Goal: Task Accomplishment & Management: Manage account settings

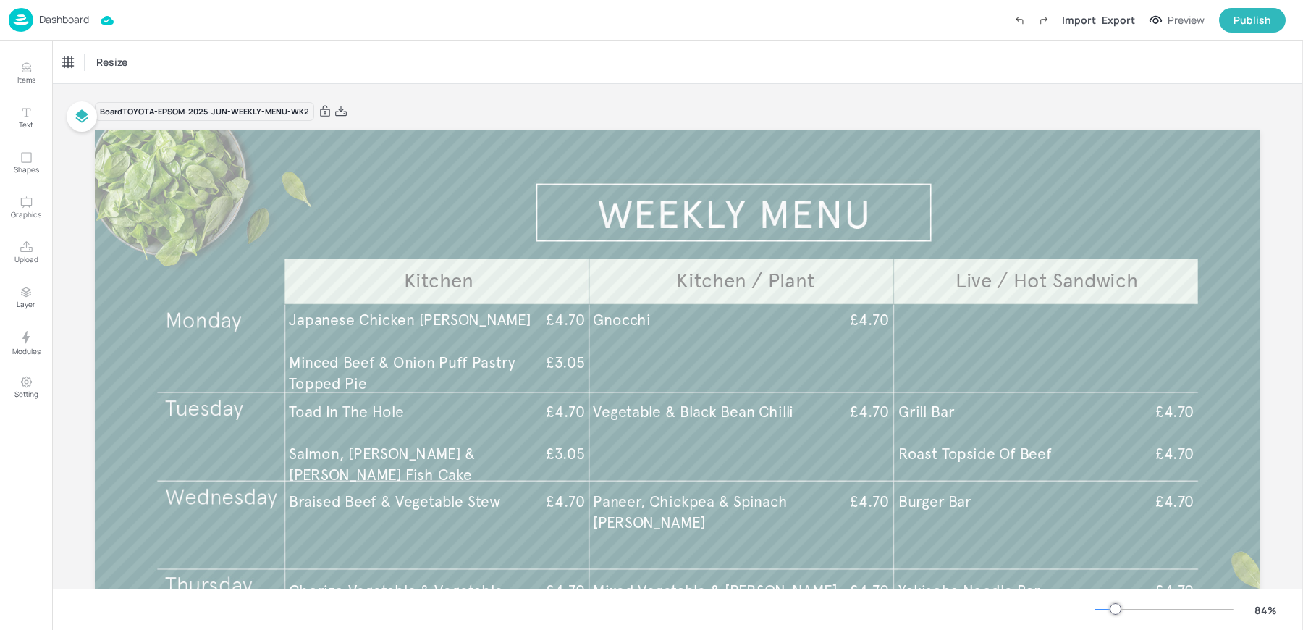
click at [45, 12] on div "Dashboard" at bounding box center [49, 20] width 80 height 24
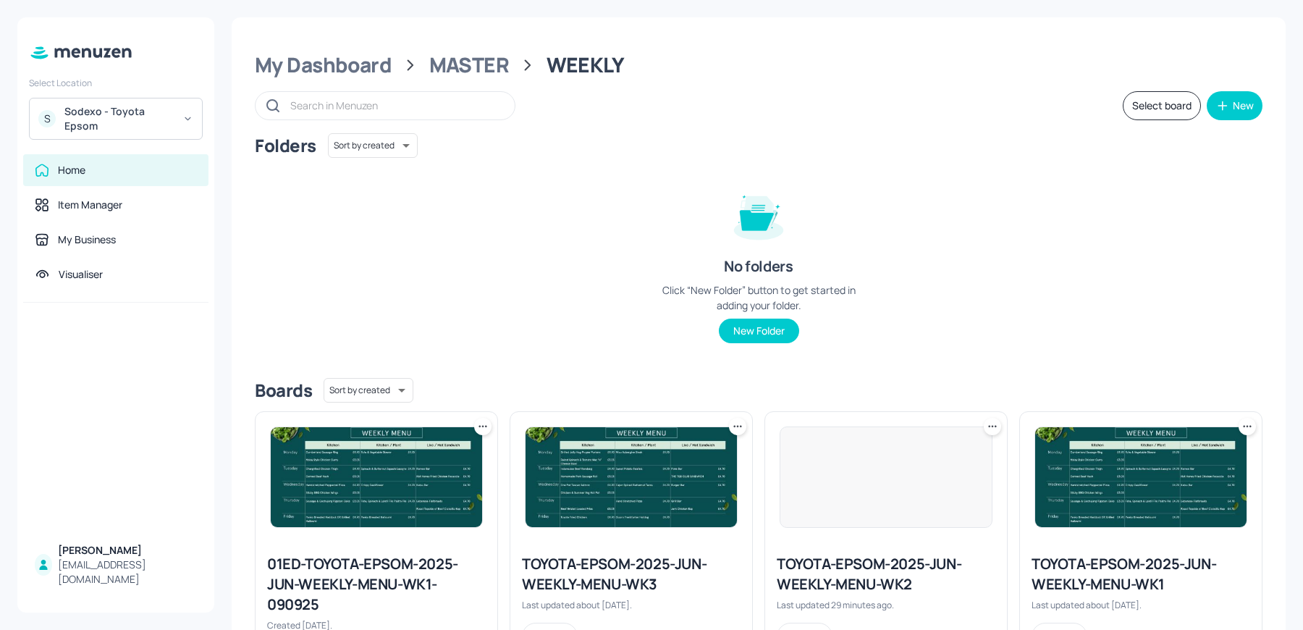
click at [101, 144] on div "Select Location S Sodexo - Toyota Epsom Home Item Manager My Business Visualise…" at bounding box center [115, 314] width 197 height 595
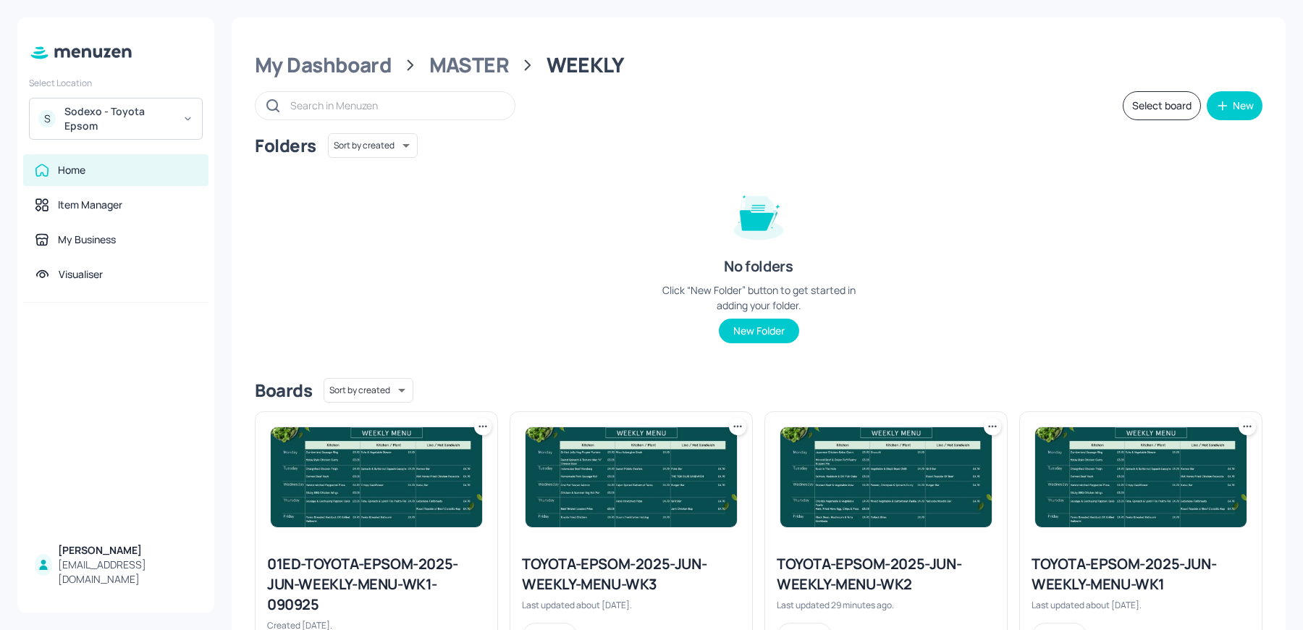
click at [116, 114] on div "Sodexo - Toyota Epsom" at bounding box center [118, 118] width 109 height 29
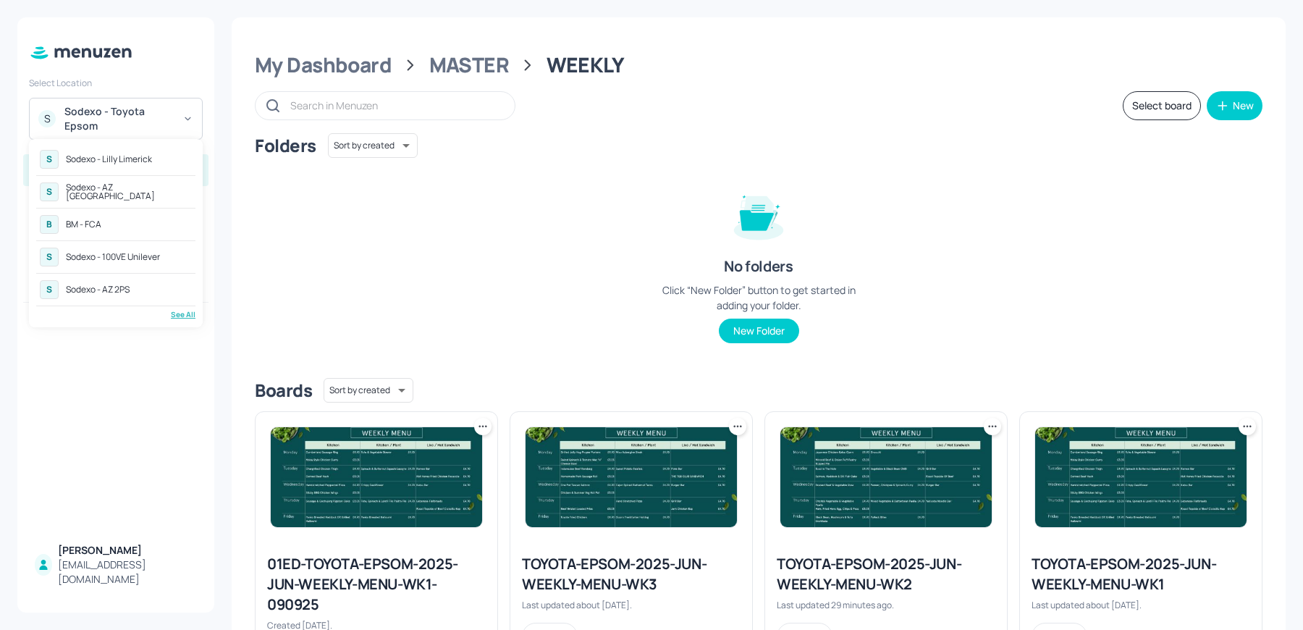
click at [190, 316] on div "See All" at bounding box center [115, 314] width 159 height 11
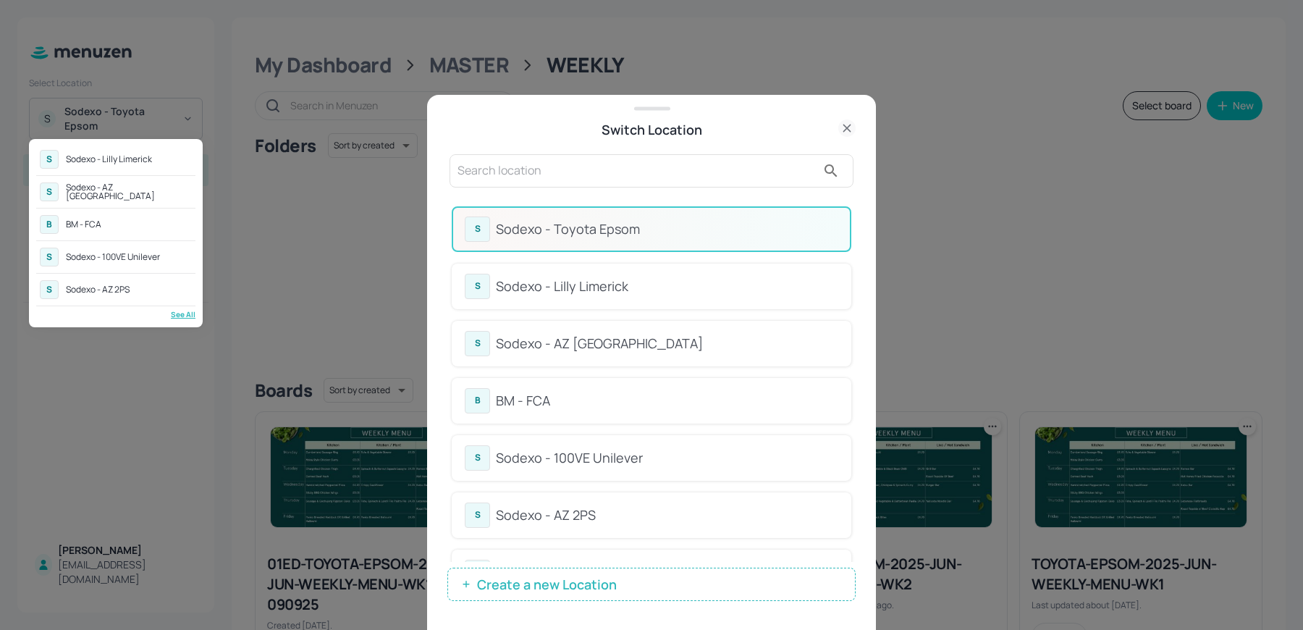
click at [491, 169] on div at bounding box center [651, 315] width 1303 height 630
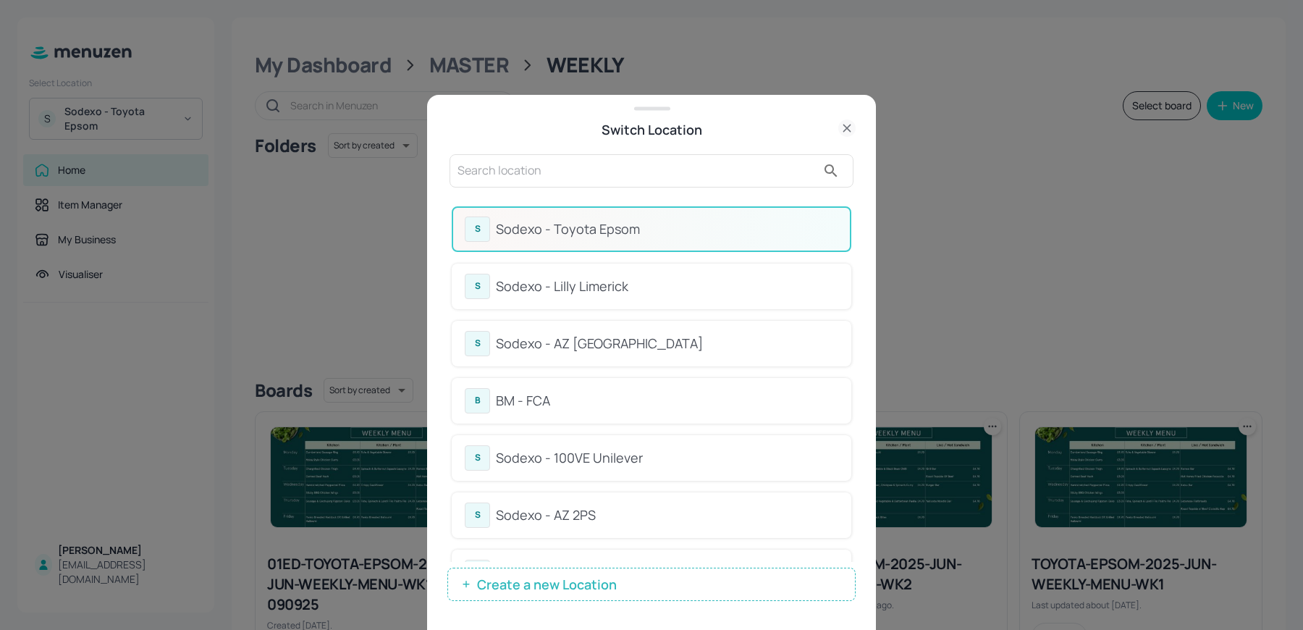
click at [491, 169] on div "S Sodexo - Lilly Limerick S Sodexo - AZ Eastbrook House B BM - FCA S Sodexo - 1…" at bounding box center [651, 315] width 1303 height 630
click at [491, 169] on input "text" at bounding box center [636, 170] width 359 height 23
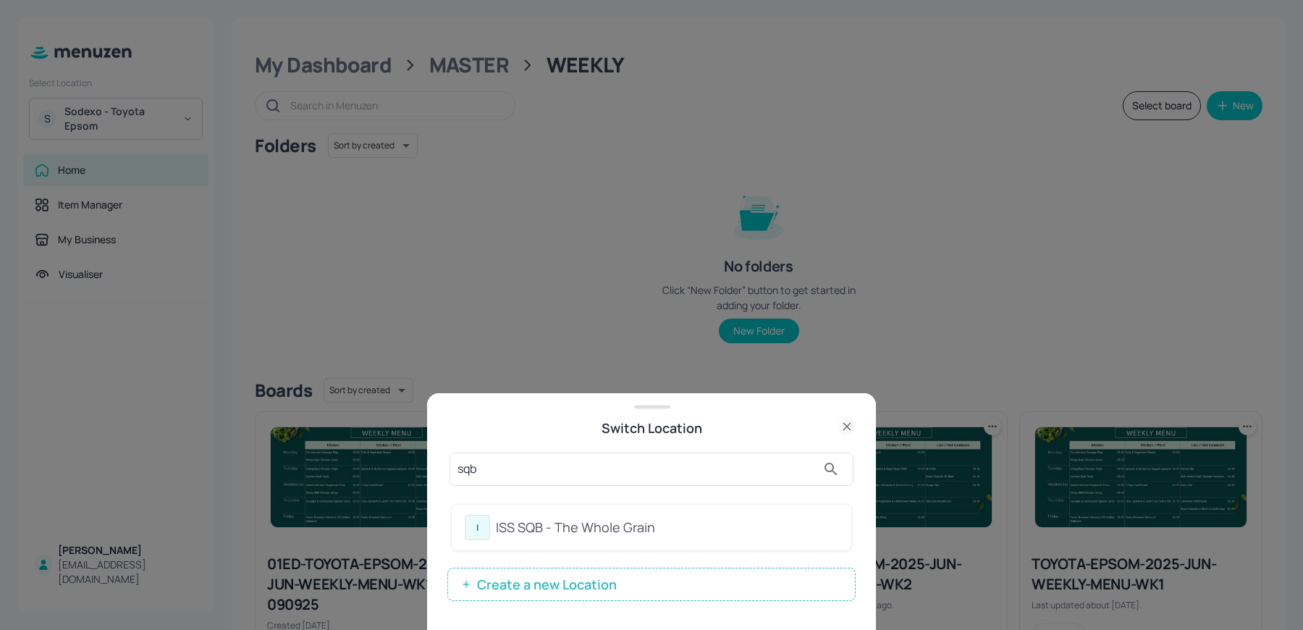
type input "sqb"
click at [567, 531] on div "ISS SQB - The Whole Grain" at bounding box center [667, 527] width 342 height 20
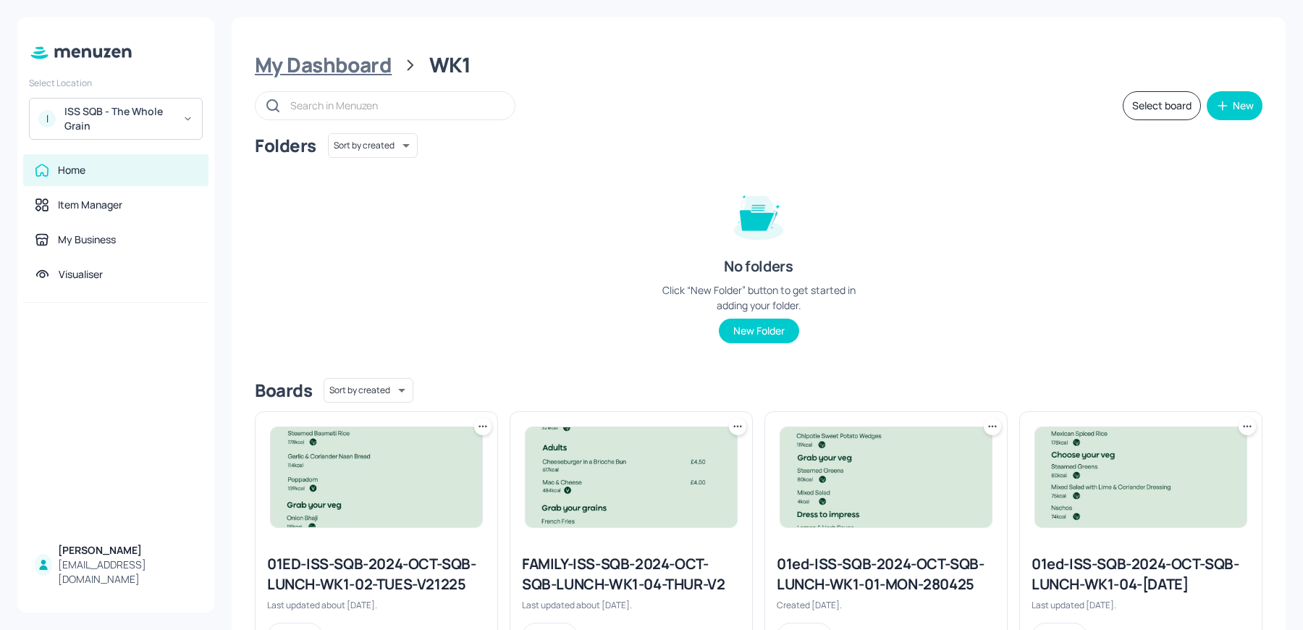
click at [350, 71] on div "My Dashboard" at bounding box center [323, 65] width 137 height 26
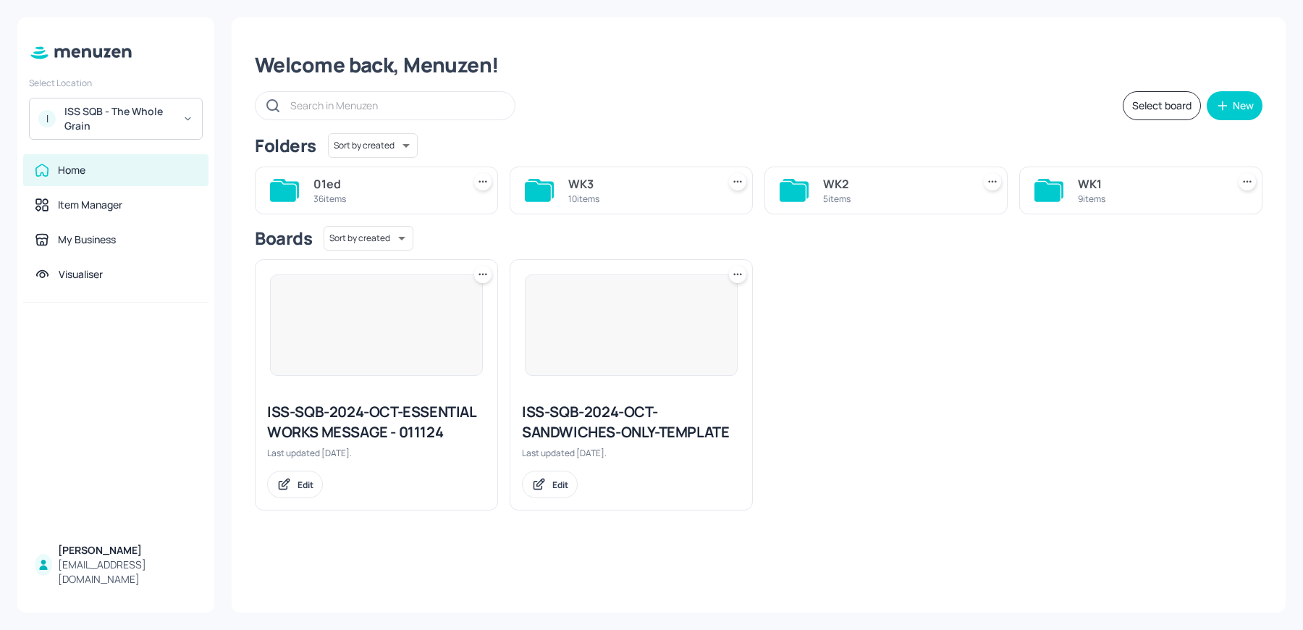
click at [862, 196] on div "5 items" at bounding box center [894, 198] width 143 height 12
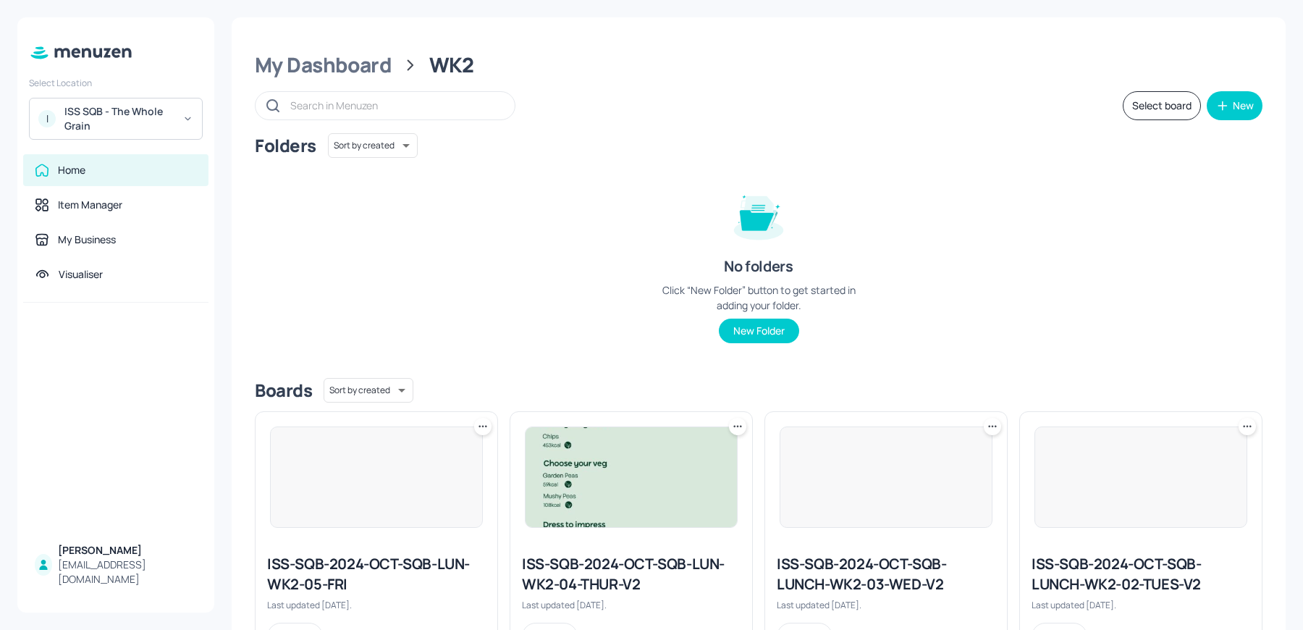
scroll to position [328, 0]
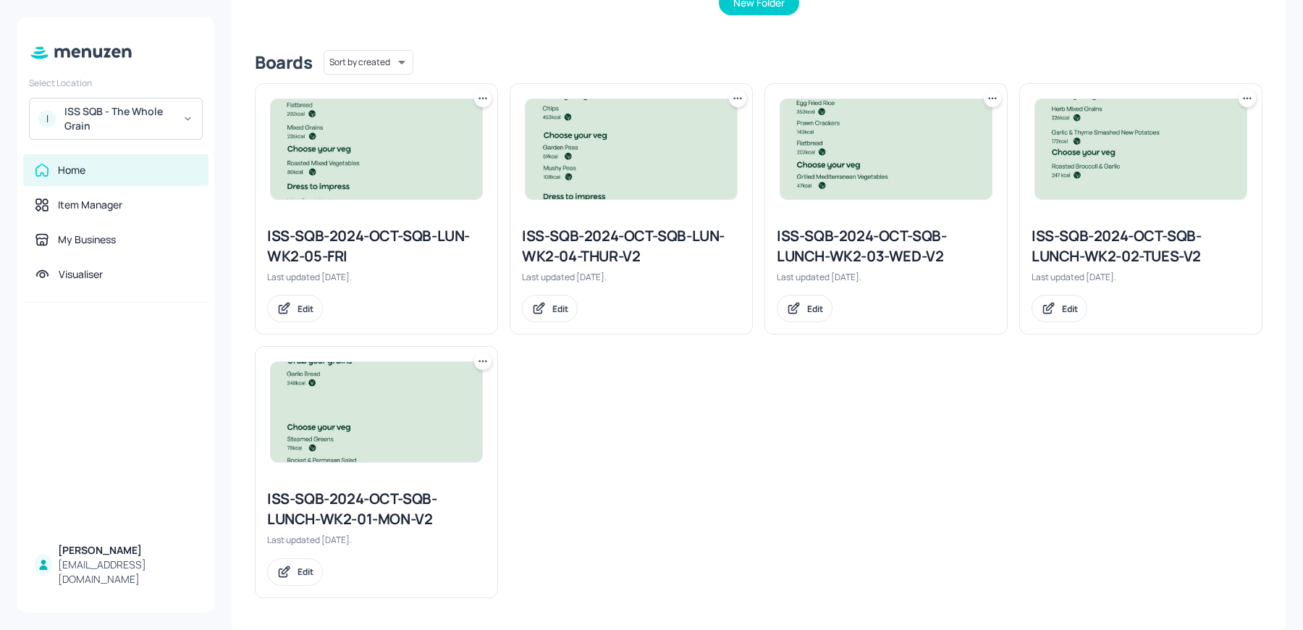
click at [361, 506] on div "ISS-SQB-2024-OCT-SQB-LUNCH-WK2-01-MON-V2" at bounding box center [376, 508] width 219 height 41
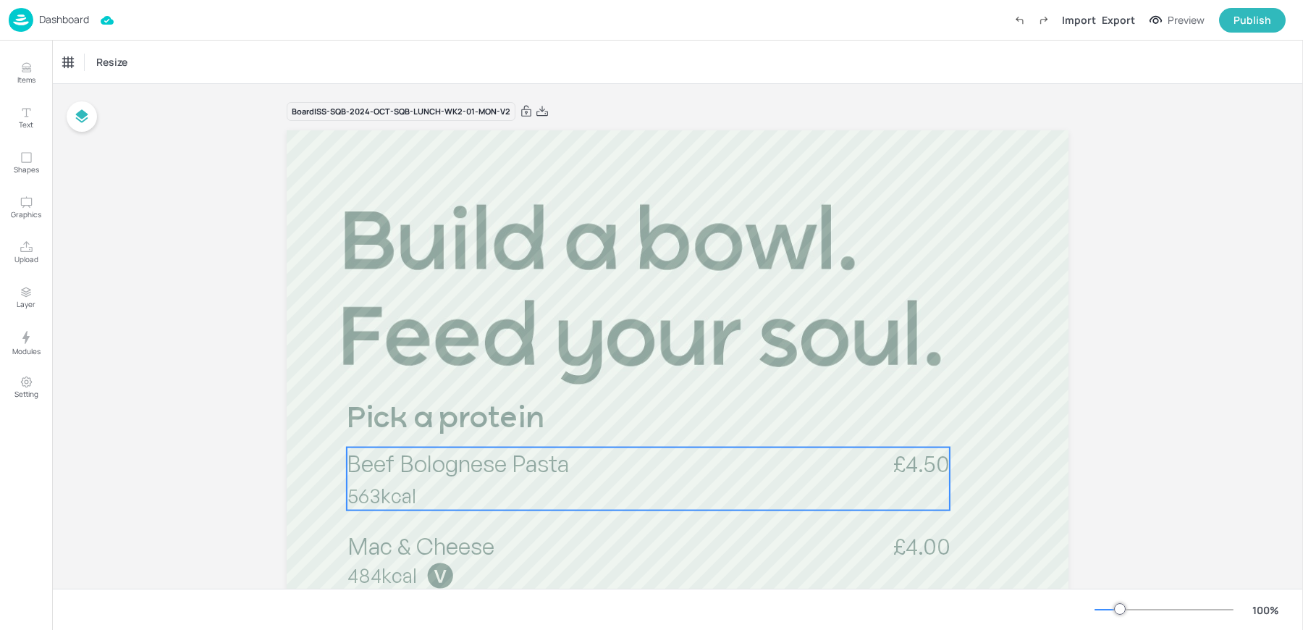
click at [395, 473] on span "Beef Bolognese Pasta" at bounding box center [458, 463] width 222 height 29
click at [120, 65] on div "Beef Bolognese Pasta" at bounding box center [107, 62] width 88 height 13
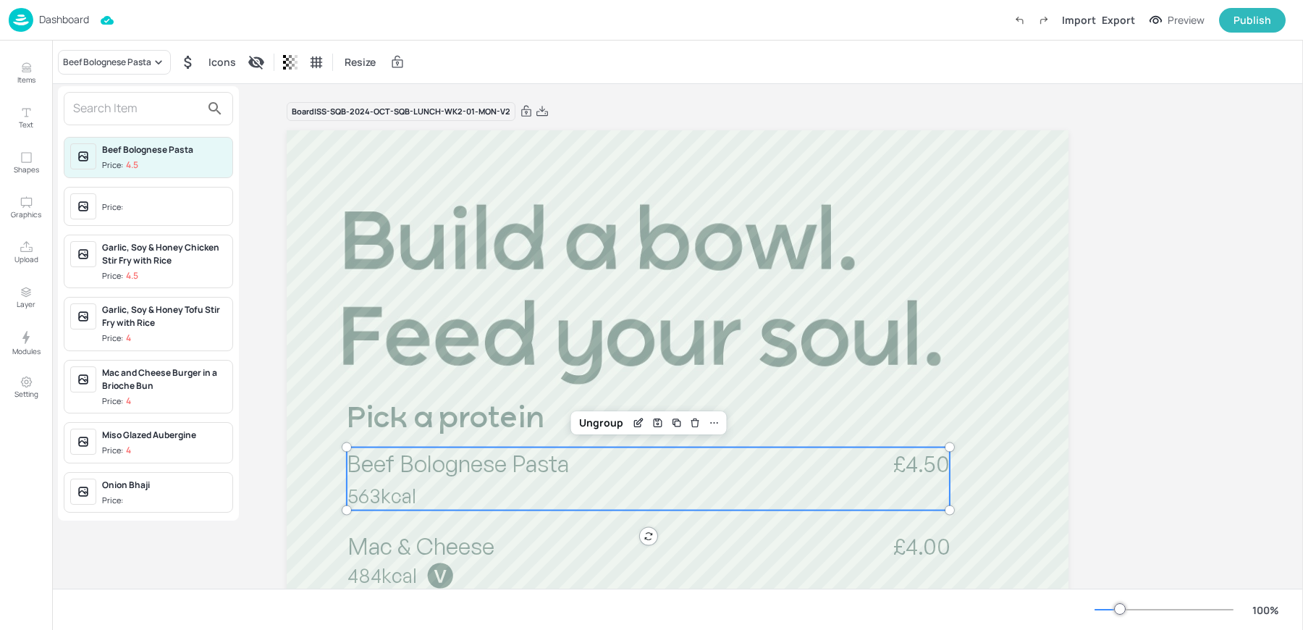
click at [97, 98] on input "text" at bounding box center [136, 108] width 127 height 23
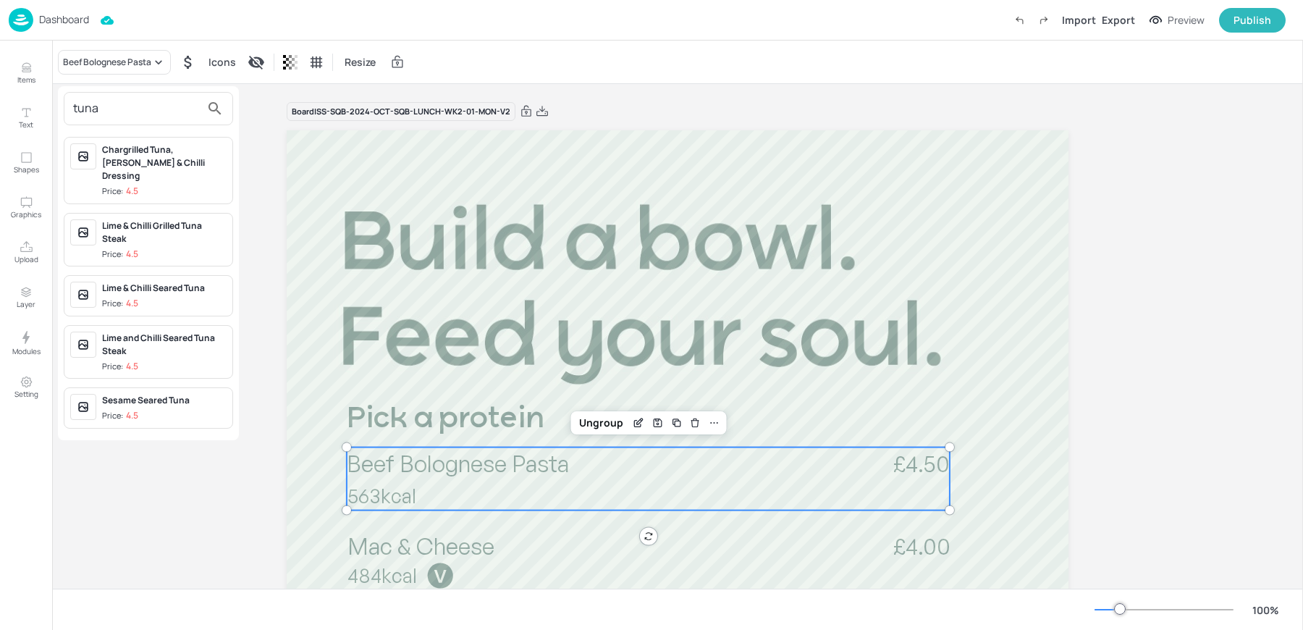
type input "tuna"
click at [122, 223] on div "Lime & Chilli Grilled Tuna Steak" at bounding box center [164, 232] width 124 height 26
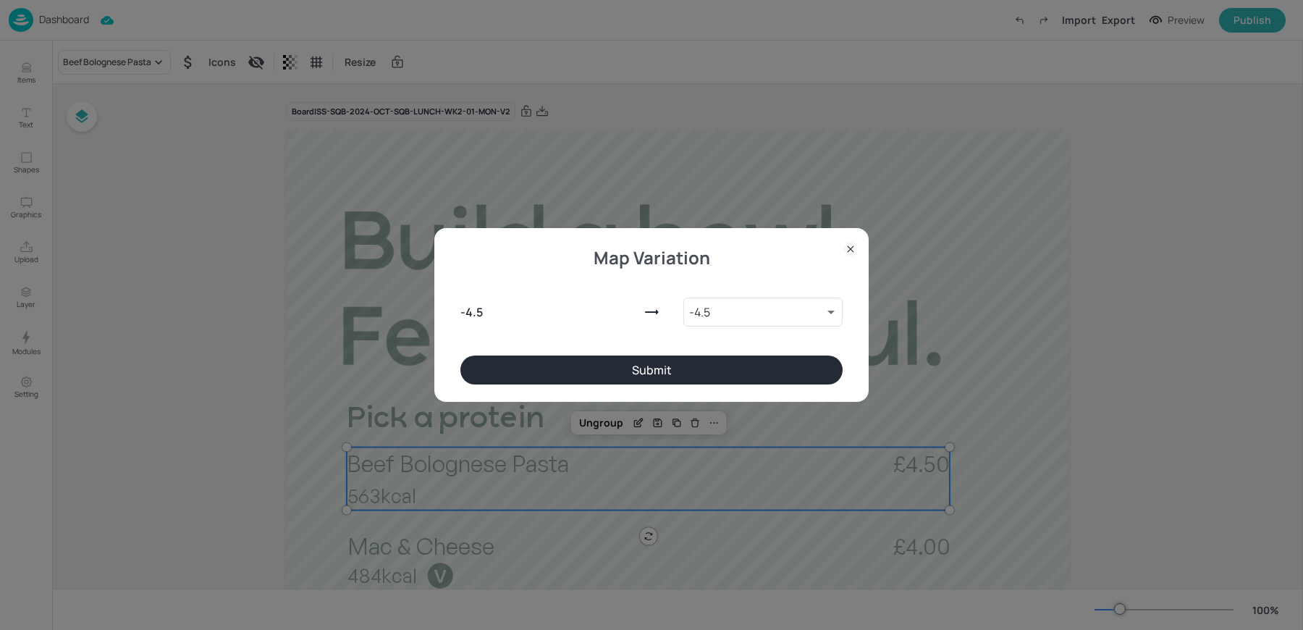
click at [627, 360] on button "Submit" at bounding box center [651, 369] width 382 height 29
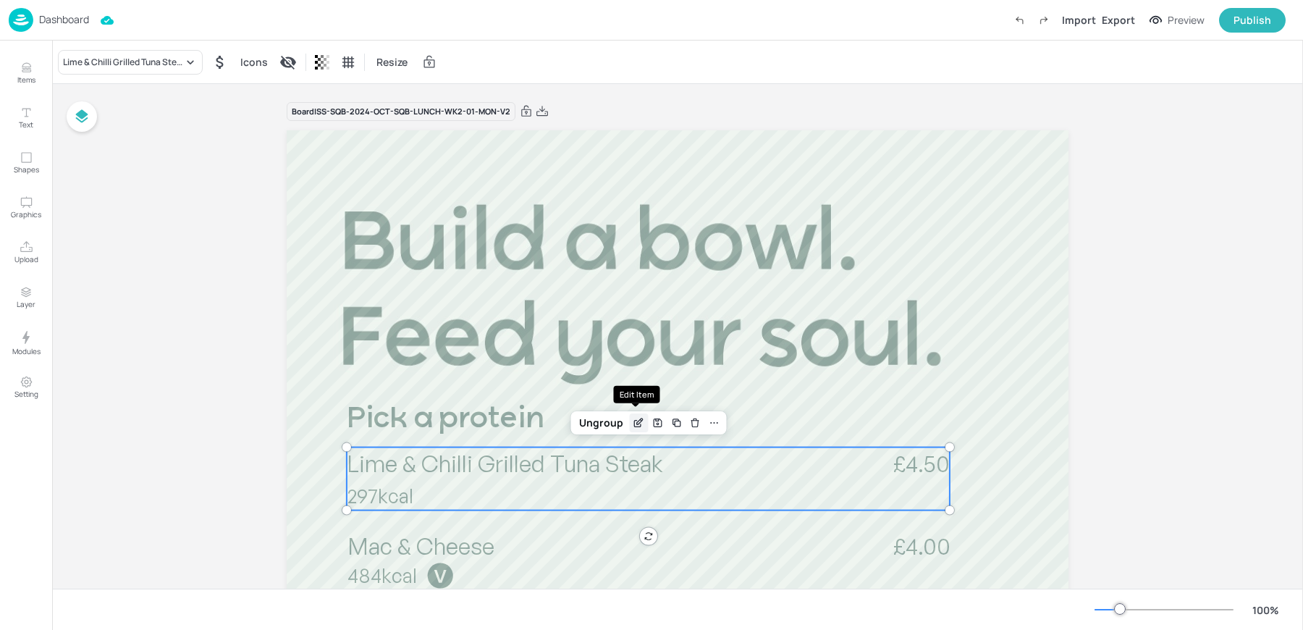
click at [638, 418] on icon "Edit Item" at bounding box center [638, 423] width 12 height 12
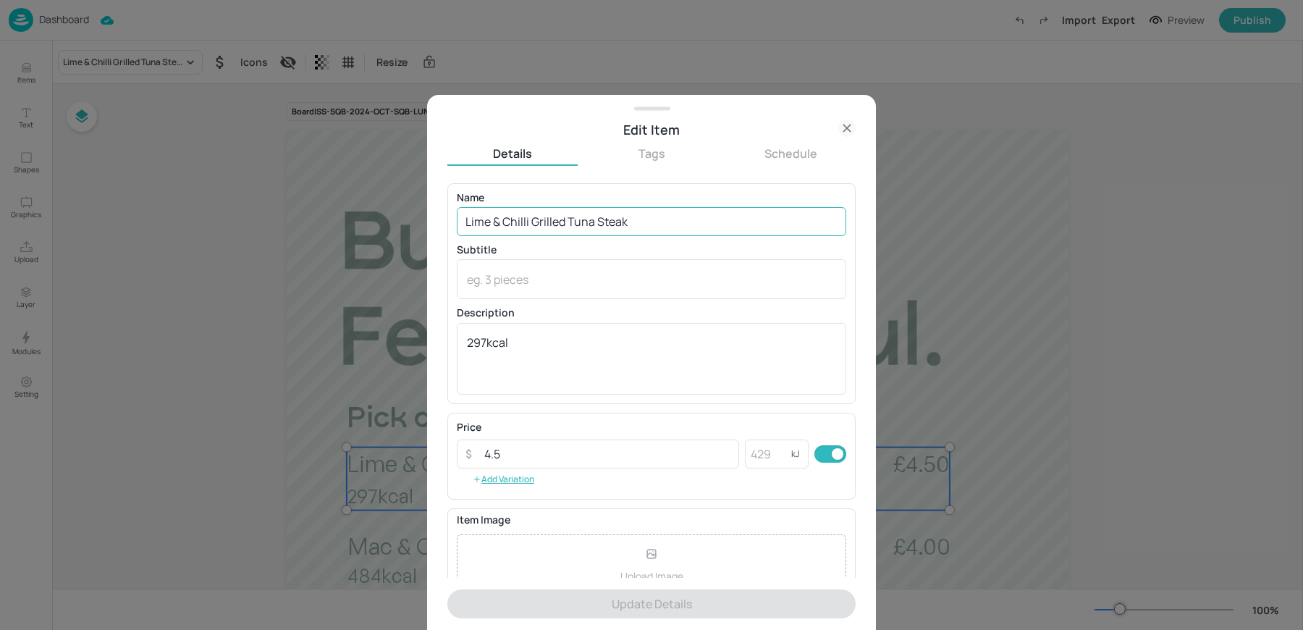
click at [533, 222] on input "Lime & Chilli Grilled Tuna Steak" at bounding box center [651, 221] width 389 height 29
click at [562, 222] on input "Lime & Chilli Grilled Tuna Steak" at bounding box center [651, 221] width 389 height 29
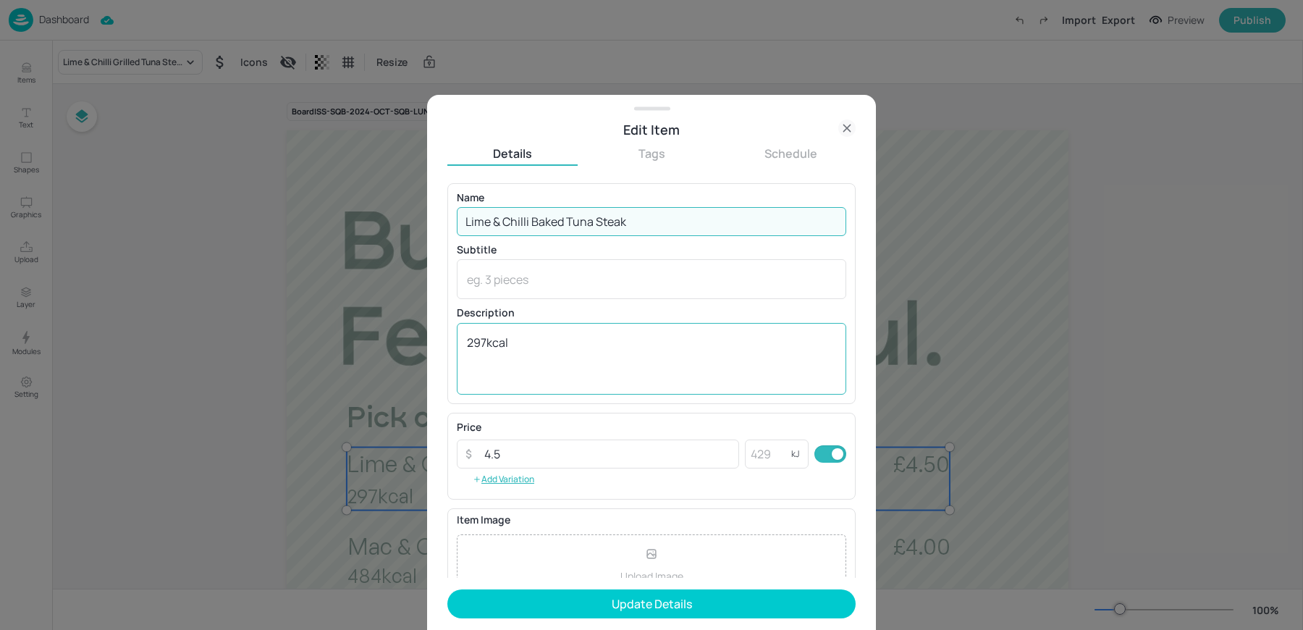
type input "Lime & Chilli Baked Tuna Steak"
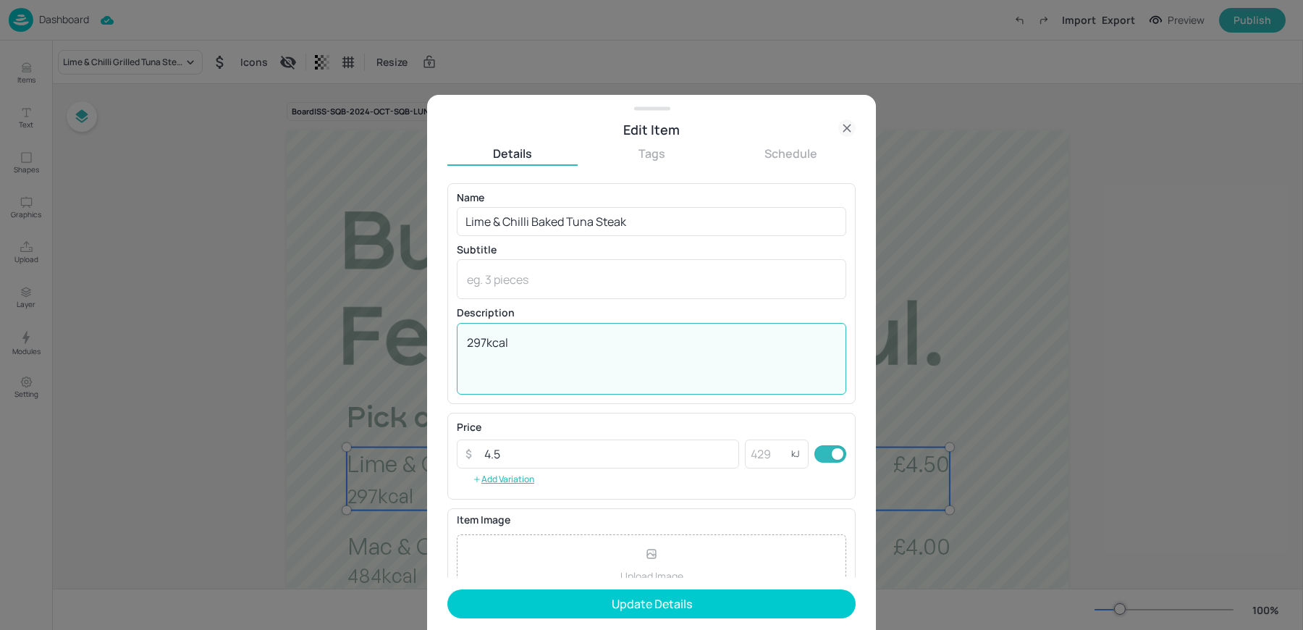
drag, startPoint x: 486, startPoint y: 344, endPoint x: 414, endPoint y: 340, distance: 71.8
click at [420, 341] on div "Edit Item Details Tags Schedule Name Lime & Chilli Baked Tuna Steak ​ Subtitle …" at bounding box center [651, 315] width 1303 height 630
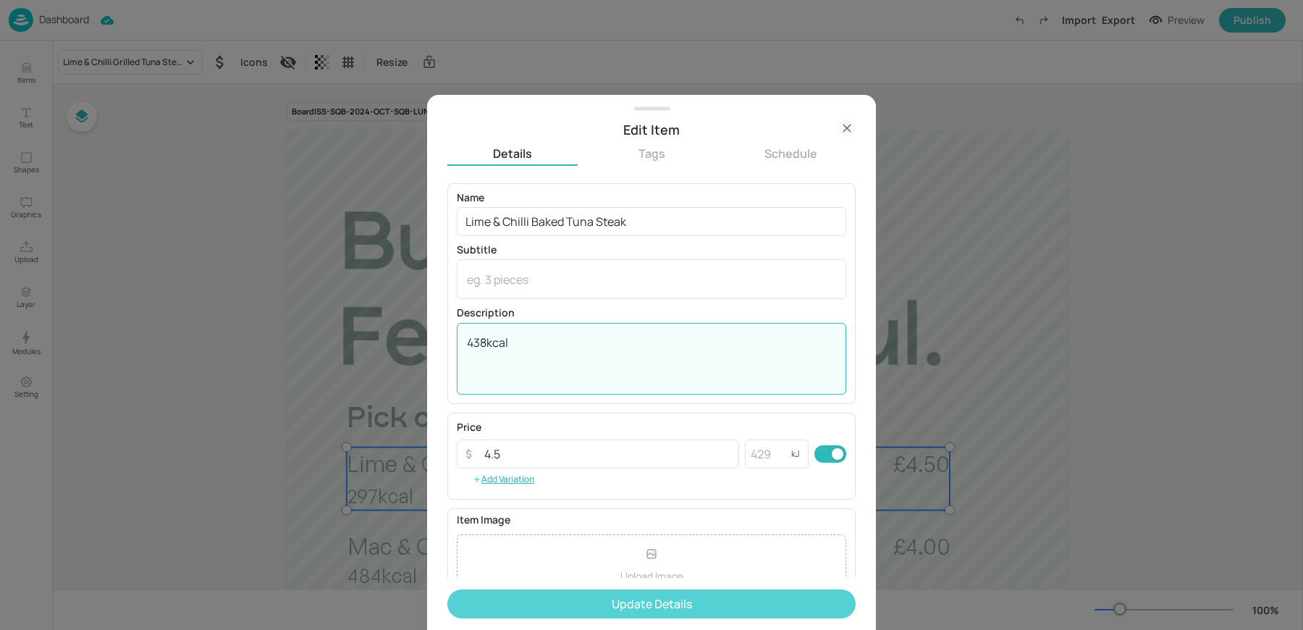
type textarea "438kcal"
click at [575, 605] on button "Update Details" at bounding box center [651, 603] width 408 height 29
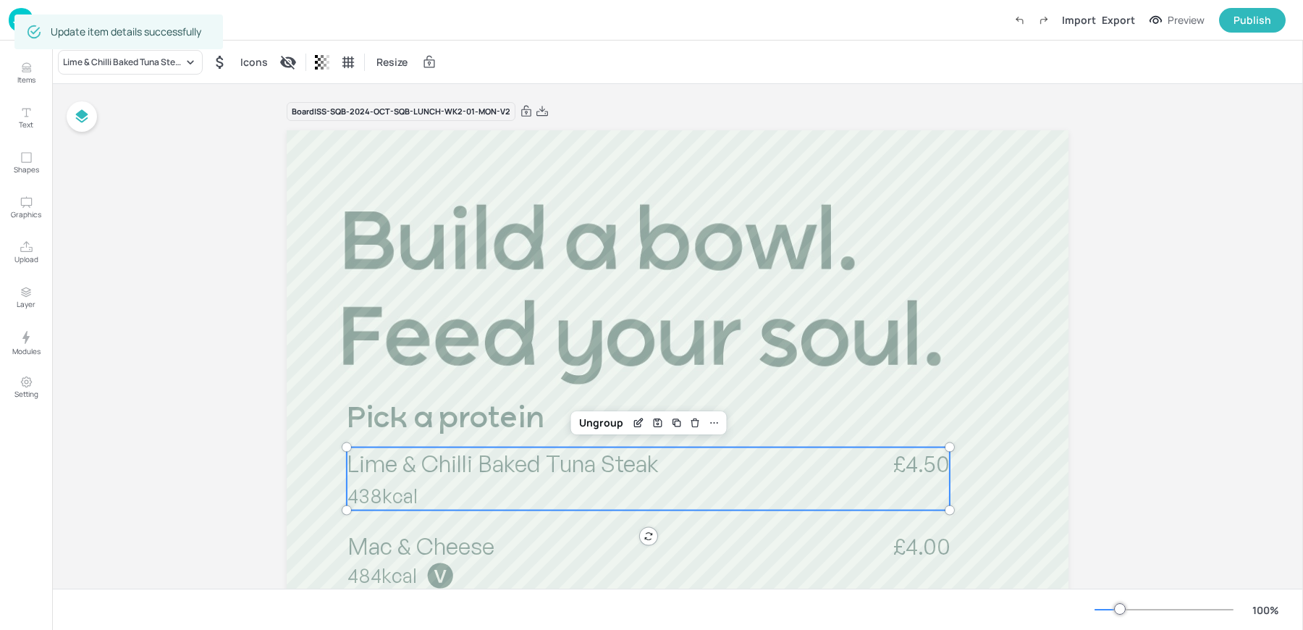
scroll to position [49, 0]
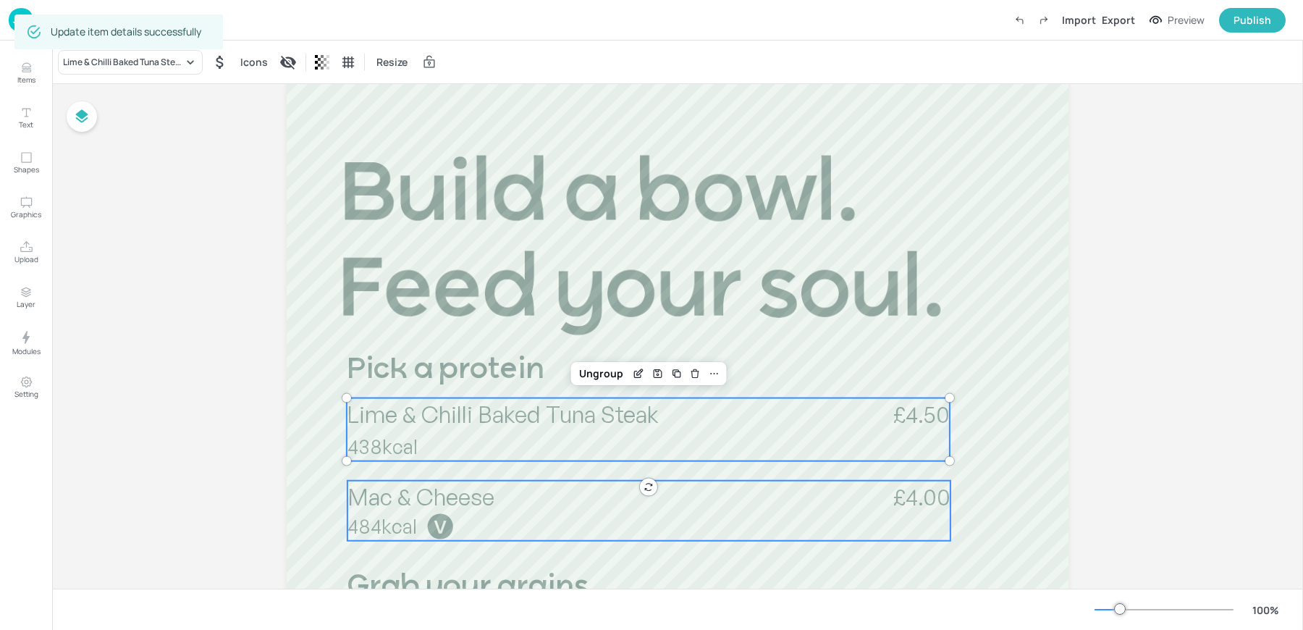
click at [394, 507] on span "Mac & Cheese" at bounding box center [420, 496] width 147 height 29
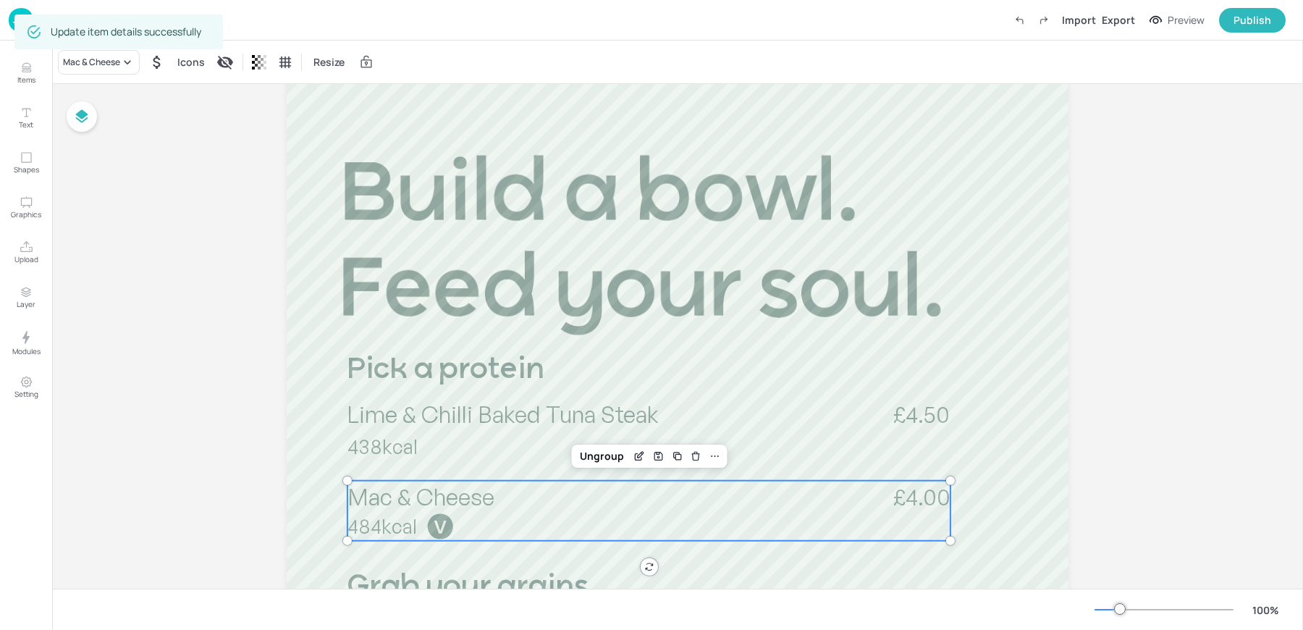
click at [105, 76] on div "Mac & Cheese Icons Resize" at bounding box center [677, 62] width 1250 height 43
click at [90, 62] on div "Mac & Cheese" at bounding box center [91, 62] width 57 height 13
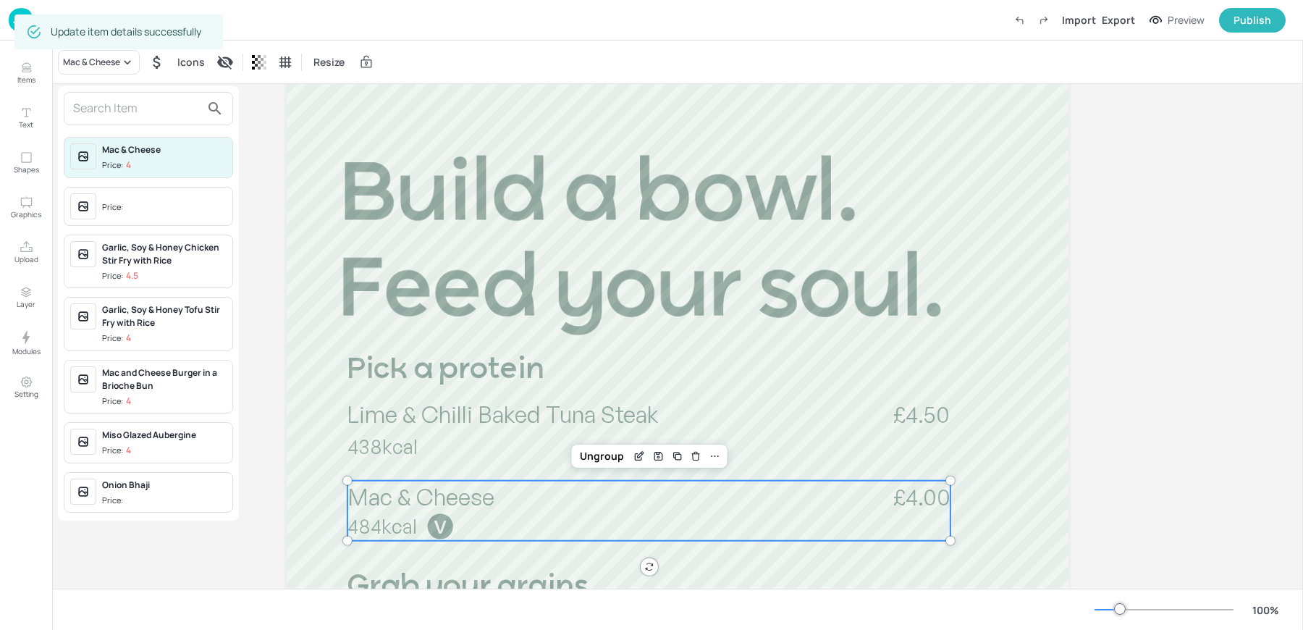
click at [87, 101] on input "text" at bounding box center [136, 108] width 127 height 23
type input "e"
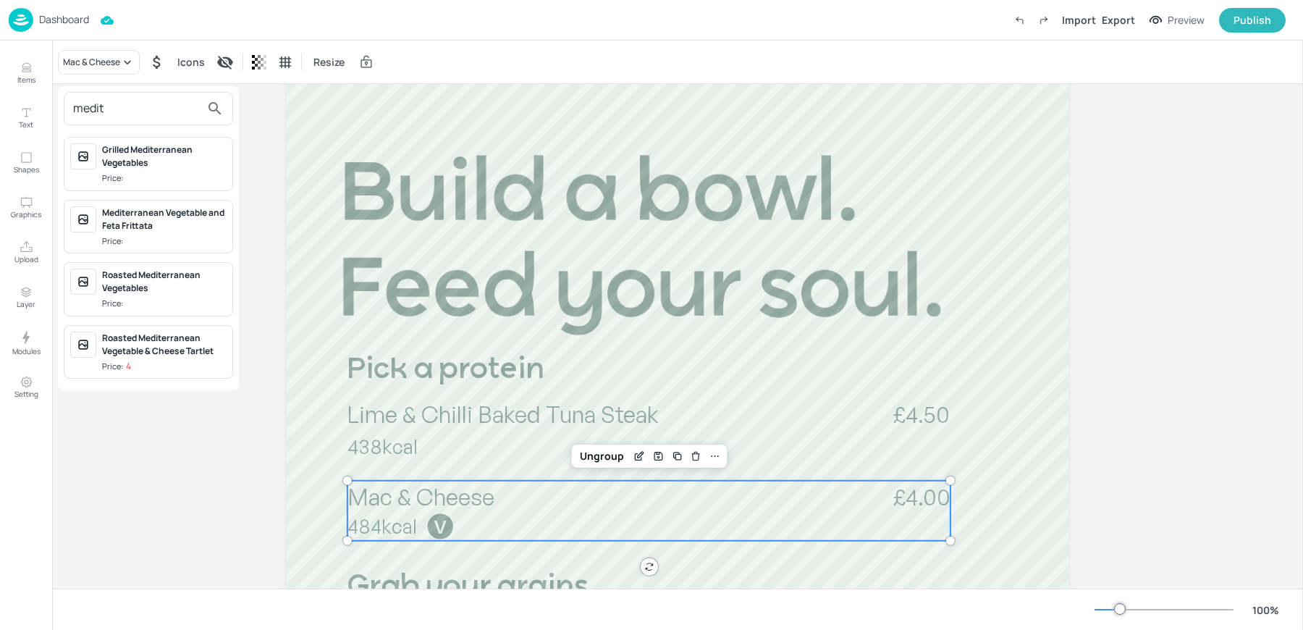
type input "medit"
click at [135, 219] on div "Mediterranean Vegetable and Feta Frittata" at bounding box center [164, 219] width 124 height 26
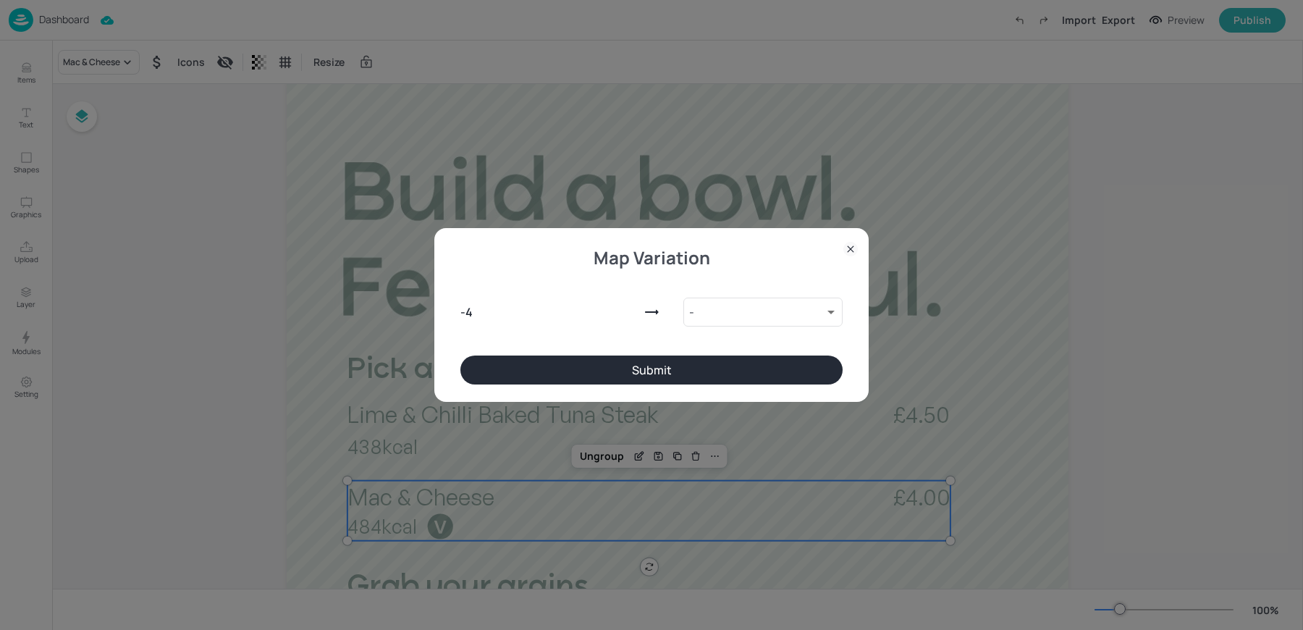
click at [635, 377] on button "Submit" at bounding box center [651, 369] width 382 height 29
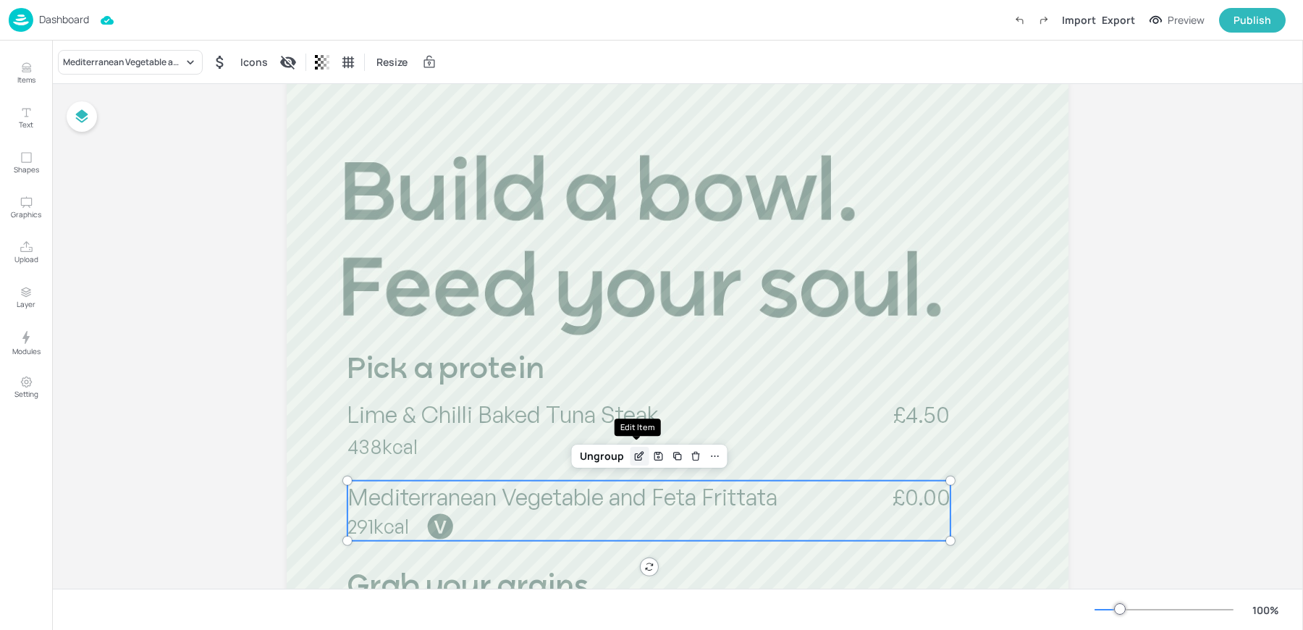
click at [641, 457] on icon "Edit Item" at bounding box center [639, 456] width 12 height 12
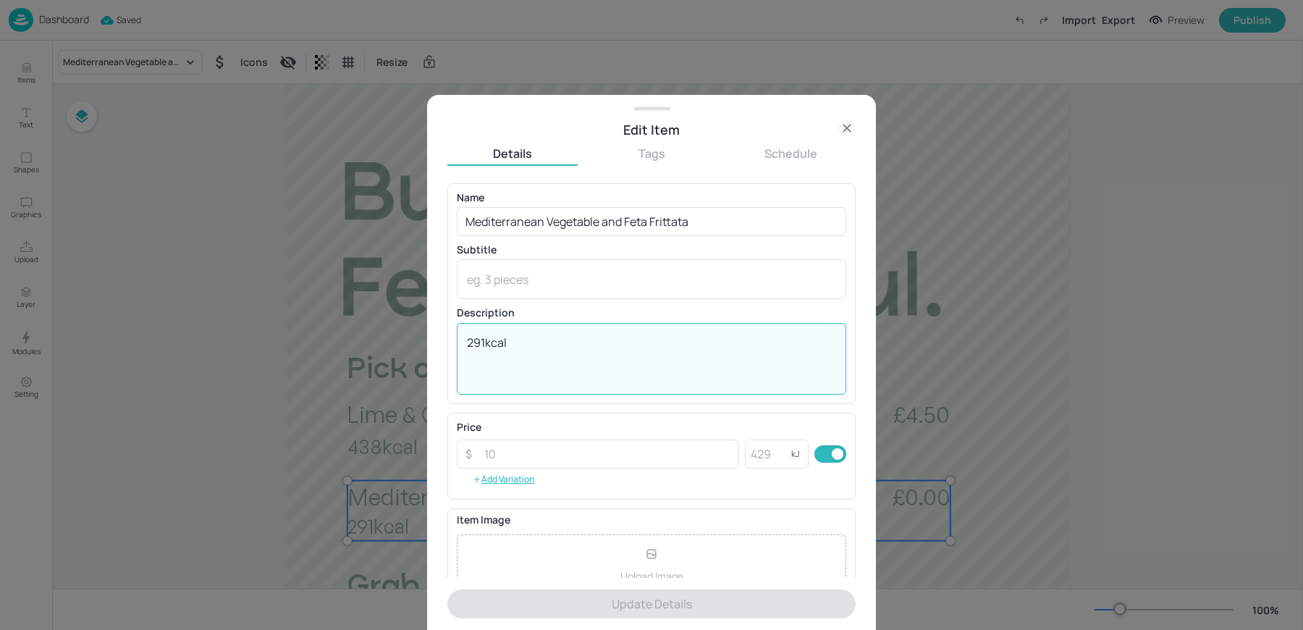
drag, startPoint x: 483, startPoint y: 343, endPoint x: 415, endPoint y: 335, distance: 69.2
click at [422, 336] on div "Edit Item Details Tags Schedule Name Mediterranean Vegetable and Feta Frittata …" at bounding box center [651, 315] width 1303 height 630
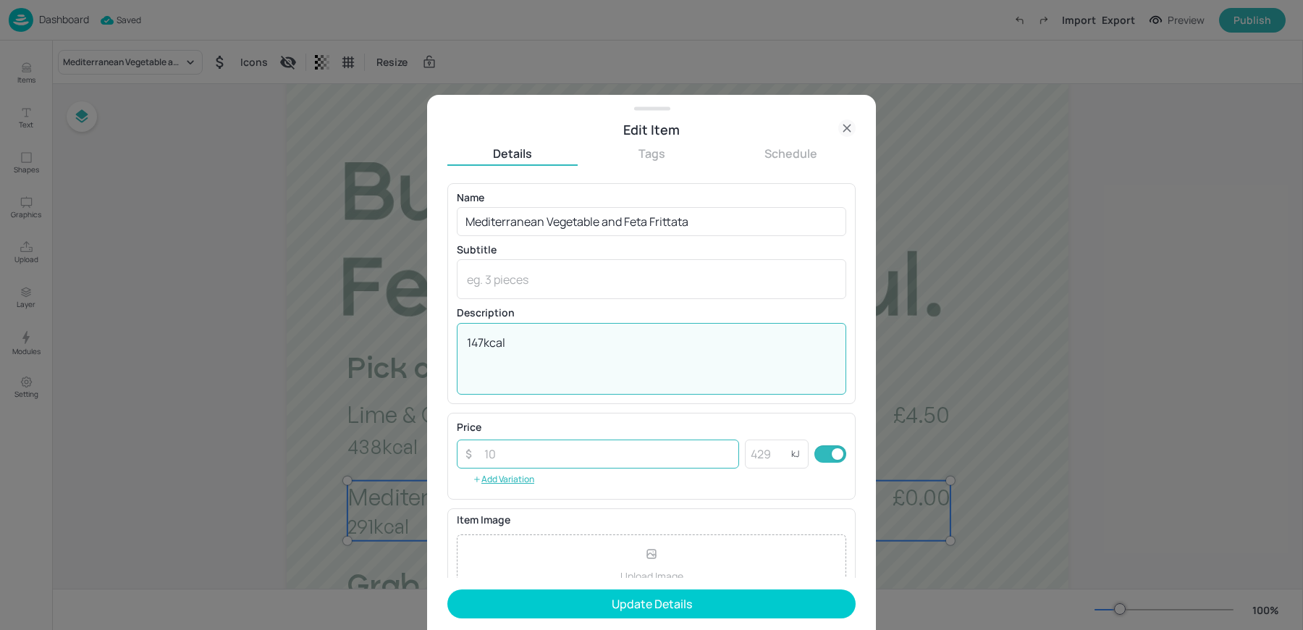
type textarea "147kcal"
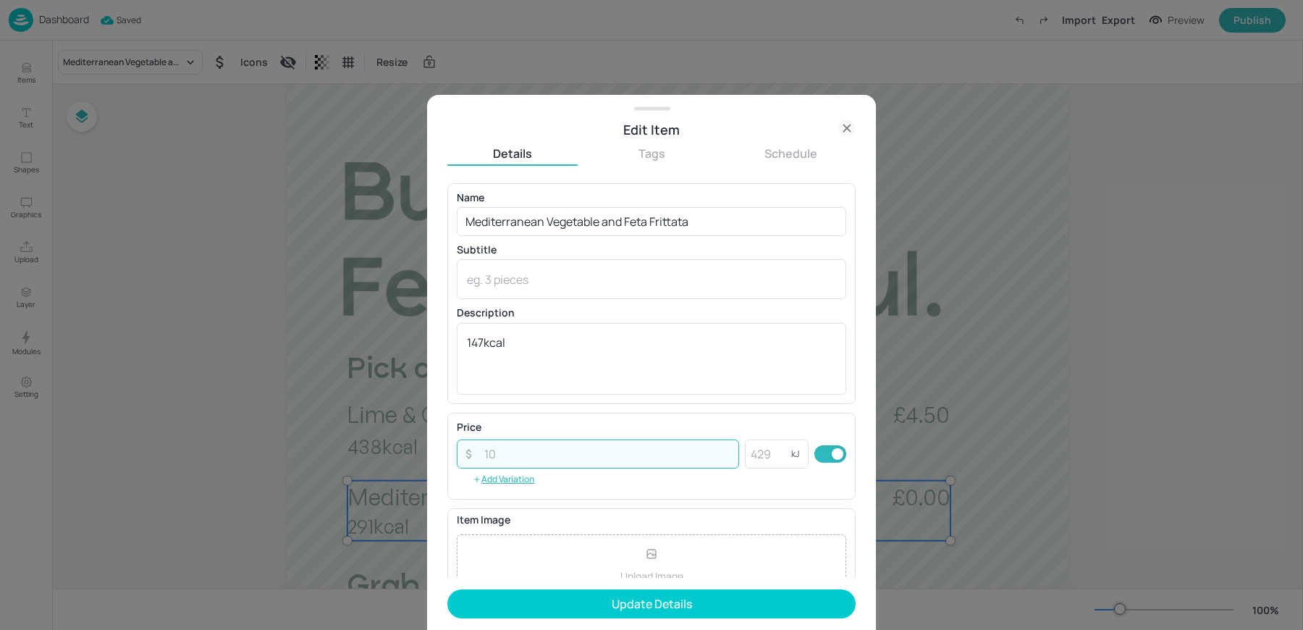
click at [519, 452] on input "number" at bounding box center [606, 453] width 263 height 29
type input "4"
click at [447, 589] on button "Update Details" at bounding box center [651, 603] width 408 height 29
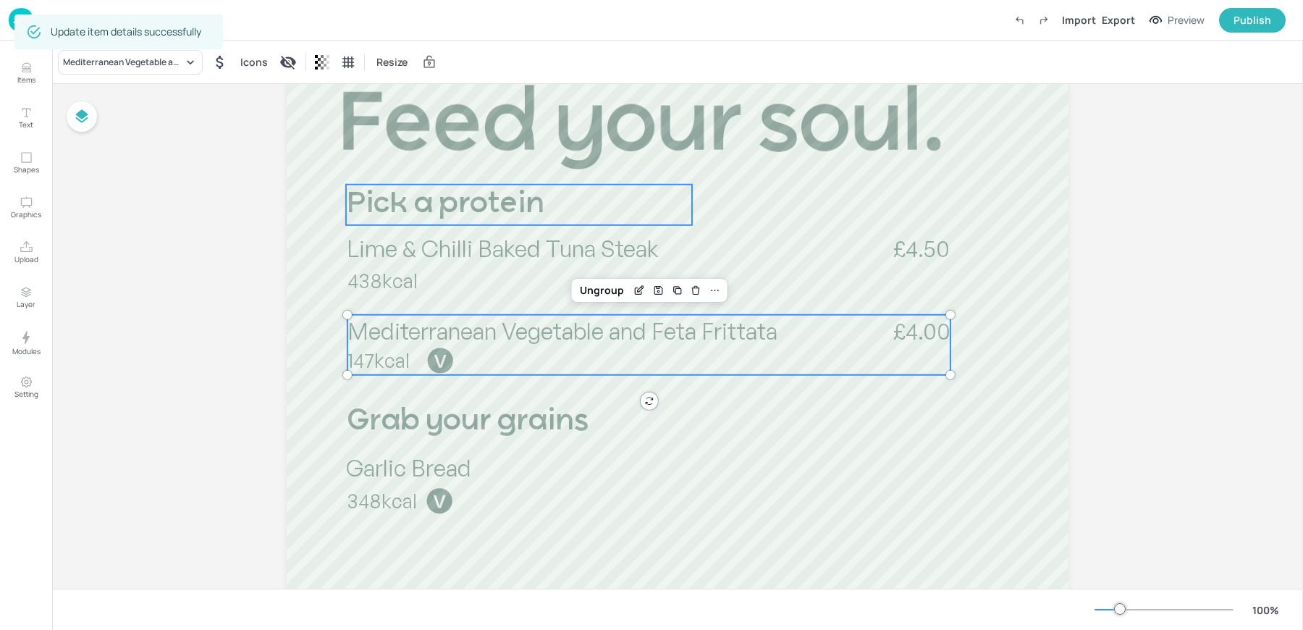
scroll to position [241, 0]
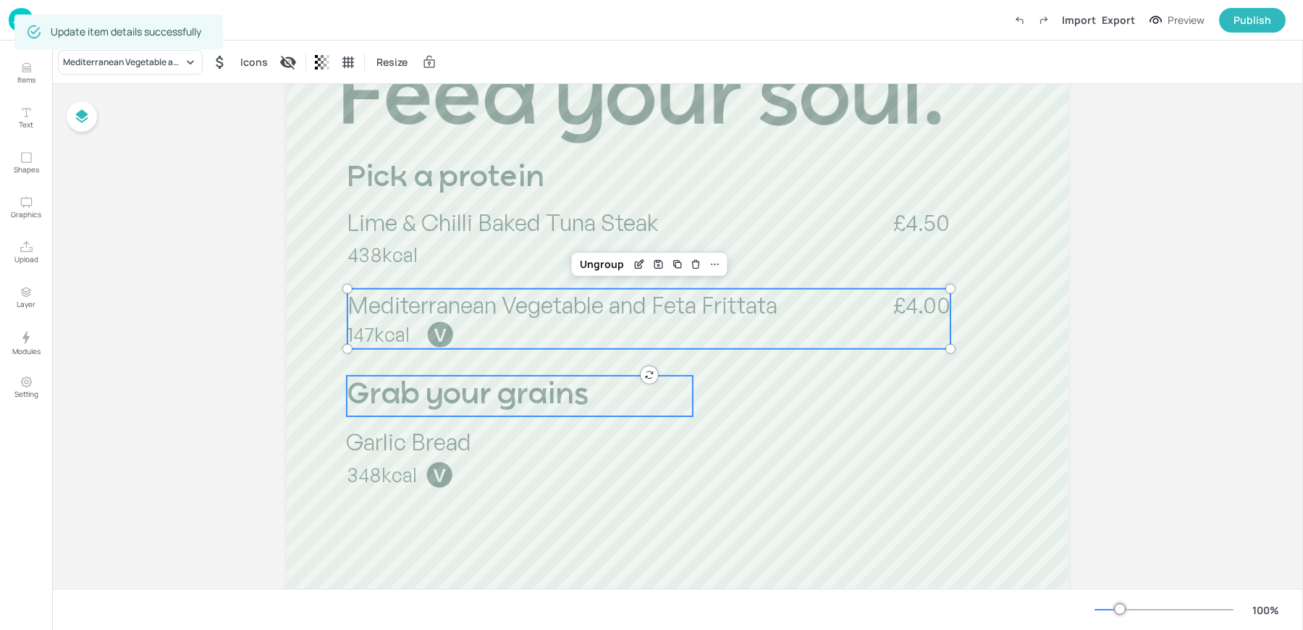
click at [476, 418] on div at bounding box center [678, 583] width 782 height 1389
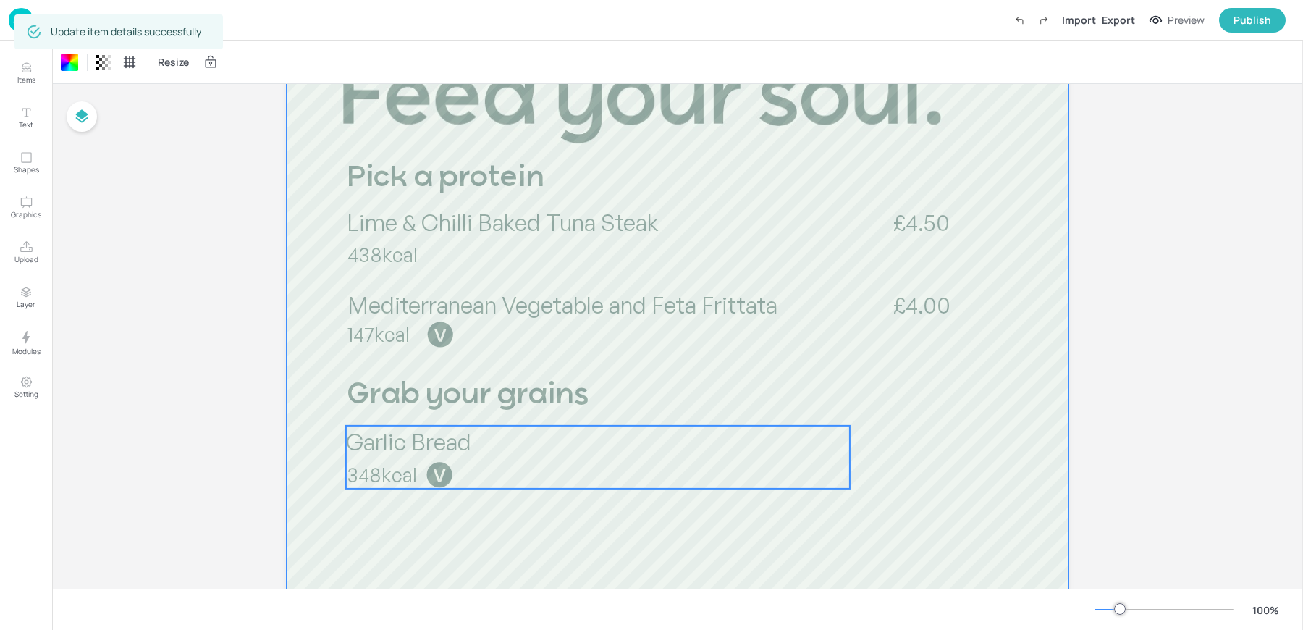
click at [434, 444] on span "Garlic Bread" at bounding box center [408, 441] width 125 height 29
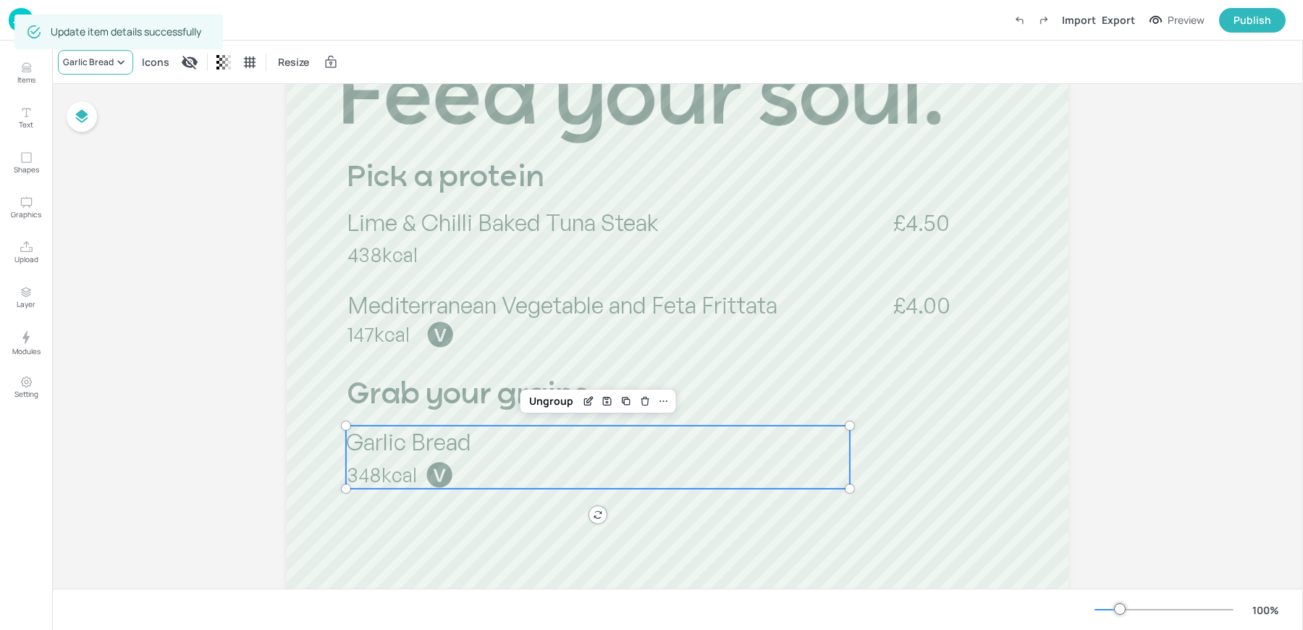
click at [89, 59] on div "Garlic Bread" at bounding box center [88, 62] width 51 height 13
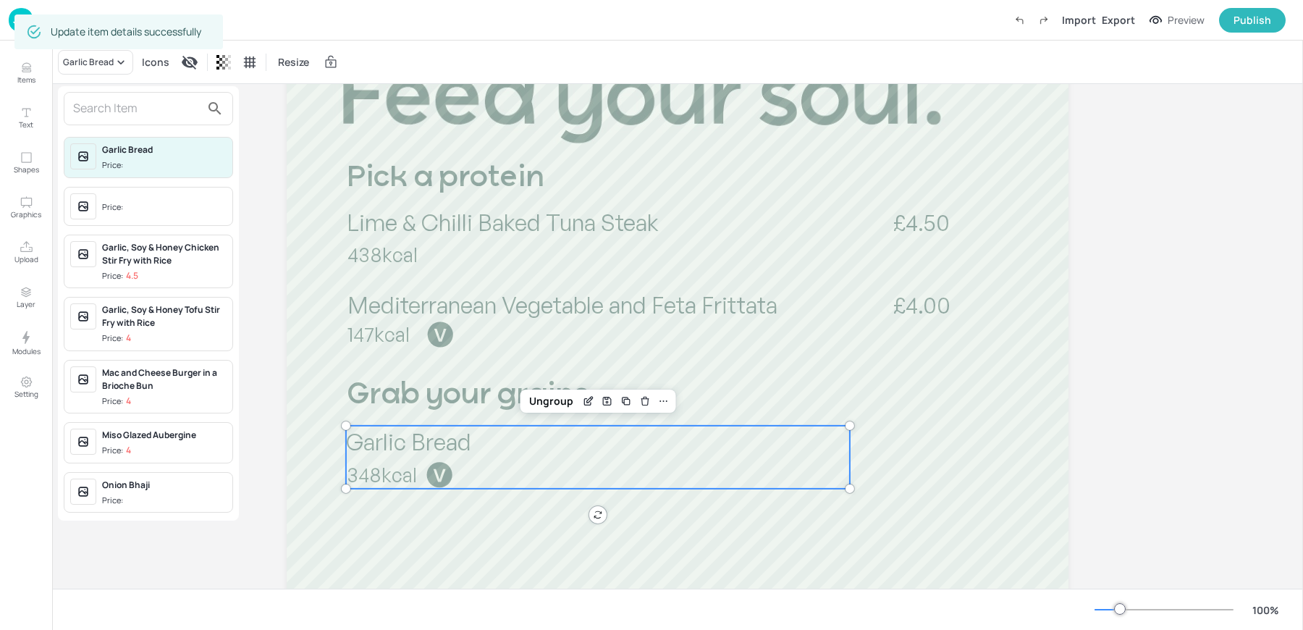
click at [99, 114] on input "text" at bounding box center [136, 108] width 127 height 23
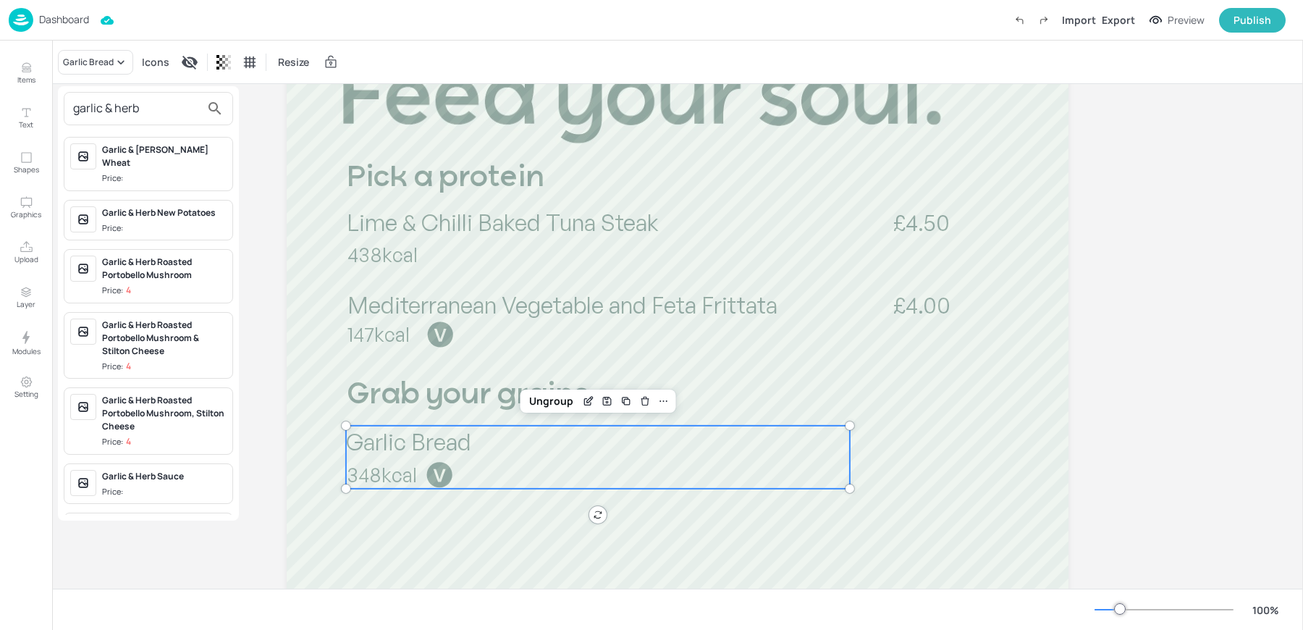
type input "garlic & herb"
click at [103, 206] on div "Garlic & Herb New Potatoes Price:" at bounding box center [164, 220] width 124 height 28
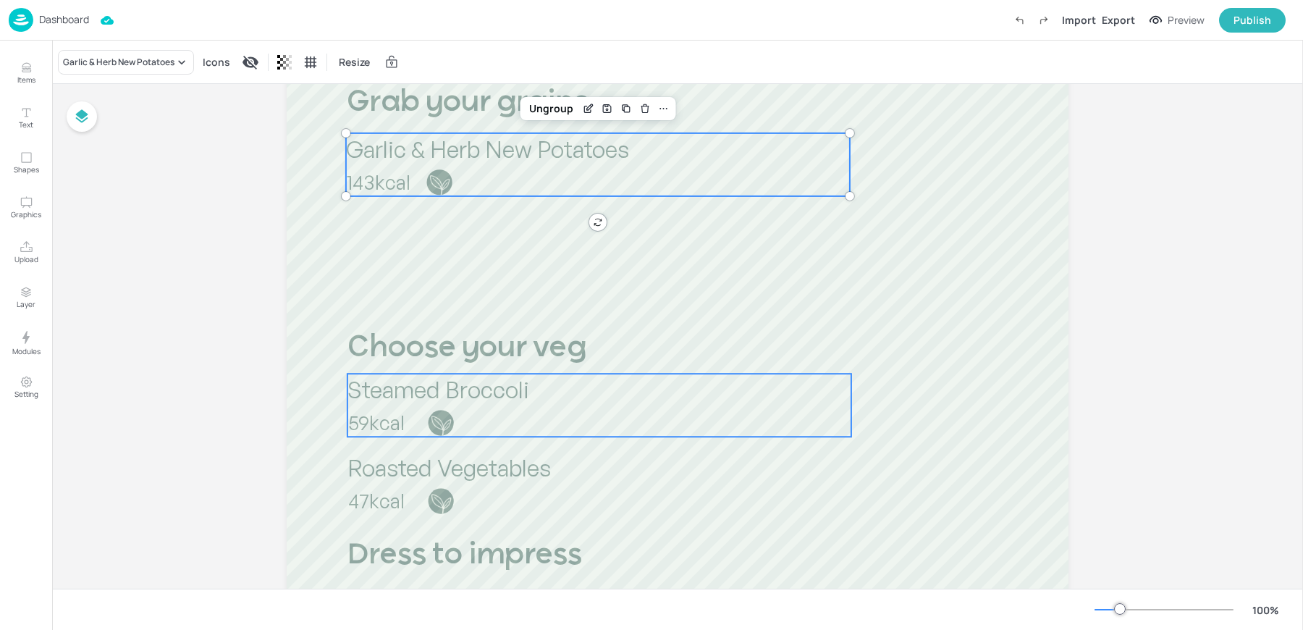
scroll to position [543, 0]
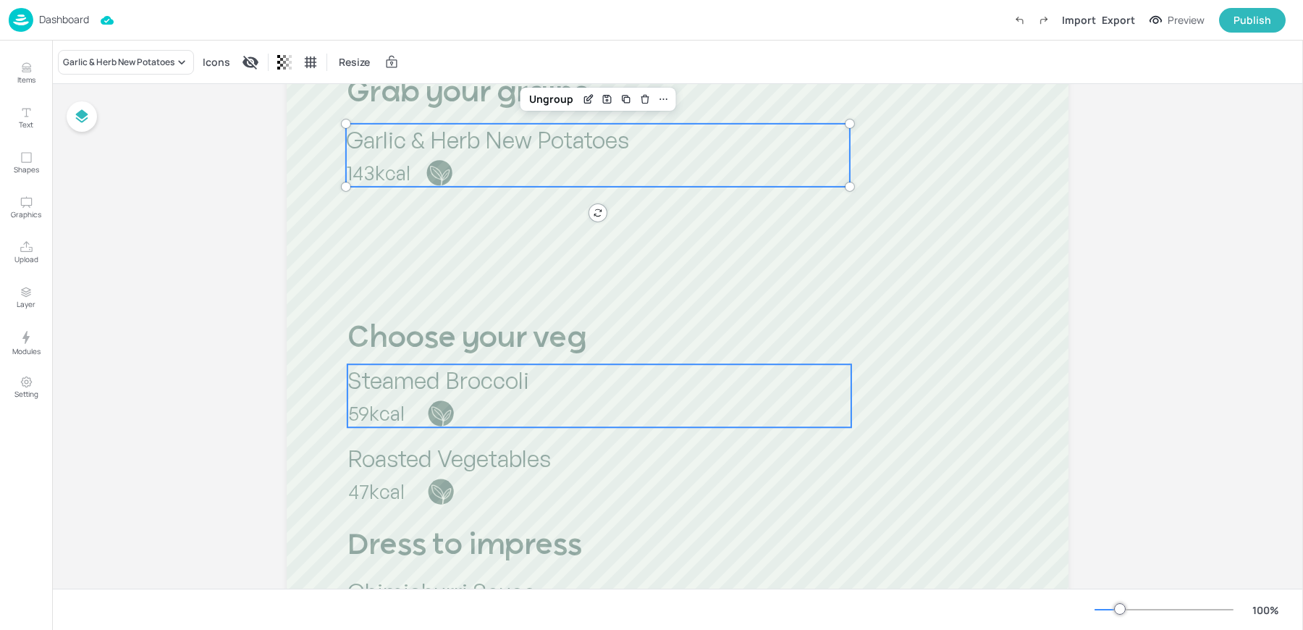
click at [423, 410] on p "59kcal" at bounding box center [448, 412] width 200 height 27
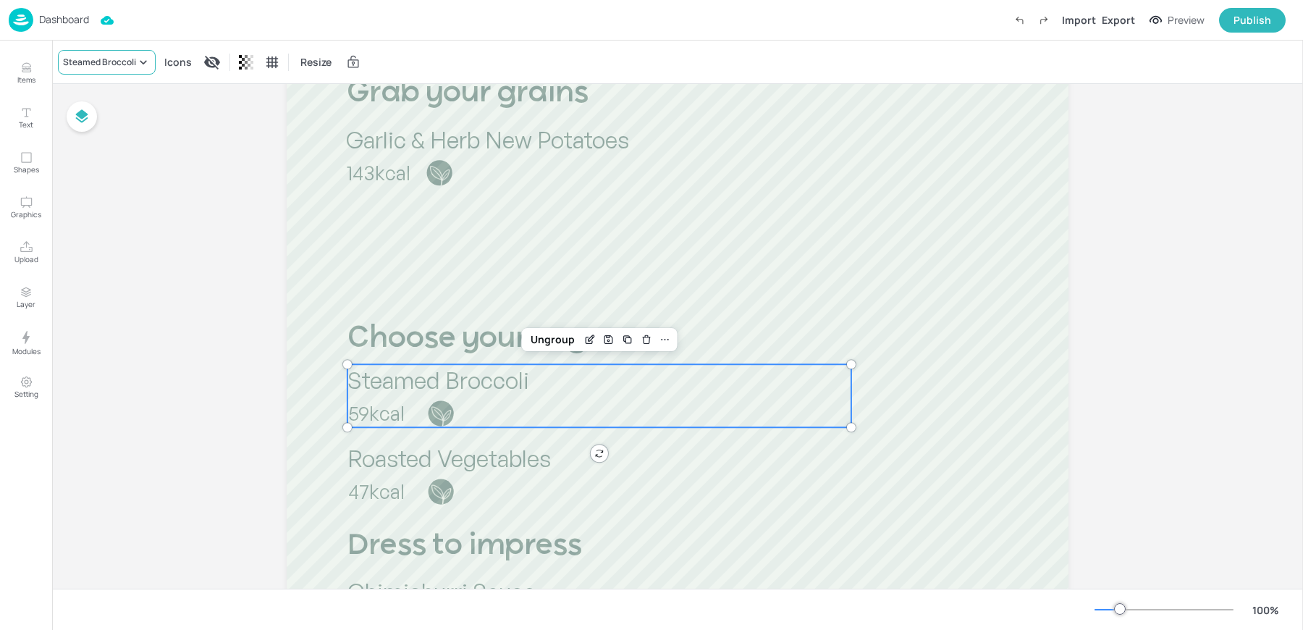
click at [98, 71] on div "Steamed Broccoli" at bounding box center [107, 62] width 98 height 25
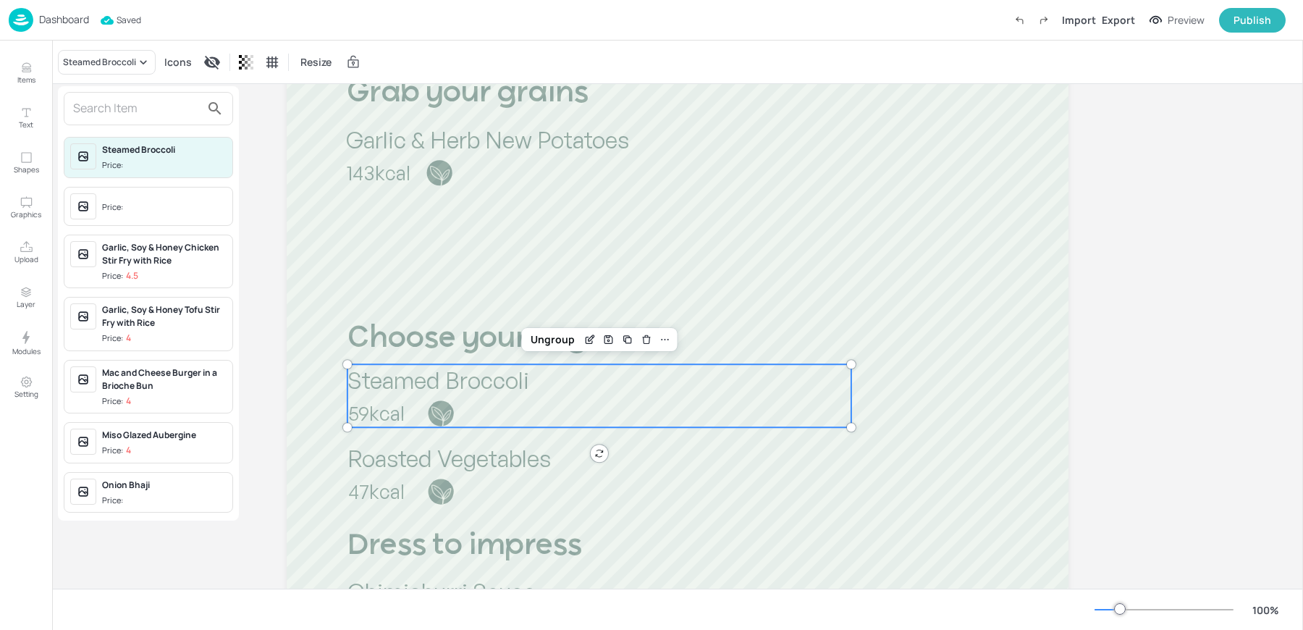
click at [115, 102] on input "text" at bounding box center [136, 108] width 127 height 23
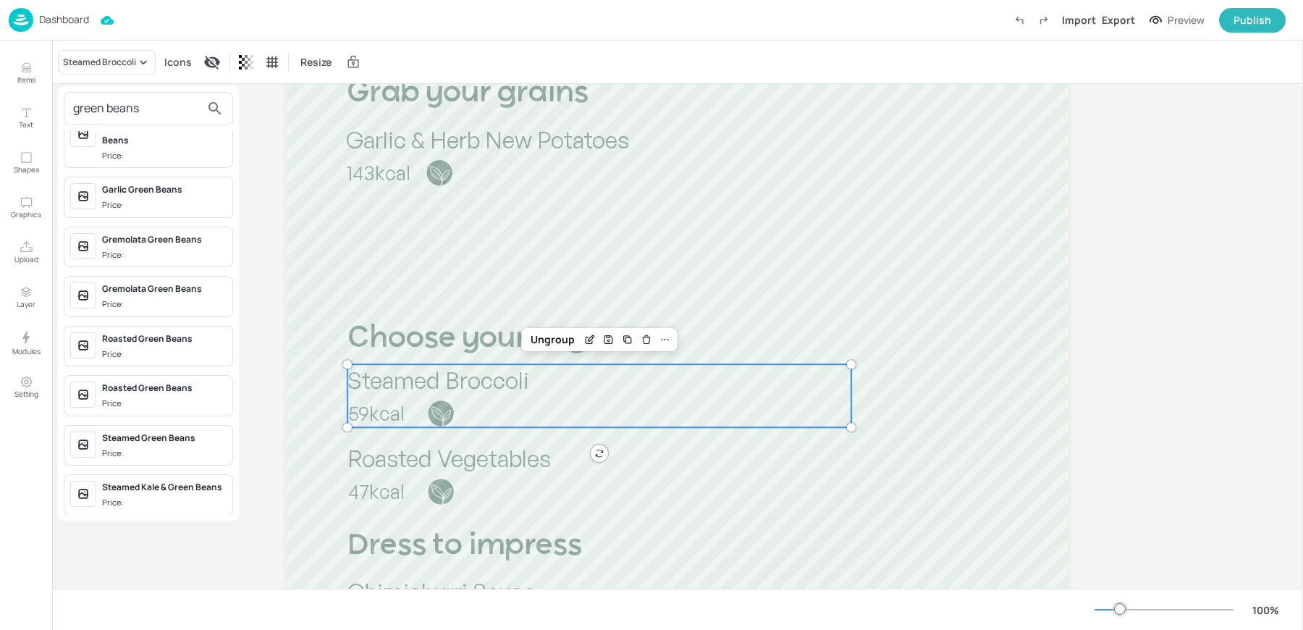
scroll to position [0, 0]
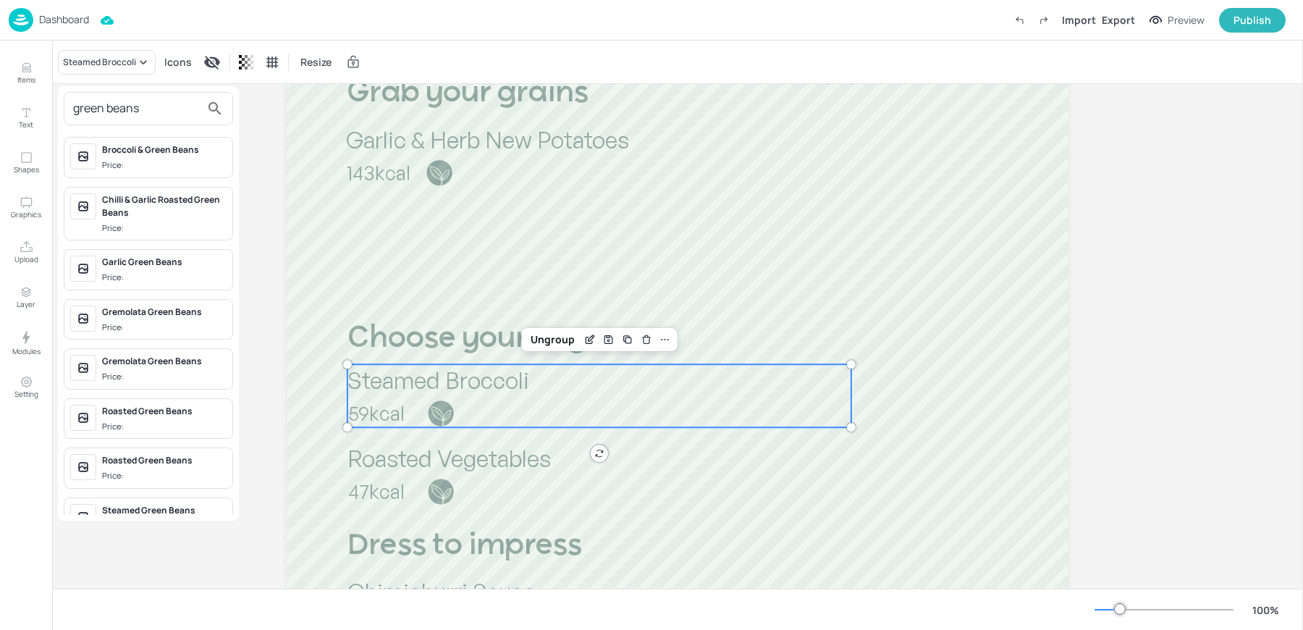
type input "green beans"
click at [146, 321] on span "Price:" at bounding box center [164, 327] width 124 height 12
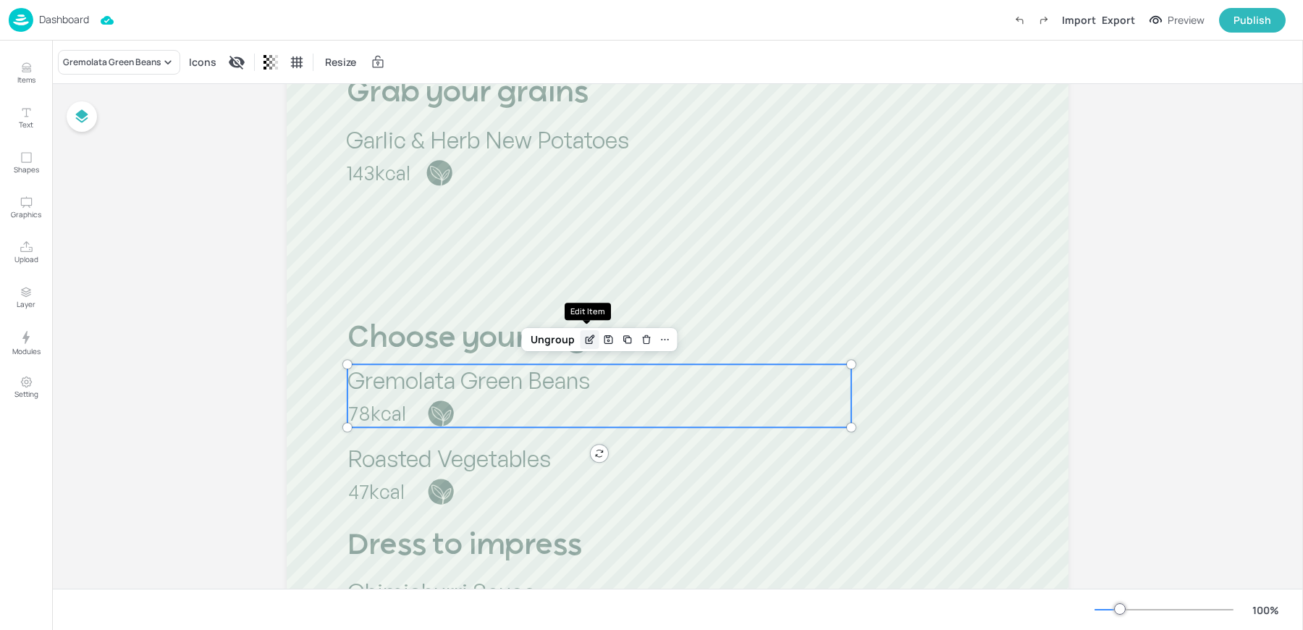
click at [591, 336] on icon "Edit Item" at bounding box center [591, 336] width 1 height 1
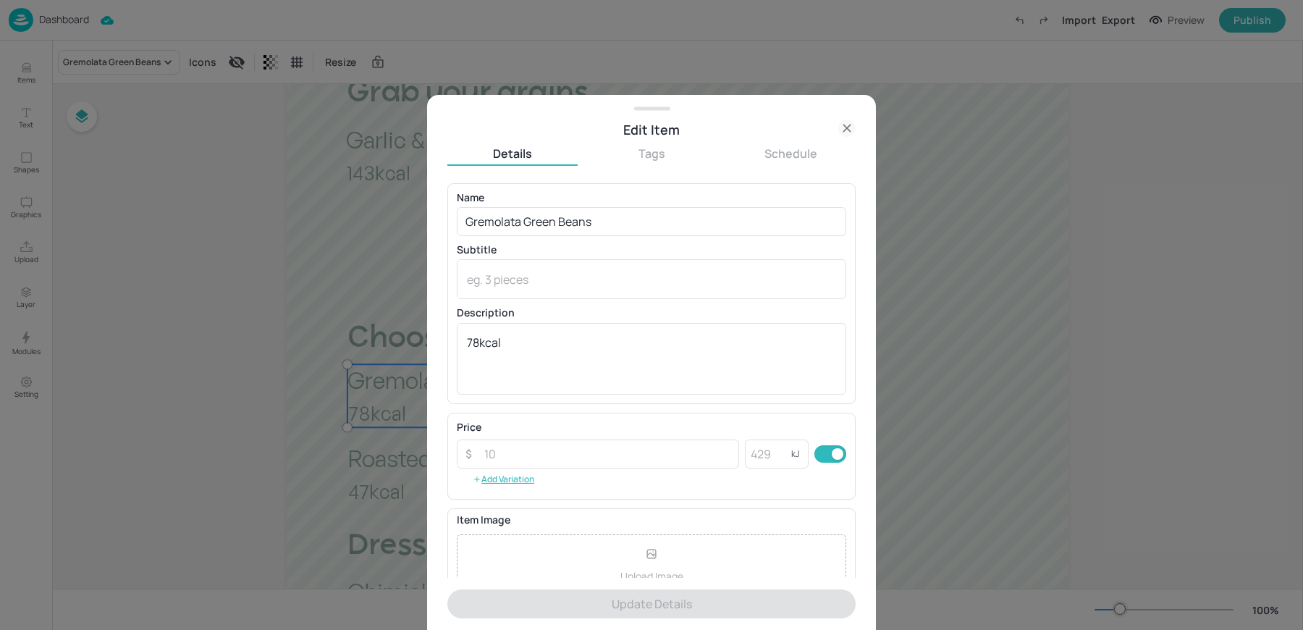
drag, startPoint x: 525, startPoint y: 223, endPoint x: 355, endPoint y: 223, distance: 170.1
click at [384, 223] on div "Edit Item Details Tags Schedule Name Gremolata Green Beans ​ Subtitle x ​ Descr…" at bounding box center [651, 315] width 1303 height 630
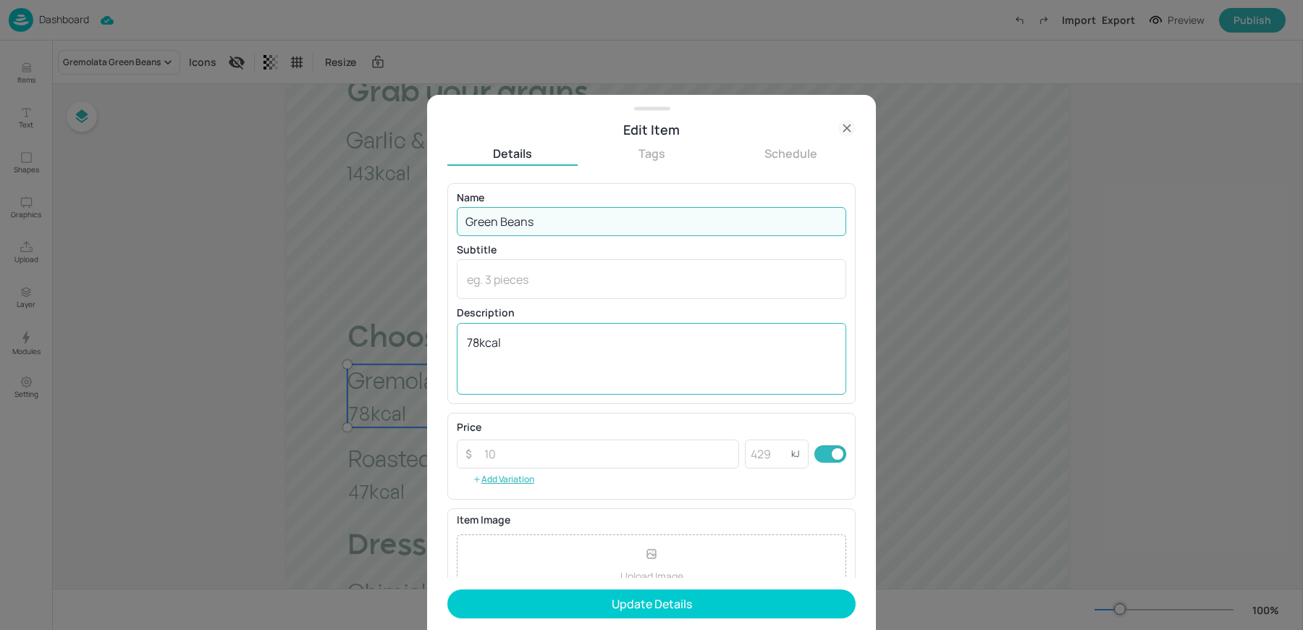
type input "Green Beans"
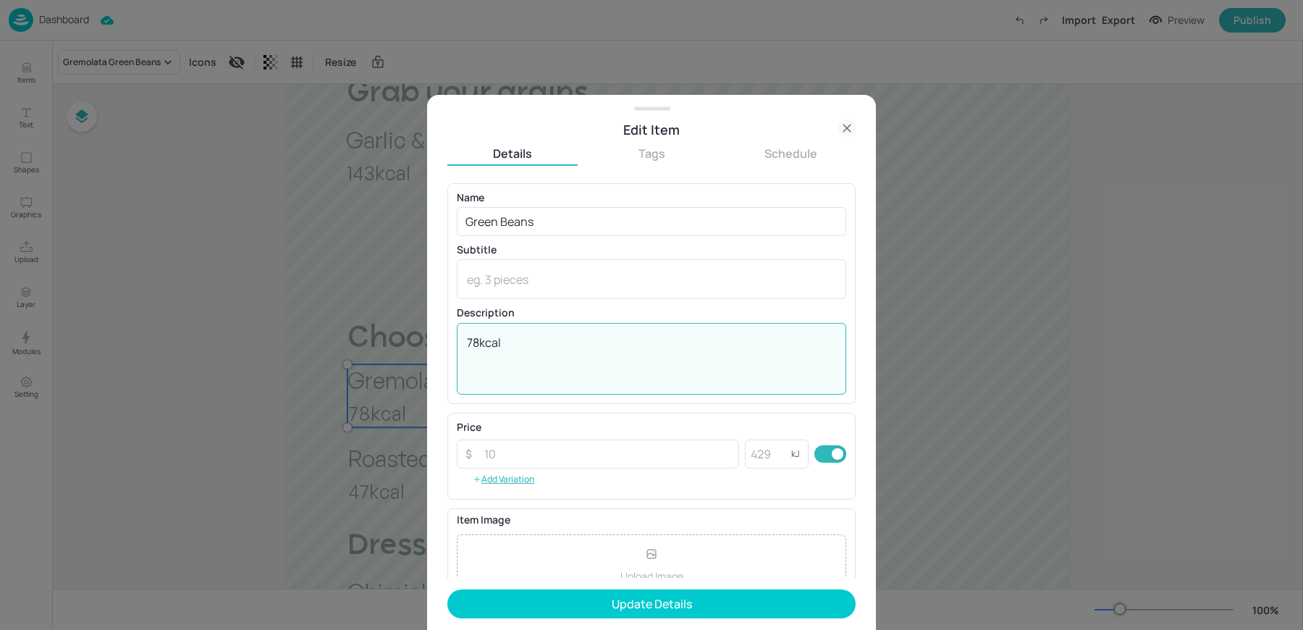
drag, startPoint x: 478, startPoint y: 344, endPoint x: 395, endPoint y: 323, distance: 85.8
click at [408, 327] on div "Edit Item Details Tags Schedule Name Green Beans ​ Subtitle x ​ Description 78k…" at bounding box center [651, 315] width 1303 height 630
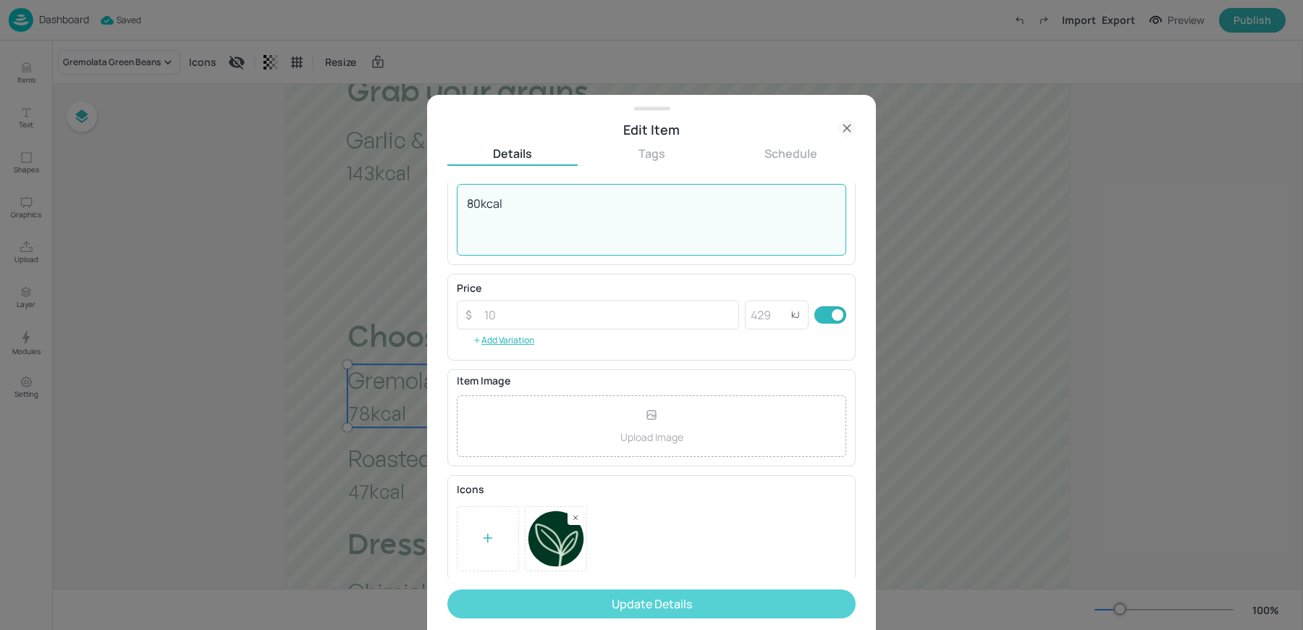
type textarea "80kcal"
click at [603, 605] on button "Update Details" at bounding box center [651, 603] width 408 height 29
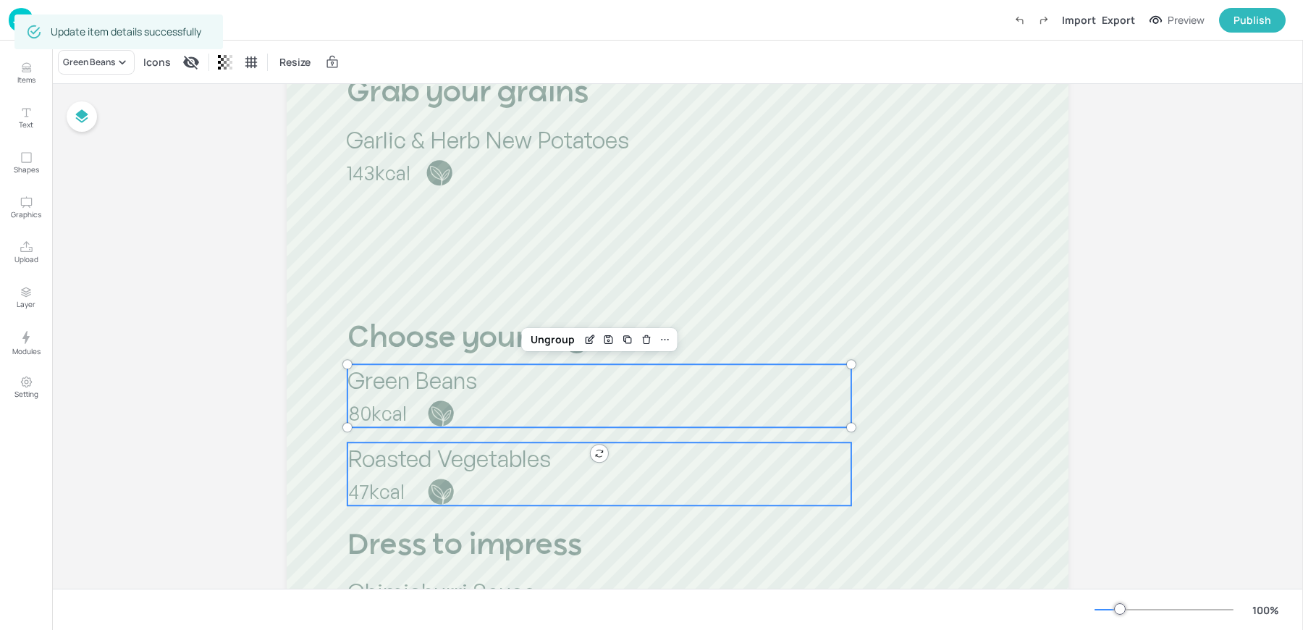
click at [401, 491] on p "47kcal" at bounding box center [448, 491] width 200 height 27
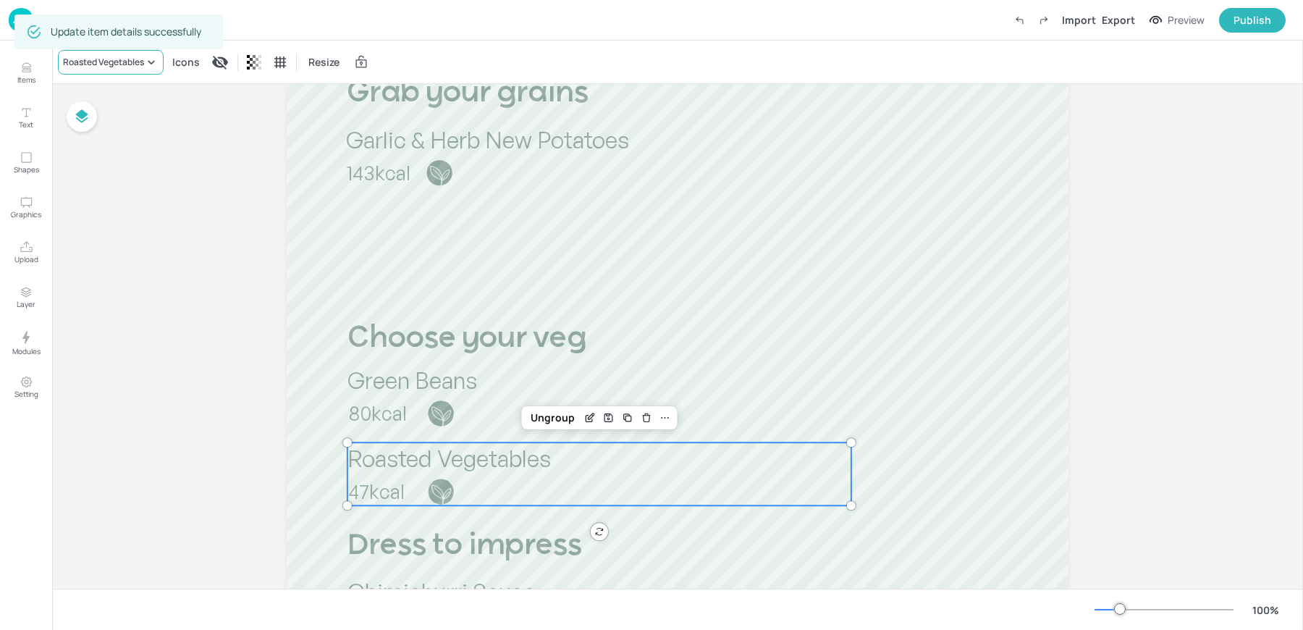
click at [92, 62] on div "Roasted Vegetables" at bounding box center [103, 62] width 81 height 13
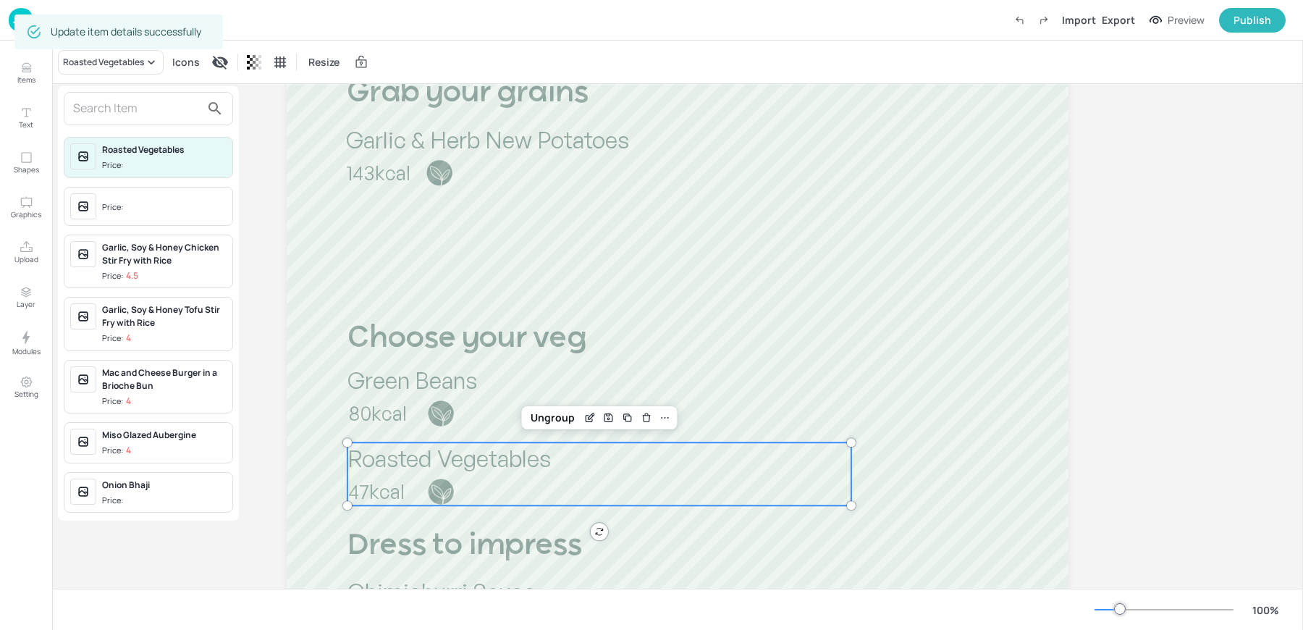
click at [140, 111] on input "text" at bounding box center [136, 108] width 127 height 23
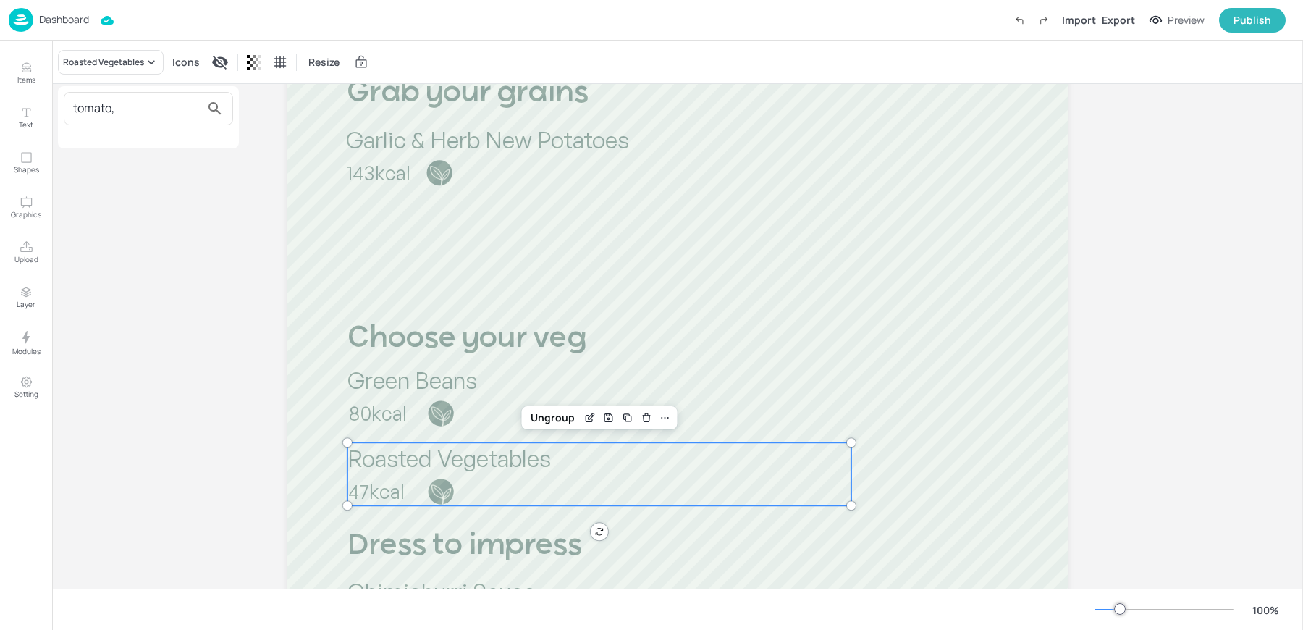
type input "tomato,"
click at [24, 64] on div at bounding box center [651, 315] width 1303 height 630
click at [24, 78] on p "Items" at bounding box center [26, 80] width 18 height 10
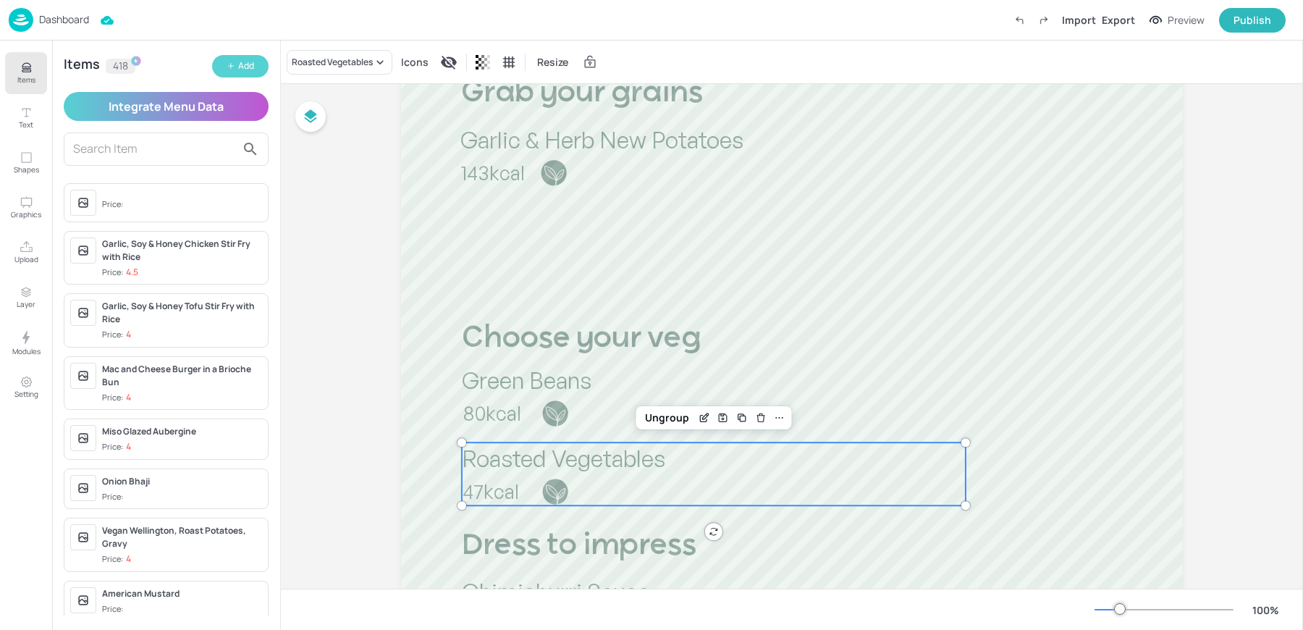
click at [241, 76] on button "Add" at bounding box center [240, 66] width 56 height 22
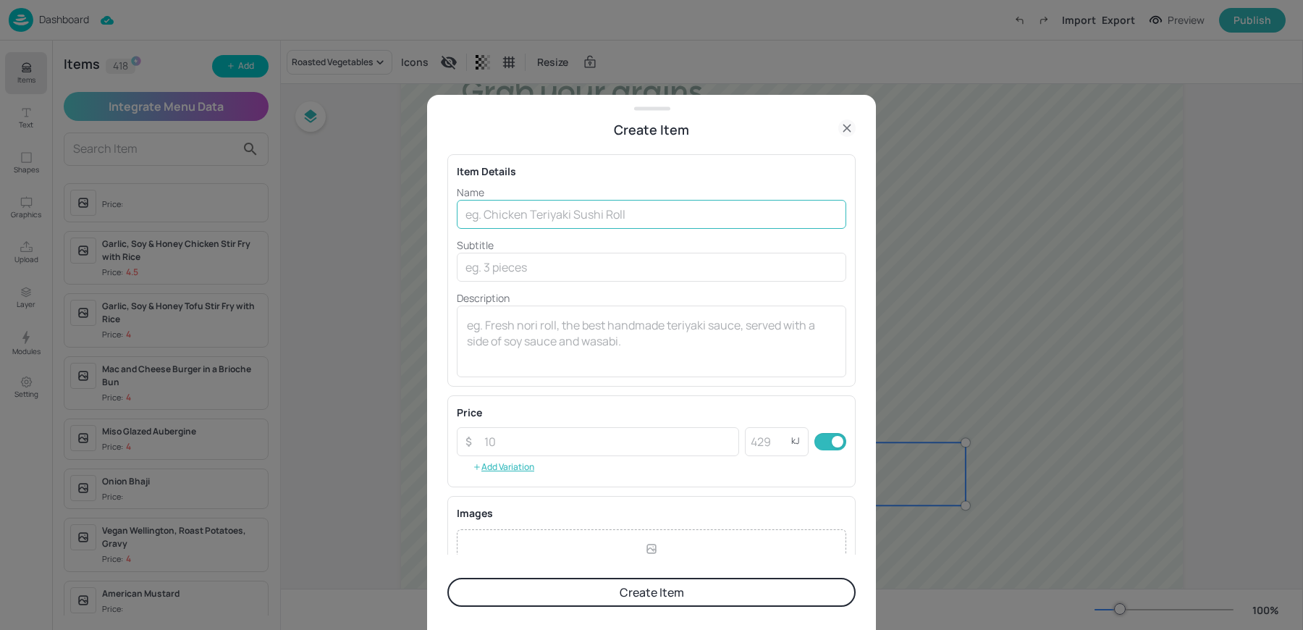
click at [665, 200] on input "text" at bounding box center [651, 214] width 389 height 29
paste input "Tomato, Olive, Cucumber And Baby Gem Salad 8kcal Plant Based"
click at [619, 216] on input "Tomato, Olive, Cucumber And Baby Gem Salad 8kcal Plant Based" at bounding box center [651, 214] width 389 height 29
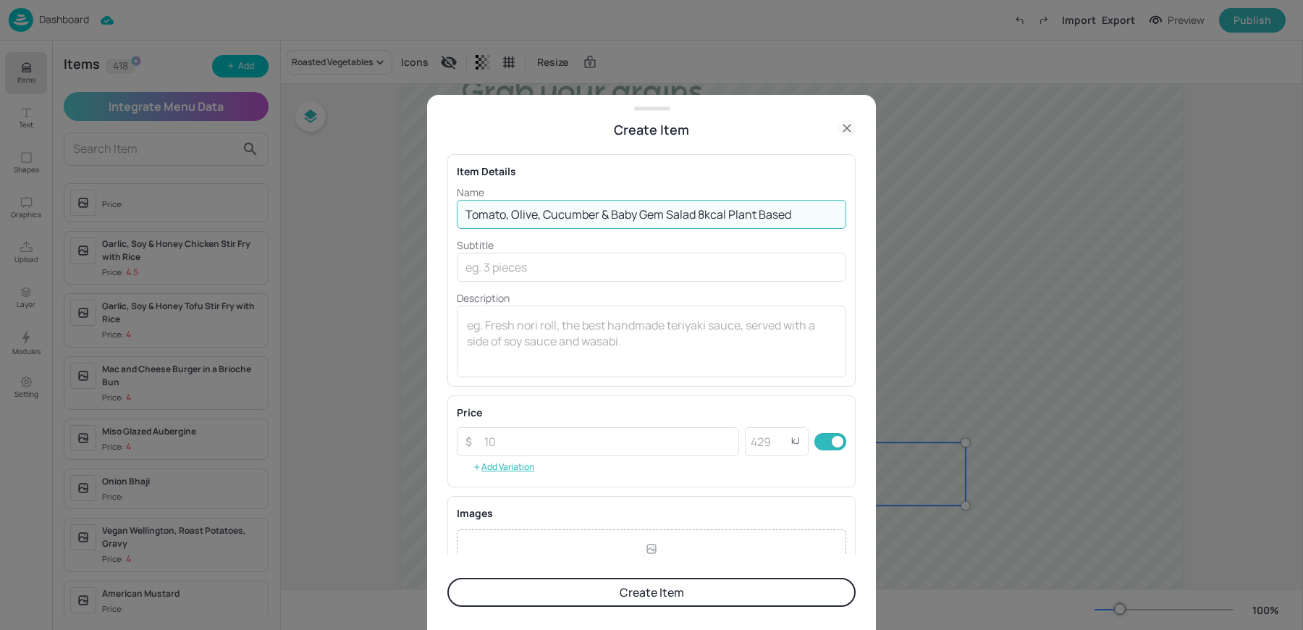
drag, startPoint x: 695, startPoint y: 213, endPoint x: 900, endPoint y: 219, distance: 204.9
click at [900, 219] on div "Create Item Item Details Name Tomato, Olive, Cucumber & Baby Gem Salad 8kcal Pl…" at bounding box center [651, 315] width 1303 height 630
type input "Tomato, Olive, Cucumber & Baby Gem Salad"
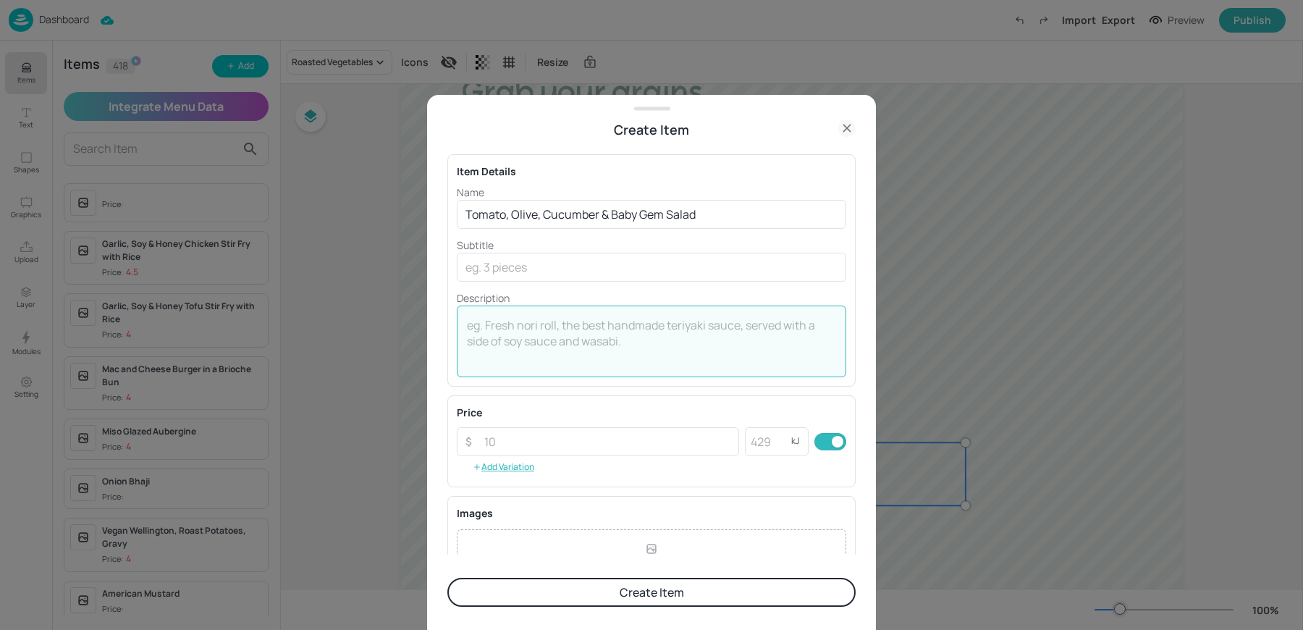
click at [544, 347] on textarea at bounding box center [651, 341] width 369 height 48
paste textarea "8kcal Plant Based"
click at [470, 322] on textarea "8kcal Plant Based" at bounding box center [651, 341] width 369 height 48
drag, startPoint x: 496, startPoint y: 325, endPoint x: 659, endPoint y: 326, distance: 162.8
click at [659, 326] on textarea "8kcal Plant Based" at bounding box center [651, 341] width 369 height 48
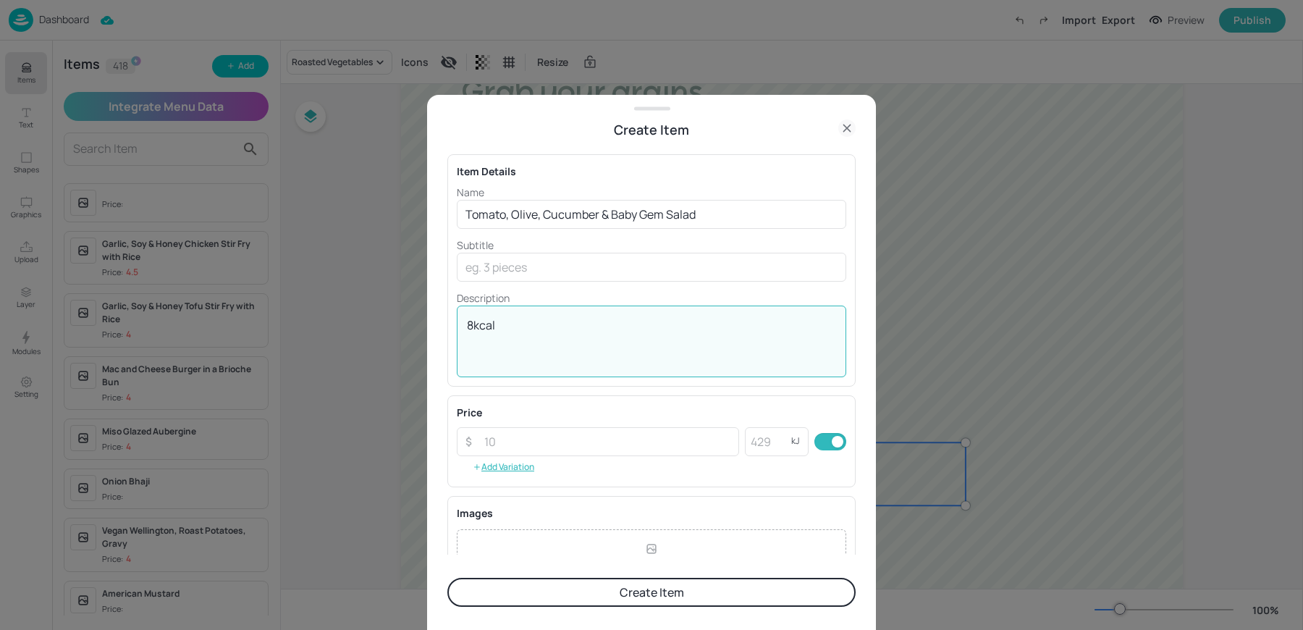
scroll to position [156, 0]
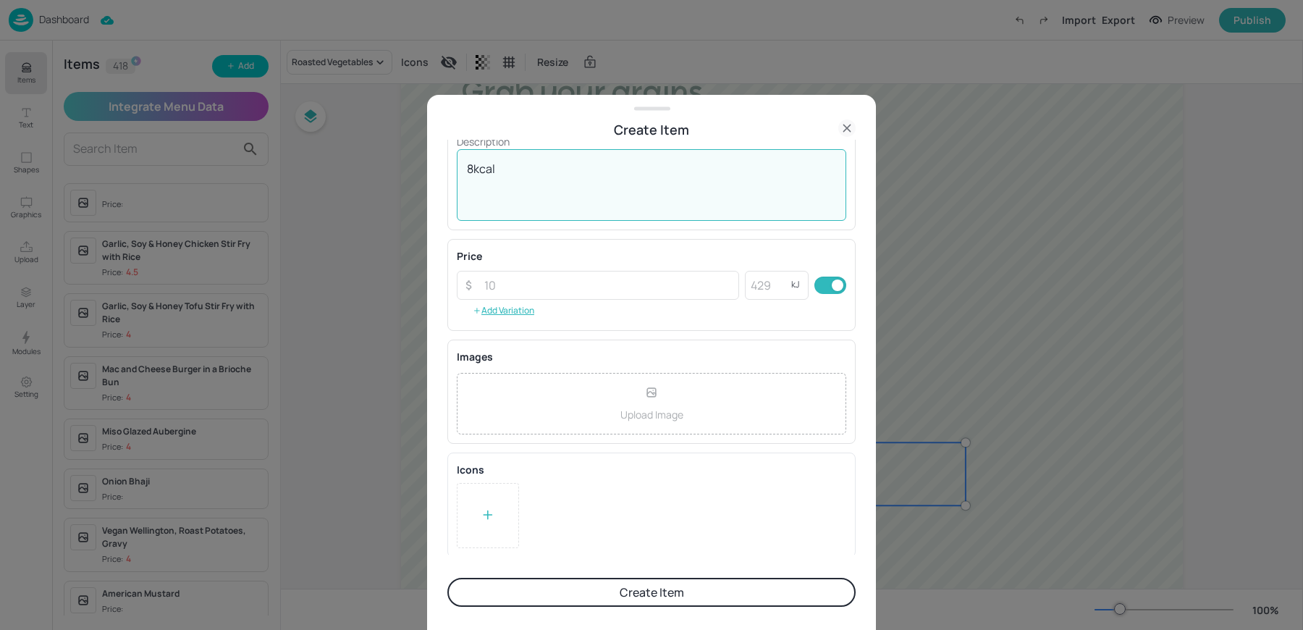
type textarea "8kcal"
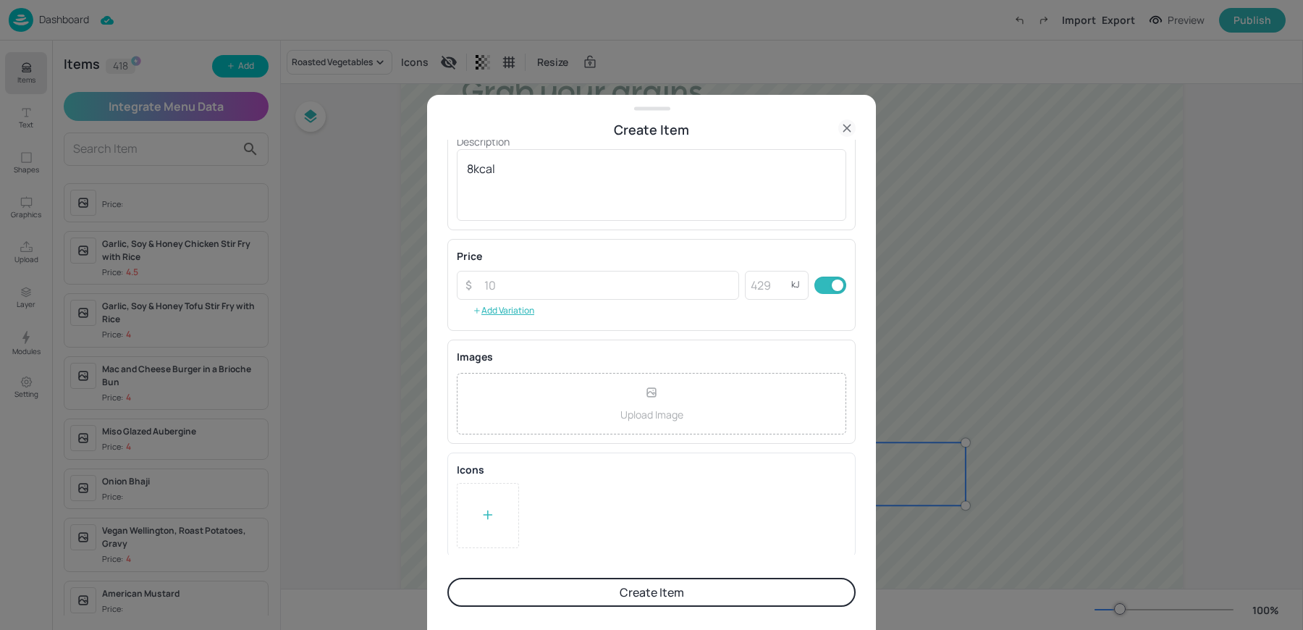
click at [473, 517] on div at bounding box center [488, 515] width 62 height 65
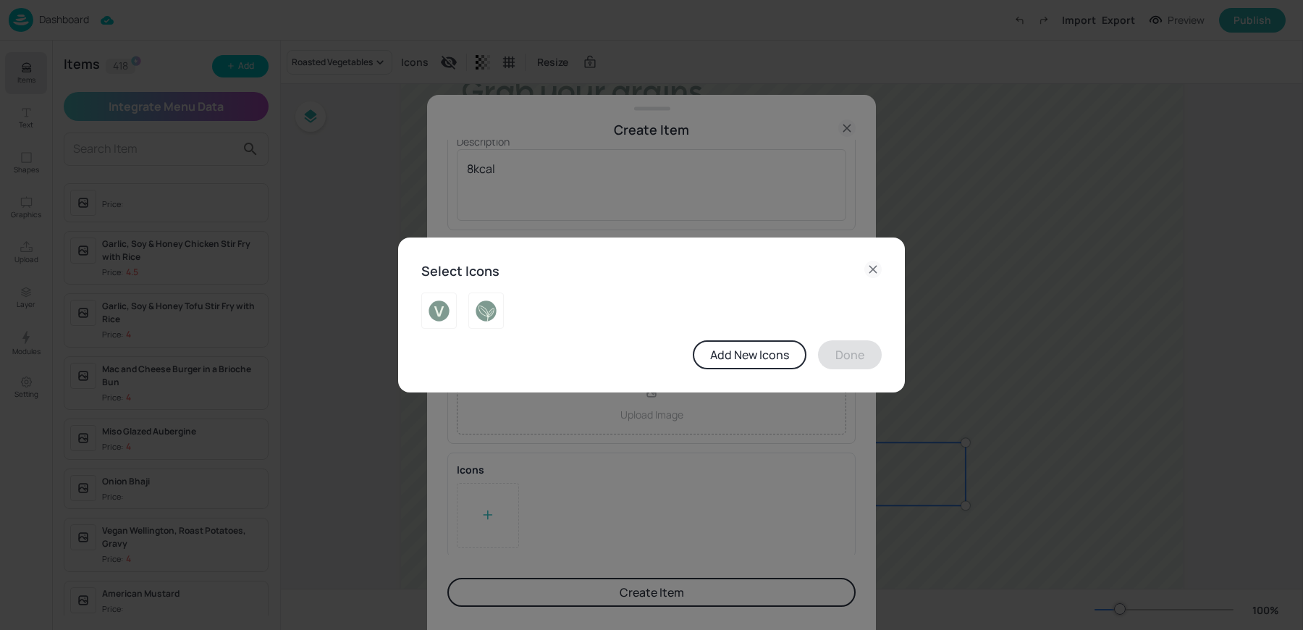
click at [467, 313] on div at bounding box center [480, 305] width 47 height 48
click at [492, 323] on div at bounding box center [485, 310] width 35 height 36
click at [843, 358] on button "Done" at bounding box center [850, 354] width 64 height 29
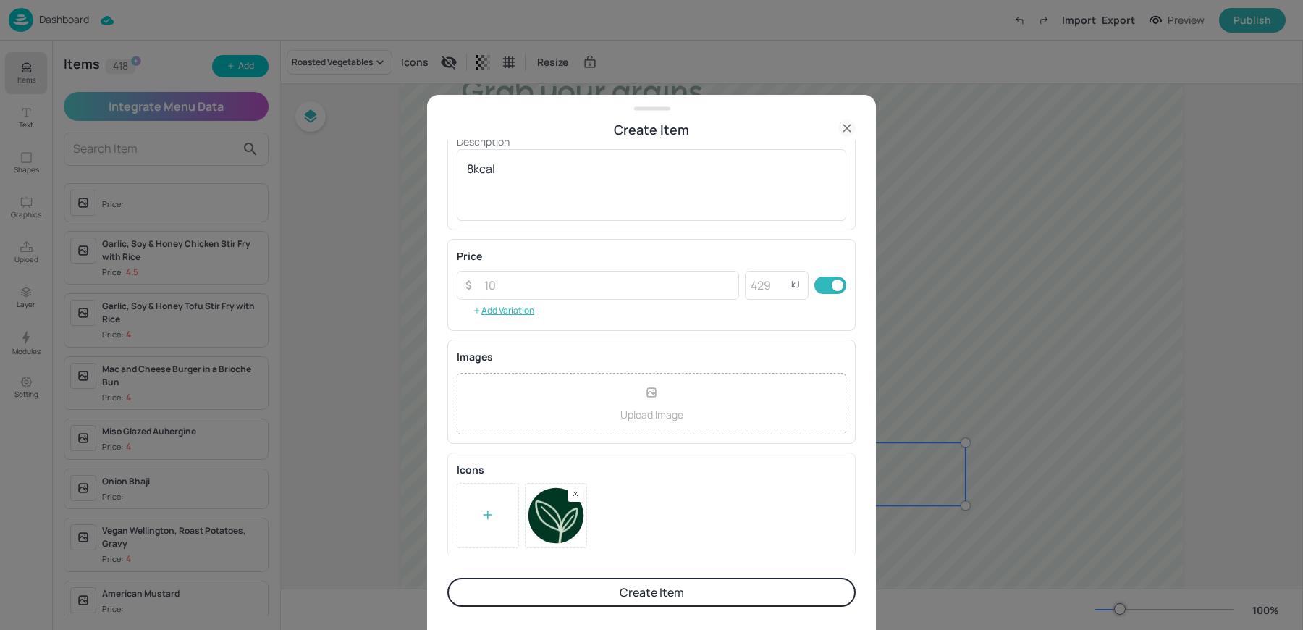
click at [594, 596] on button "Create Item" at bounding box center [651, 591] width 408 height 29
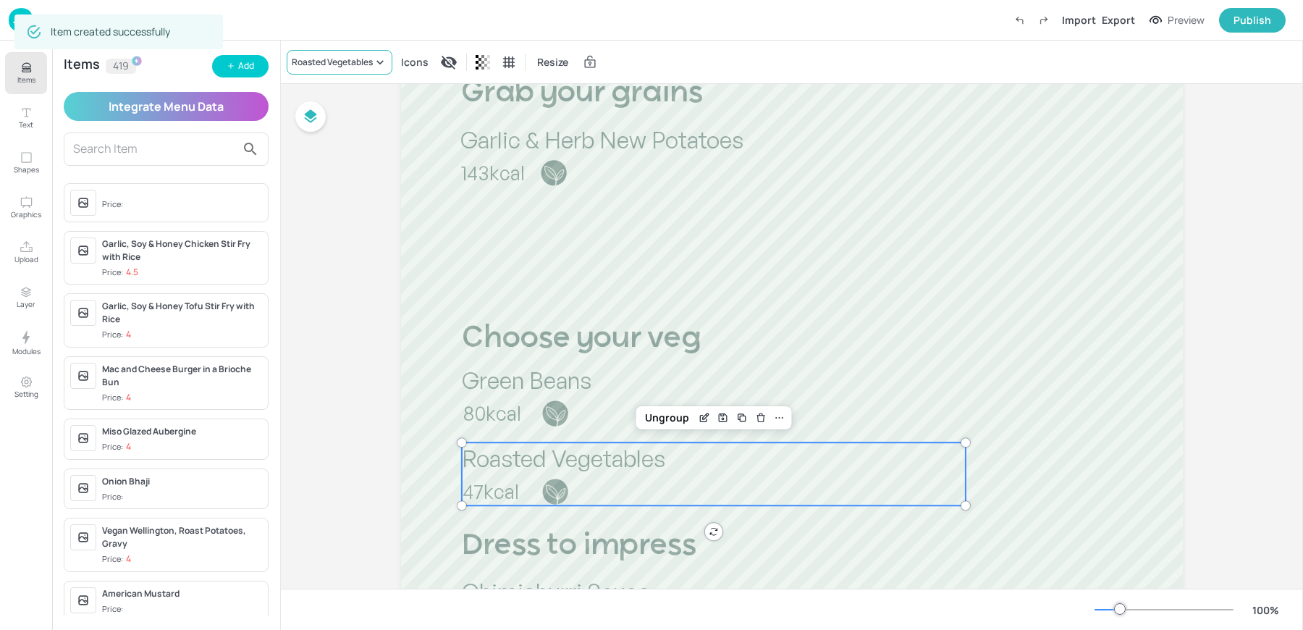
click at [327, 62] on div "Roasted Vegetables" at bounding box center [332, 62] width 81 height 13
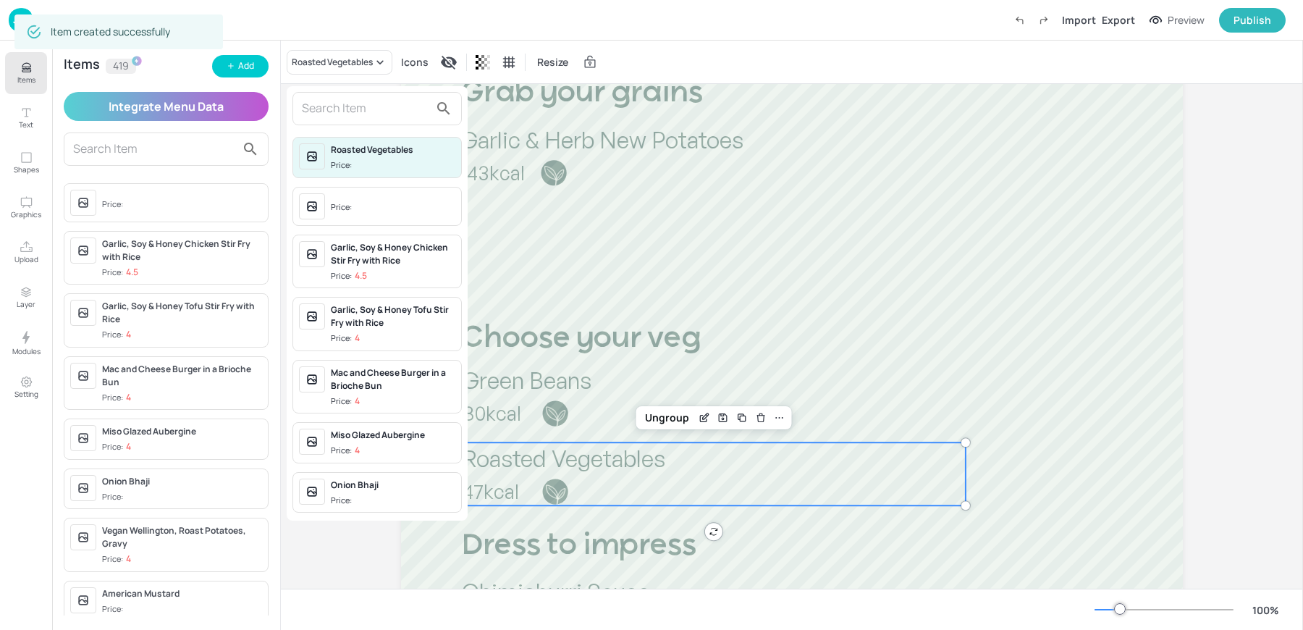
click at [339, 119] on input "text" at bounding box center [365, 108] width 127 height 23
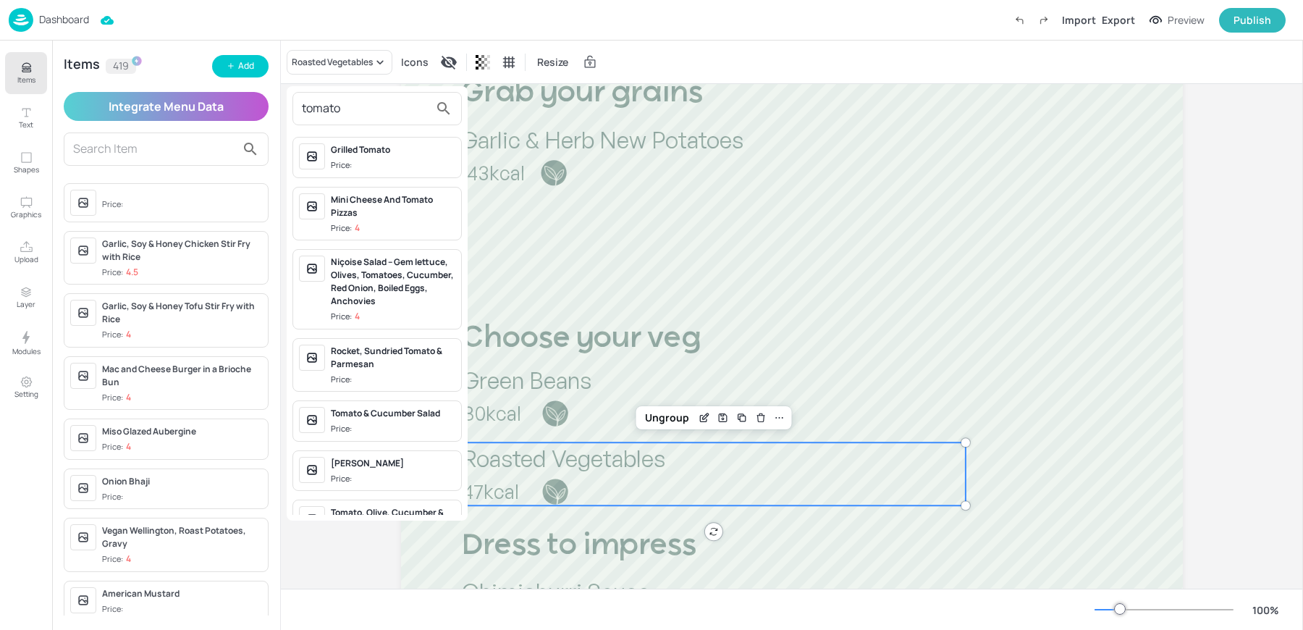
scroll to position [40, 0]
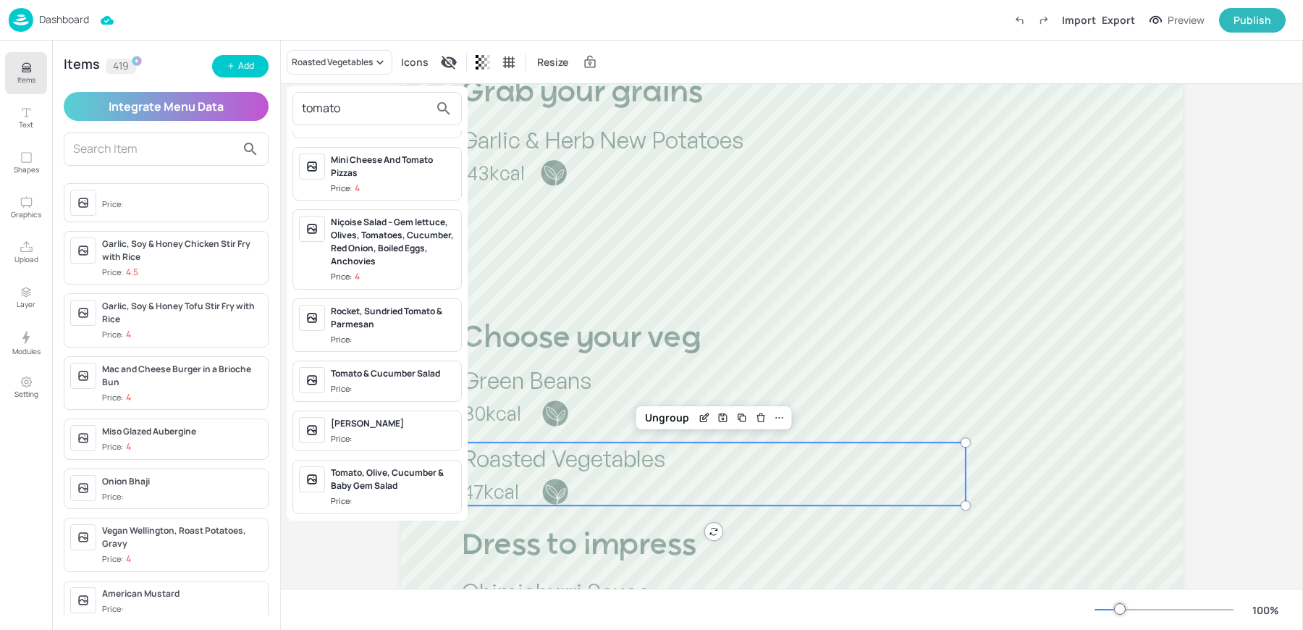
type input "tomato"
click at [324, 491] on div "Tomato, Olive, Cucumber & Baby Gem Salad Price:" at bounding box center [376, 487] width 169 height 54
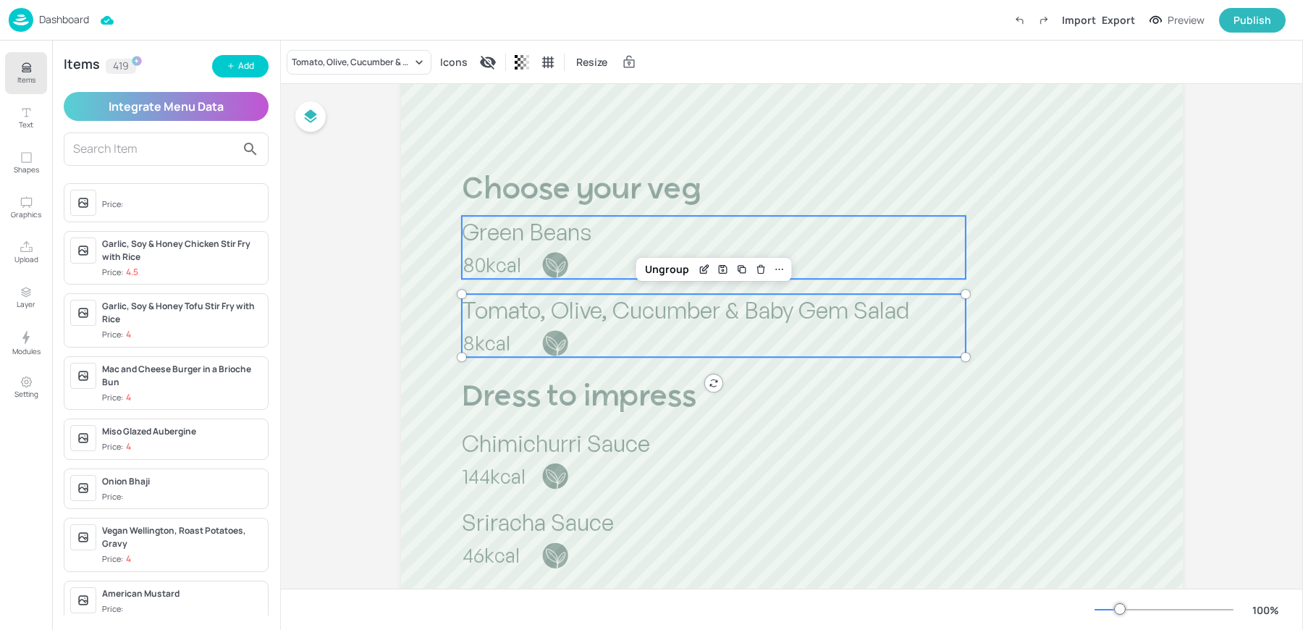
scroll to position [708, 0]
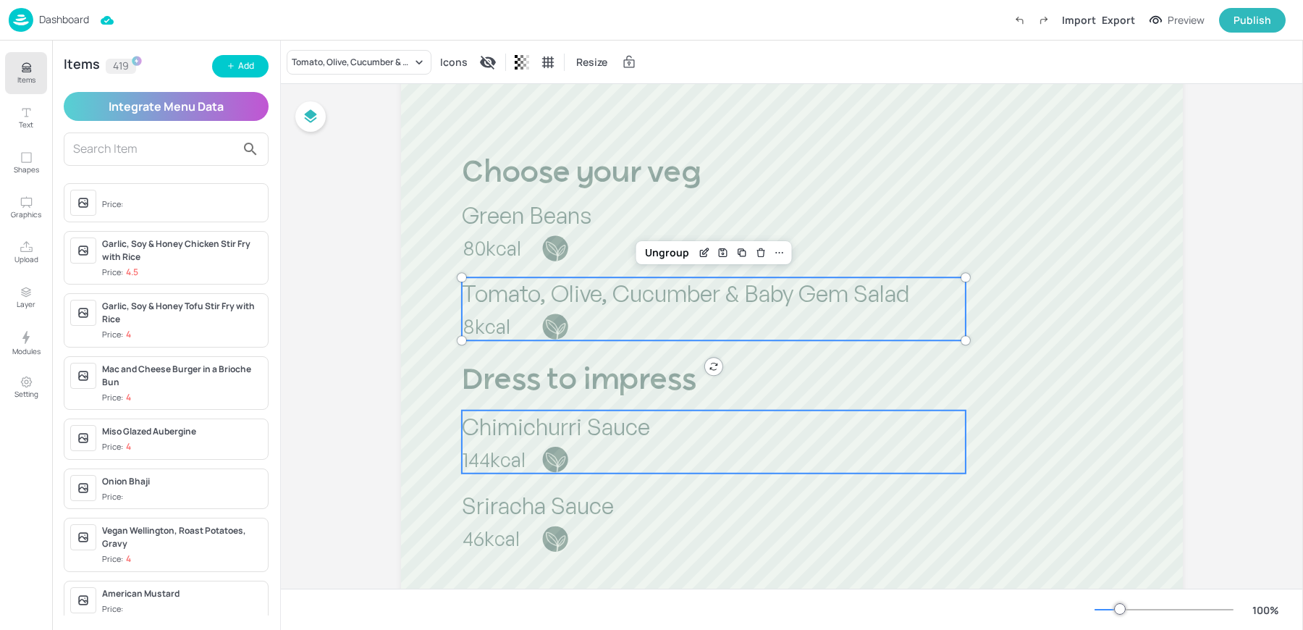
click at [538, 443] on div "Chimichurri Sauce 144kcal" at bounding box center [714, 441] width 504 height 63
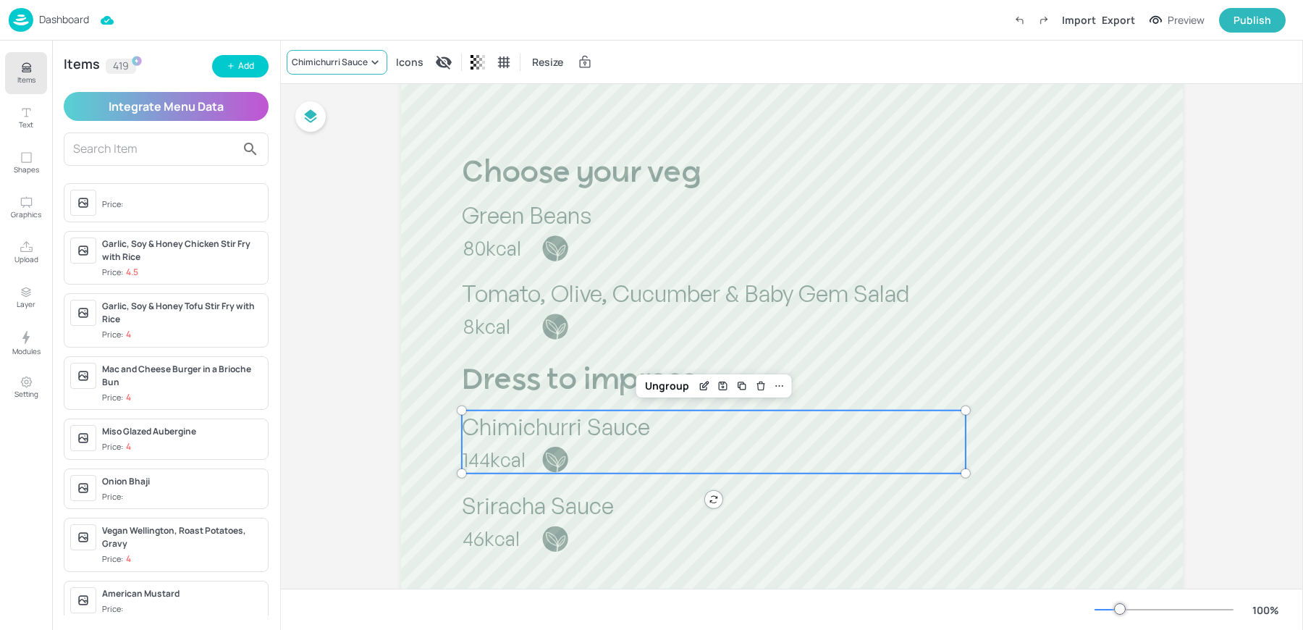
click at [316, 64] on div "Chimichurri Sauce" at bounding box center [330, 62] width 76 height 13
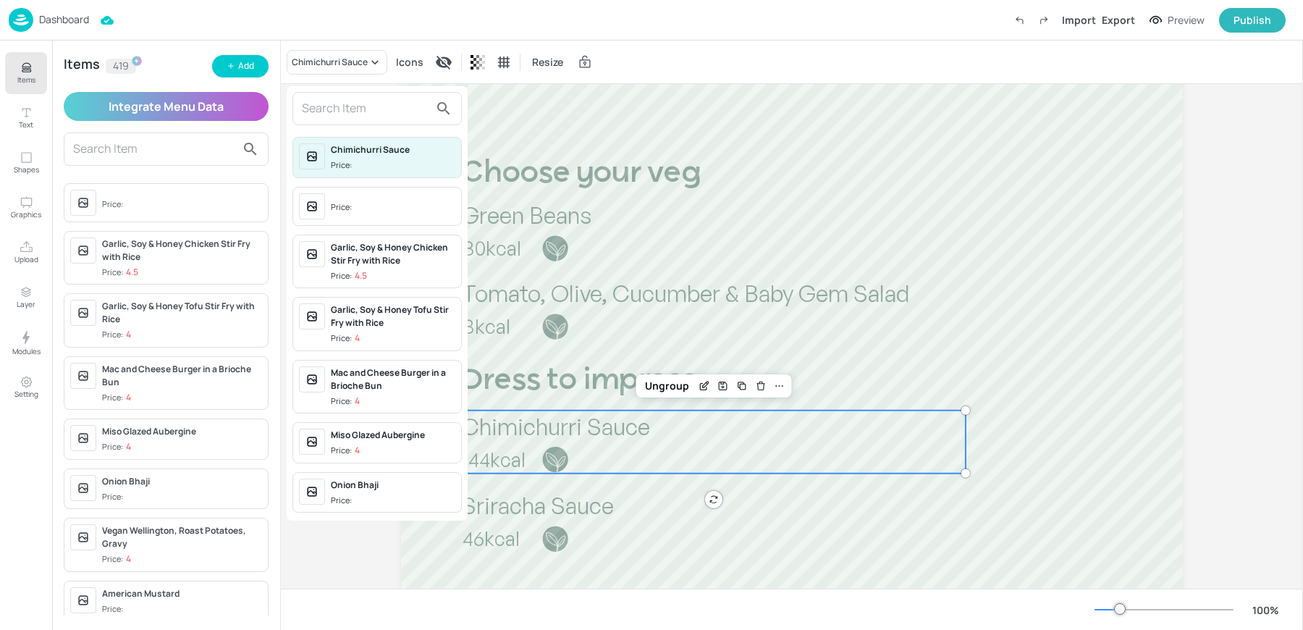
click at [318, 111] on input "text" at bounding box center [365, 108] width 127 height 23
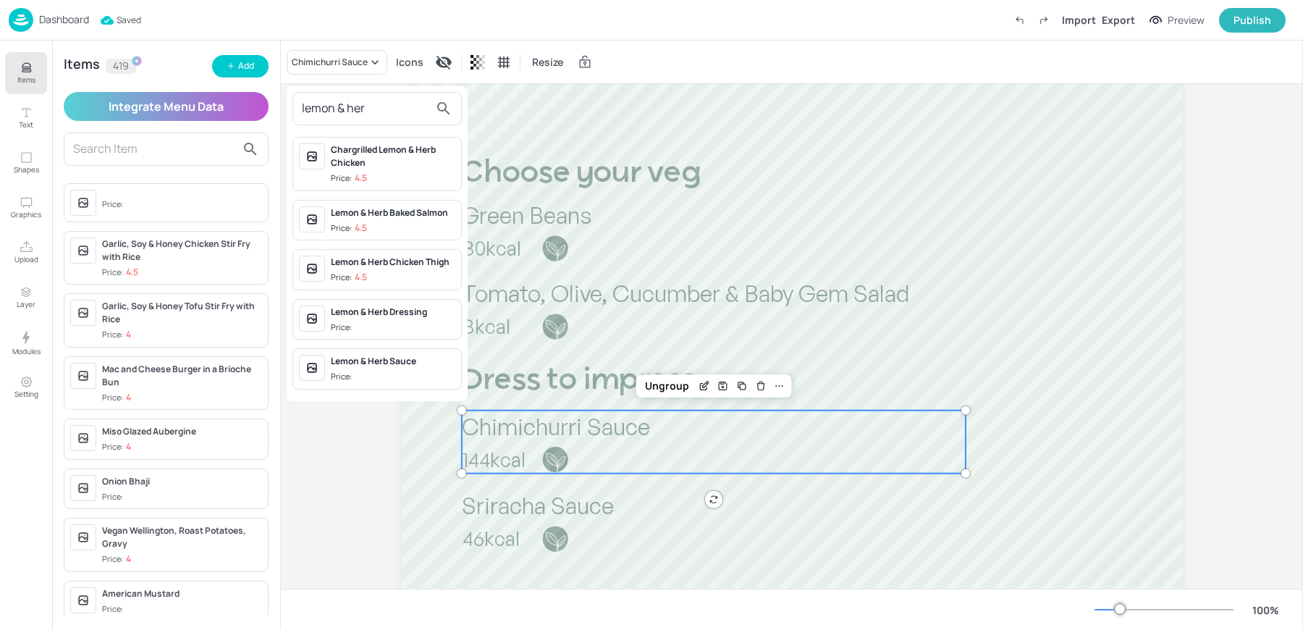
type input "lemon & her"
click at [345, 326] on div "Price:" at bounding box center [343, 327] width 24 height 12
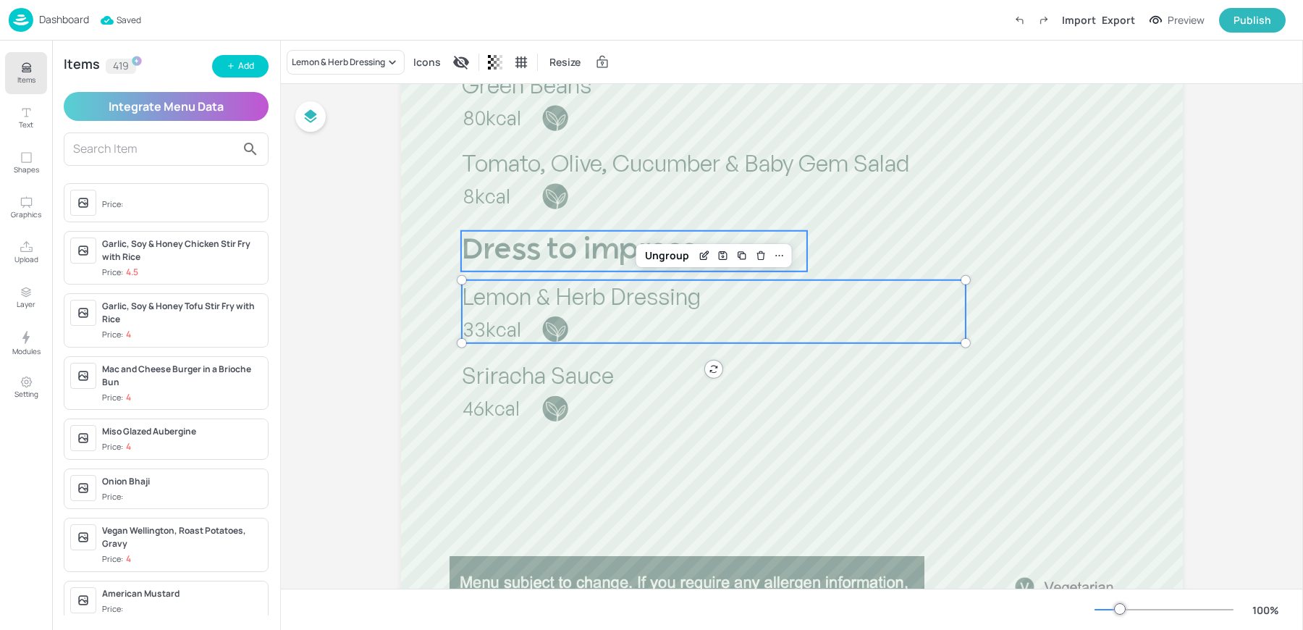
scroll to position [887, 0]
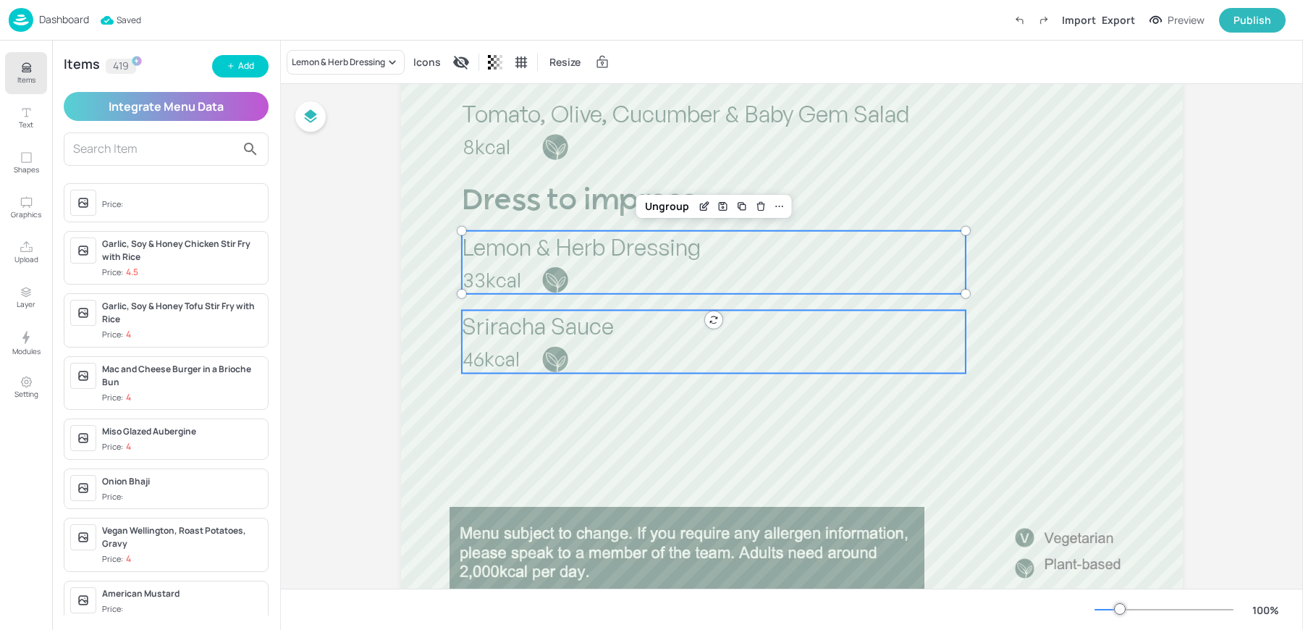
click at [541, 367] on div at bounding box center [555, 359] width 28 height 28
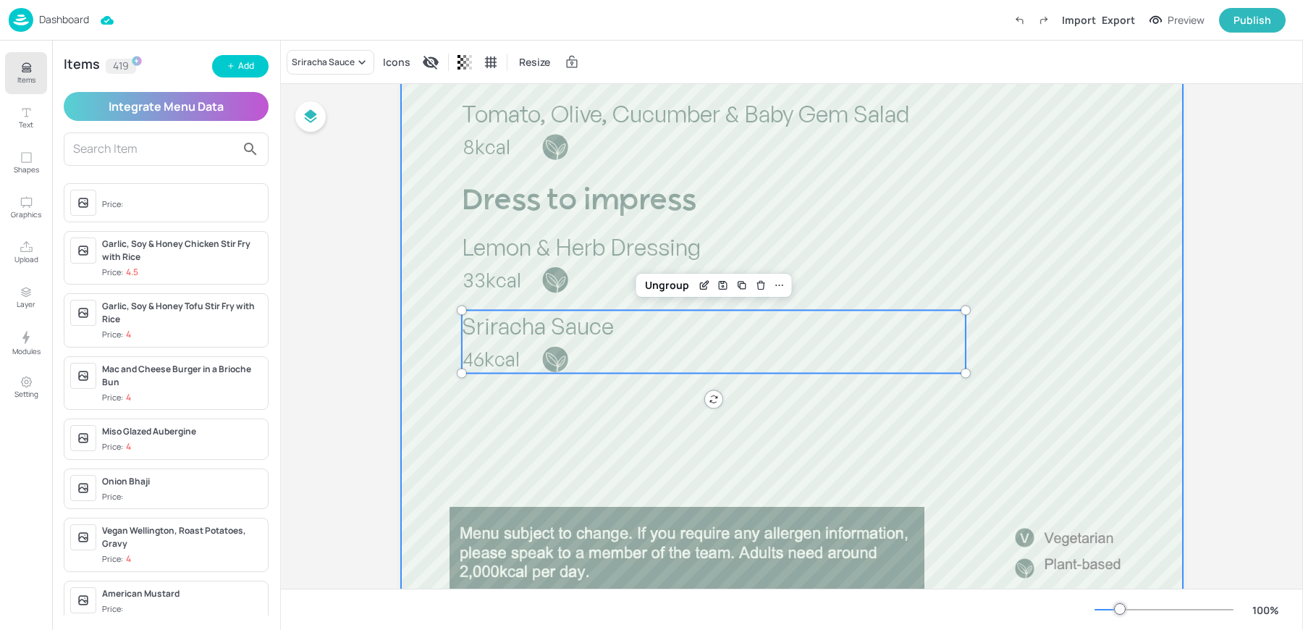
click at [502, 369] on span "46kcal" at bounding box center [490, 359] width 57 height 24
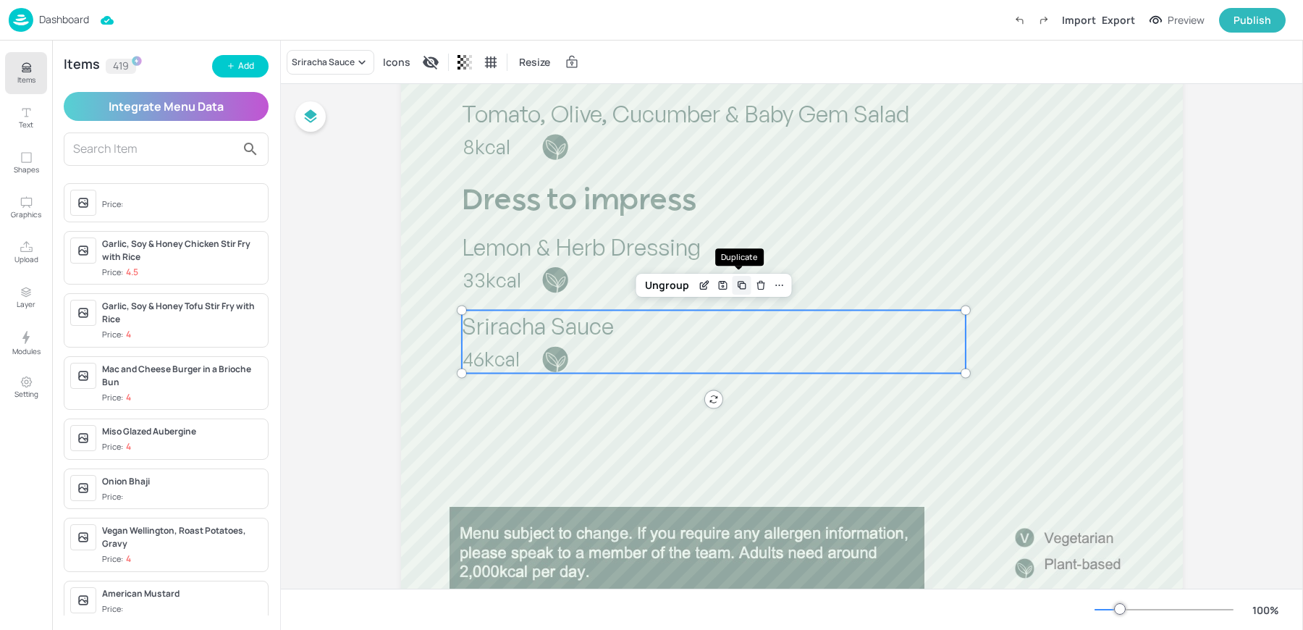
click at [740, 278] on div "Duplicate" at bounding box center [741, 285] width 19 height 19
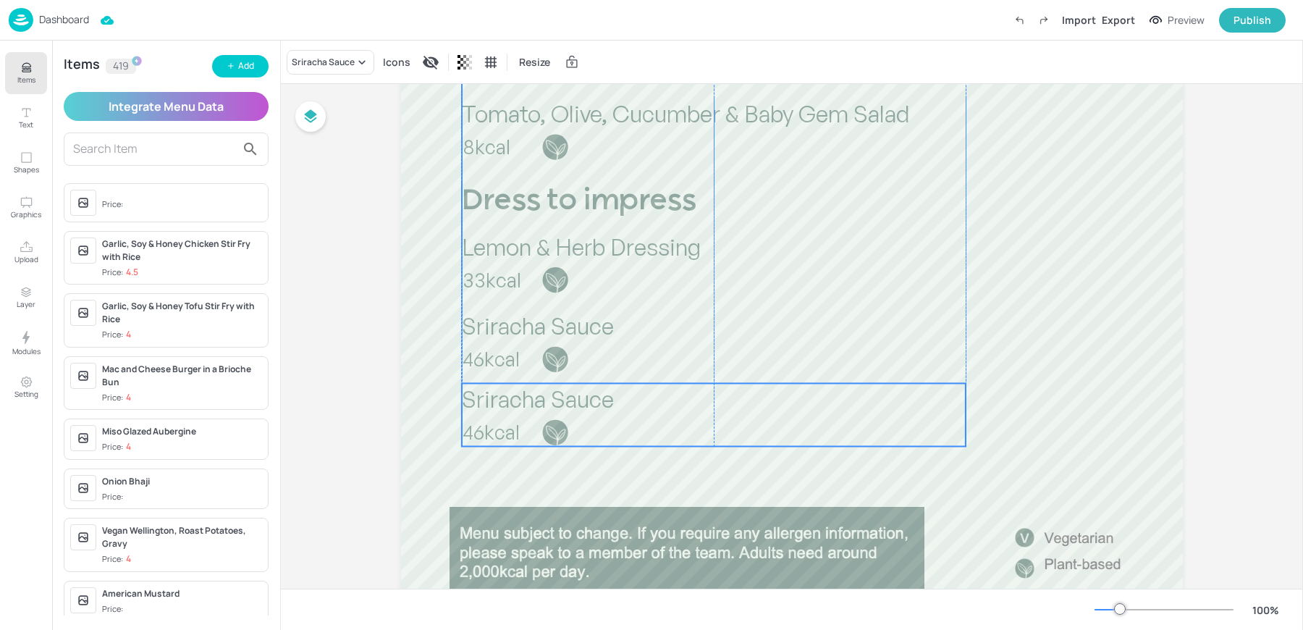
drag, startPoint x: 529, startPoint y: 362, endPoint x: 521, endPoint y: 428, distance: 66.3
click at [521, 428] on p "46kcal" at bounding box center [562, 431] width 200 height 27
click at [306, 73] on div "Sriracha Sauce" at bounding box center [331, 62] width 88 height 25
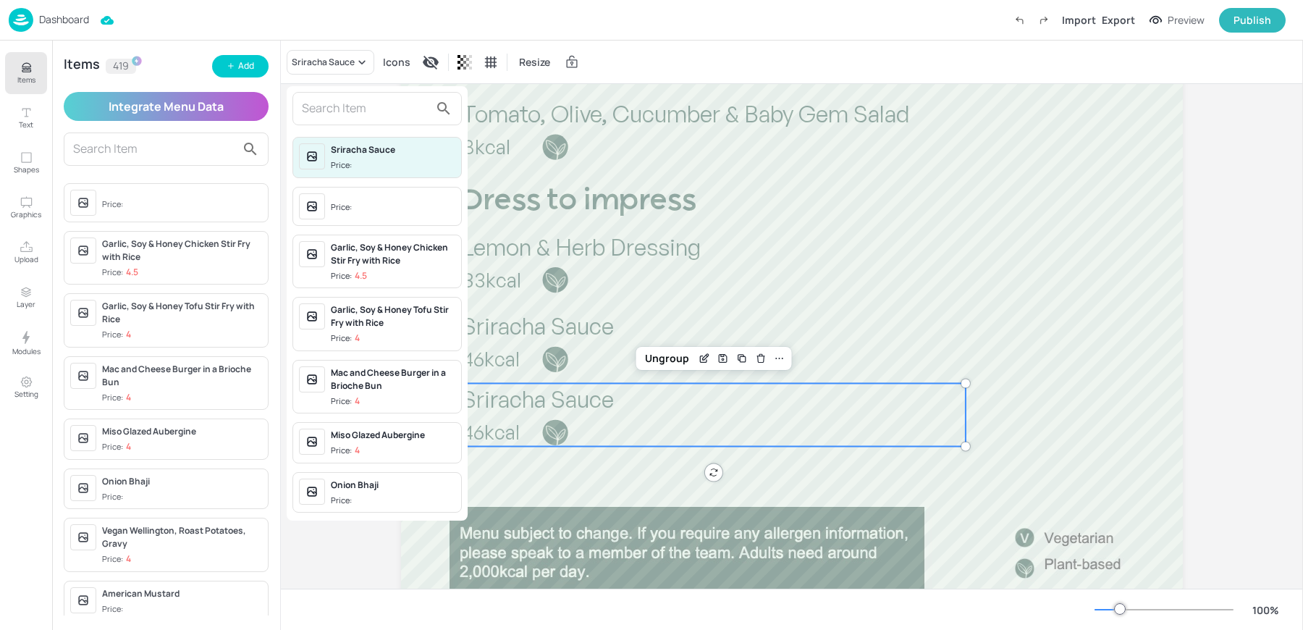
click at [318, 118] on input "text" at bounding box center [365, 108] width 127 height 23
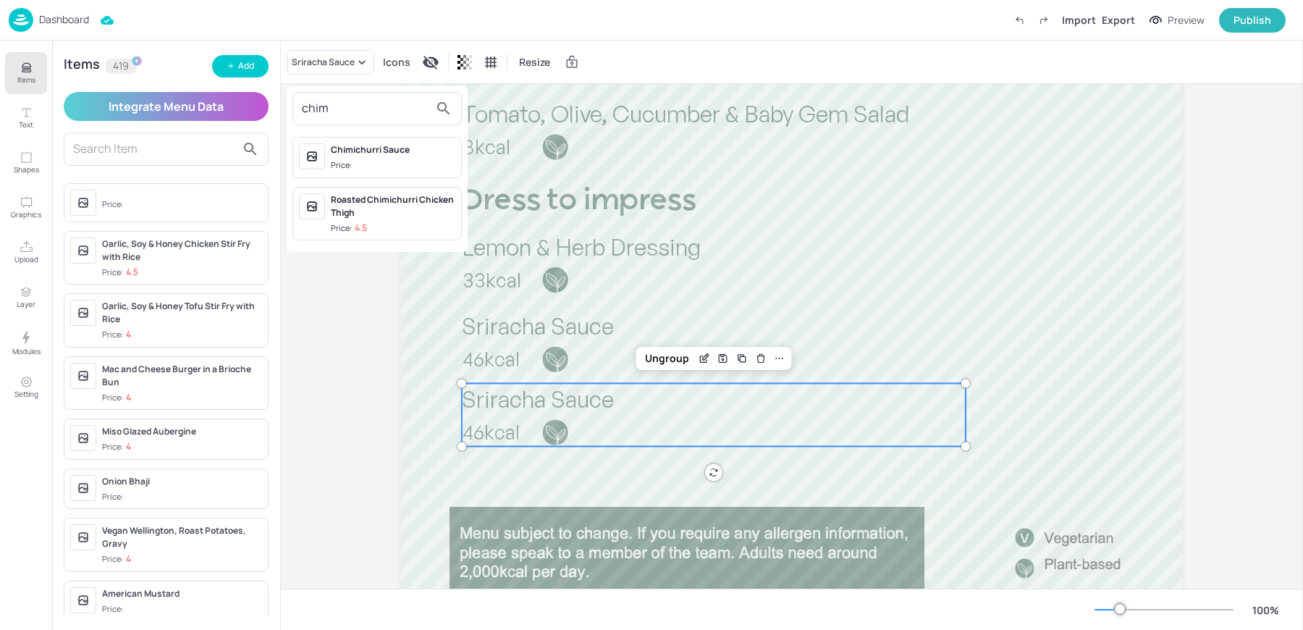
type input "chim"
click at [349, 163] on div "Price:" at bounding box center [343, 165] width 24 height 12
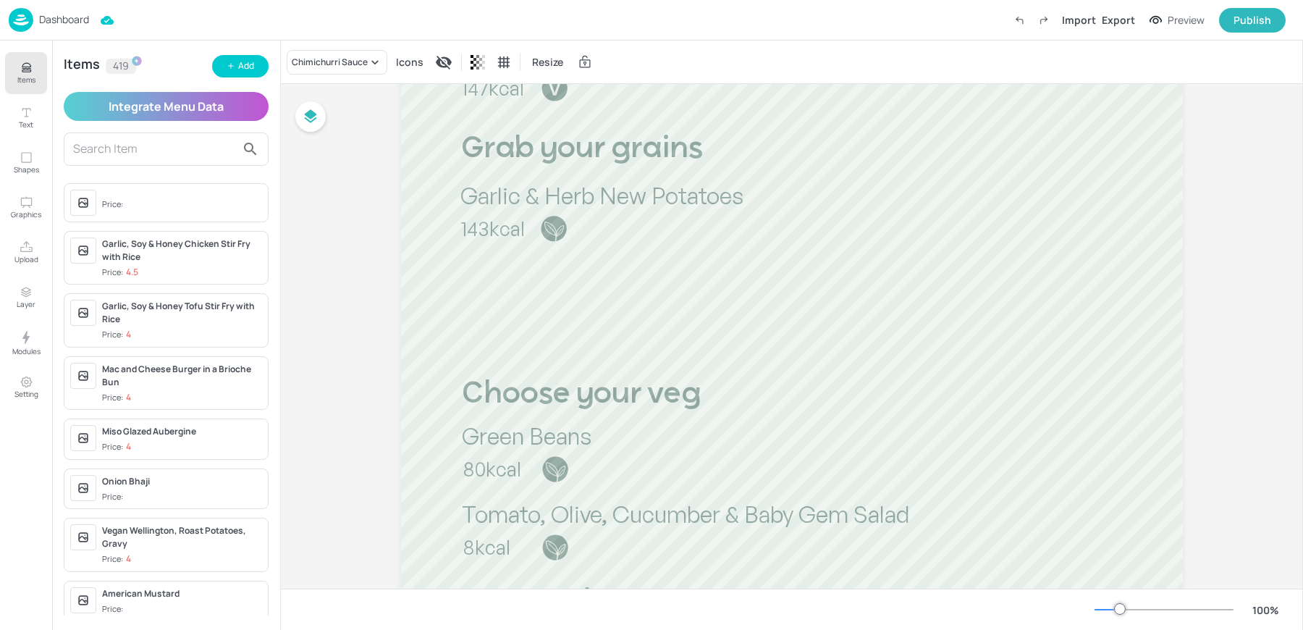
scroll to position [0, 0]
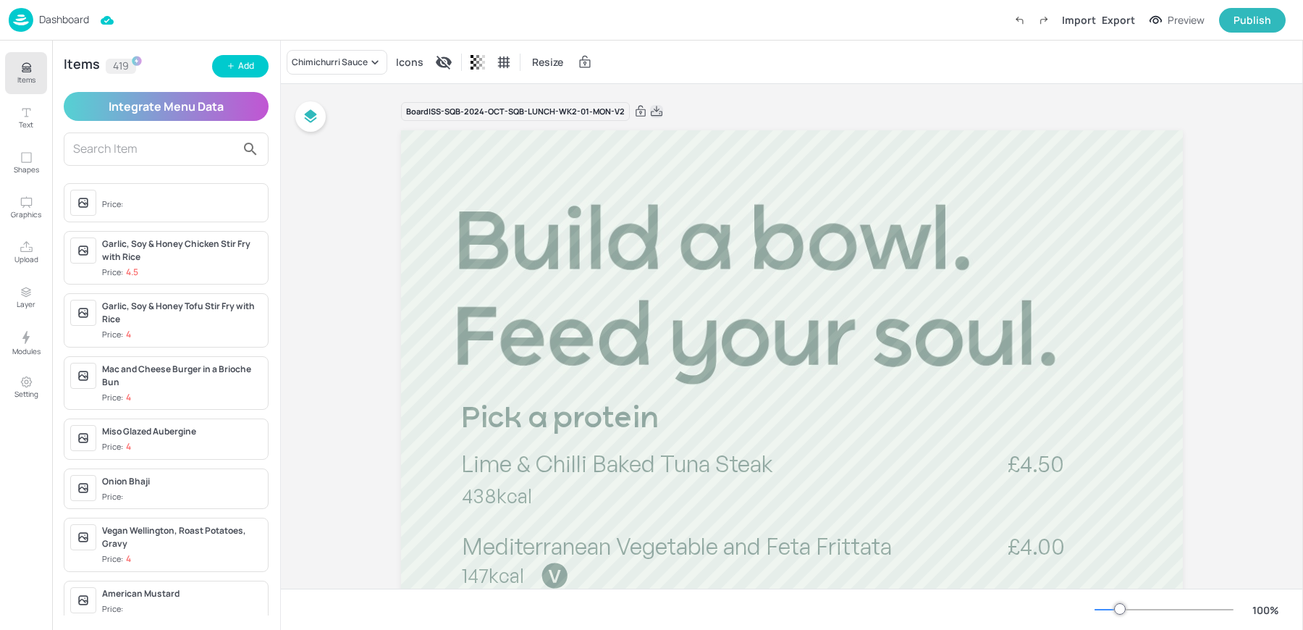
click at [655, 114] on icon at bounding box center [656, 111] width 13 height 14
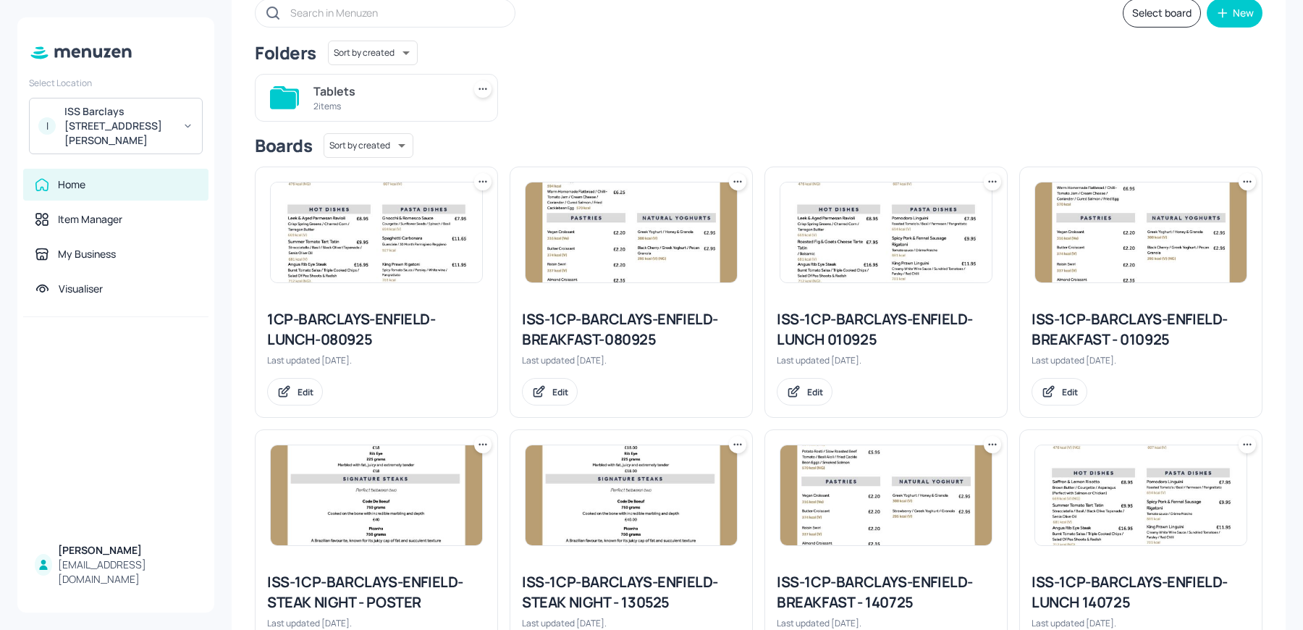
scroll to position [106, 0]
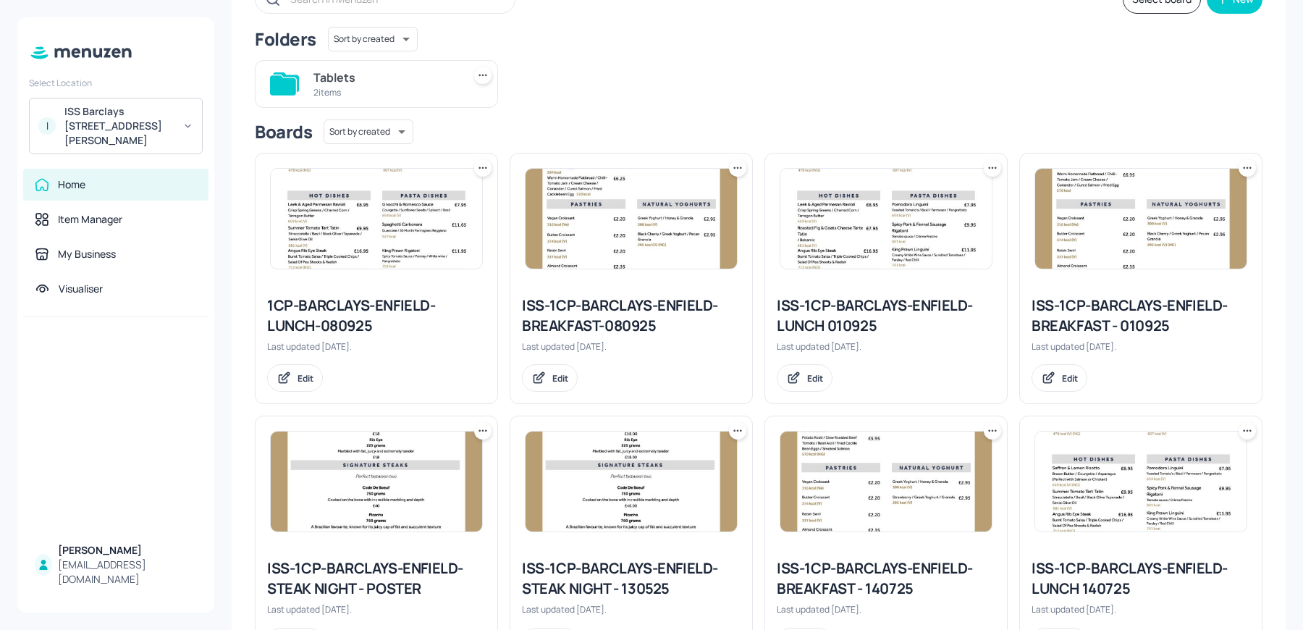
click at [987, 169] on icon at bounding box center [992, 168] width 14 height 14
click at [926, 185] on div "Rename" at bounding box center [934, 196] width 116 height 25
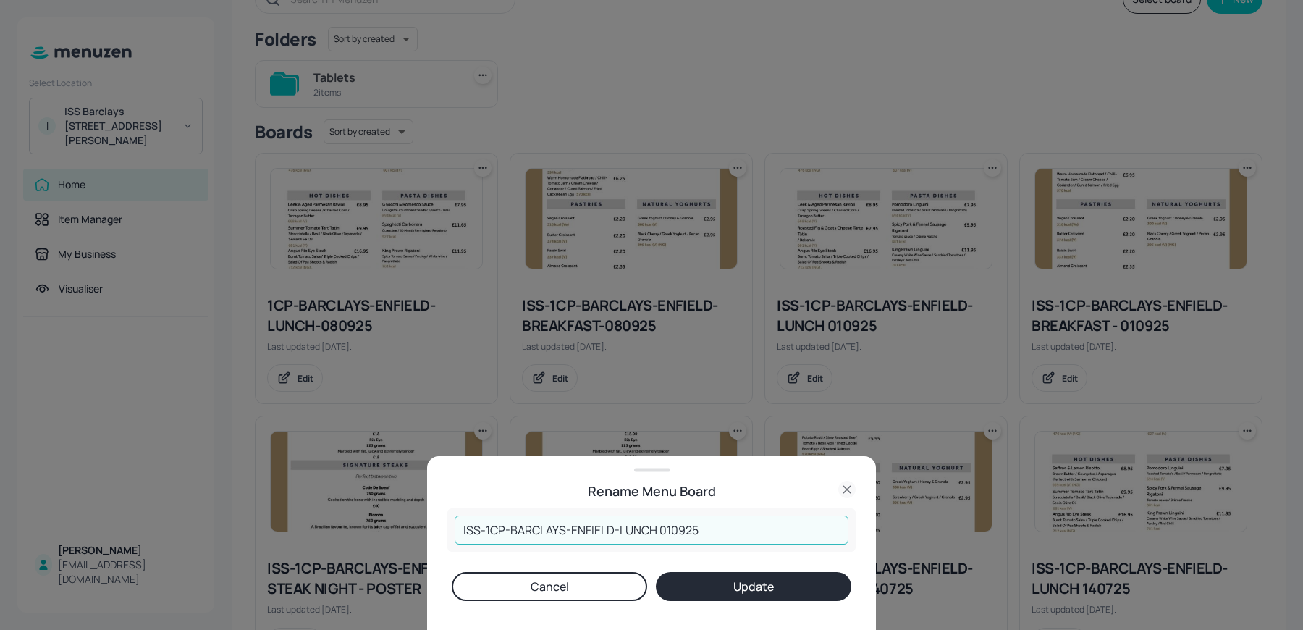
drag, startPoint x: 659, startPoint y: 527, endPoint x: 802, endPoint y: 527, distance: 142.6
click at [802, 527] on input "ISS-1CP-BARCLAYS-ENFIELD-LUNCH 010925" at bounding box center [651, 529] width 394 height 29
type input "ISS-1CP-BARCLAYS-ENFIELD-LUNCH 150925"
click at [742, 585] on button "Update" at bounding box center [753, 586] width 195 height 29
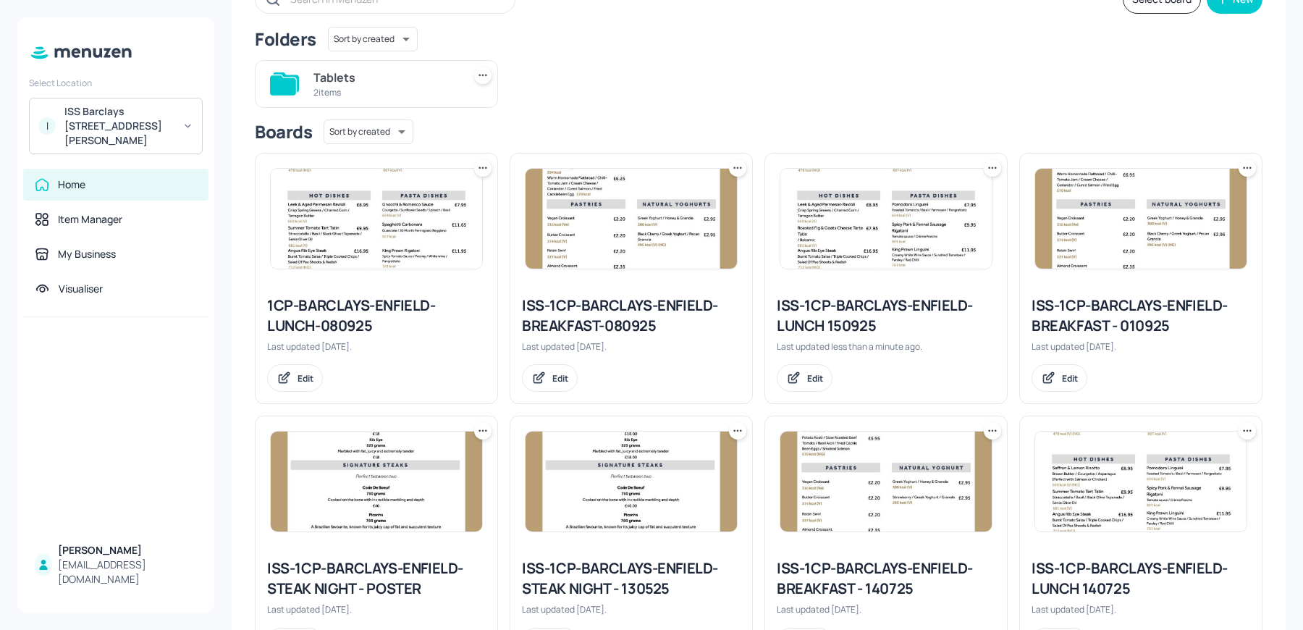
click at [1240, 169] on icon at bounding box center [1247, 168] width 14 height 14
click at [1195, 198] on div "Rename" at bounding box center [1188, 196] width 116 height 25
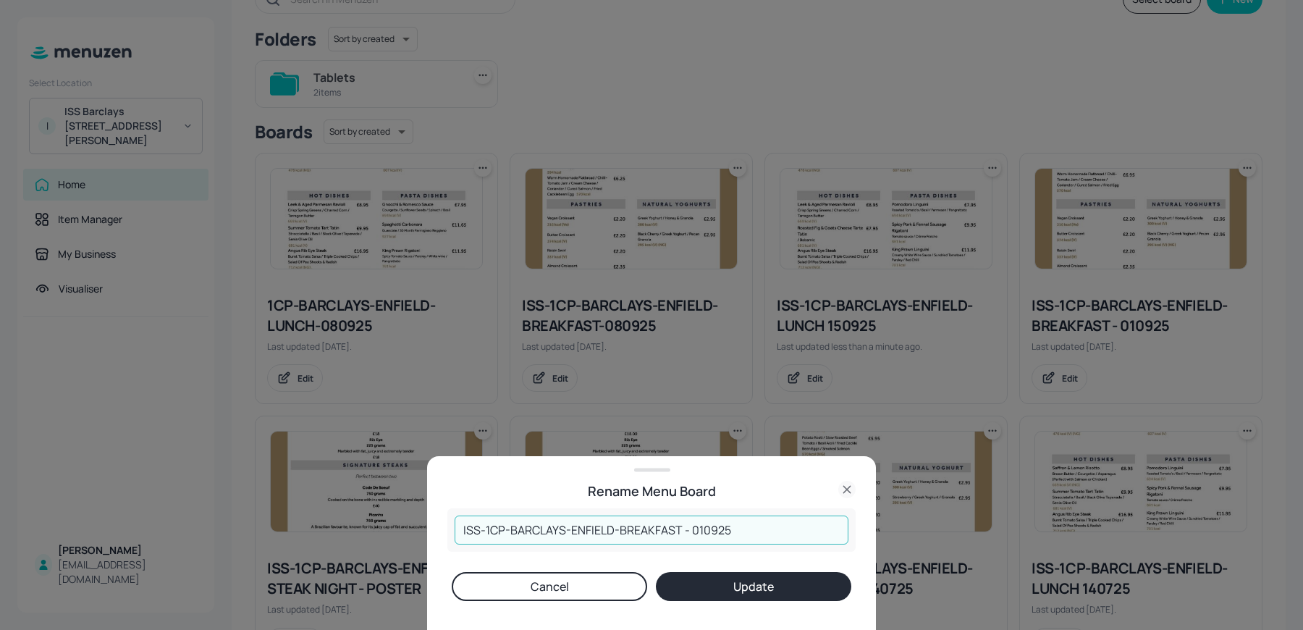
drag, startPoint x: 689, startPoint y: 528, endPoint x: 817, endPoint y: 530, distance: 128.1
click at [815, 529] on input "ISS-1CP-BARCLAYS-ENFIELD-BREAKFAST - 010925" at bounding box center [651, 529] width 394 height 29
type input "ISS-1CP-BARCLAYS-ENFIELD-BREAKFAST - 150925"
click at [656, 572] on button "Update" at bounding box center [753, 586] width 195 height 29
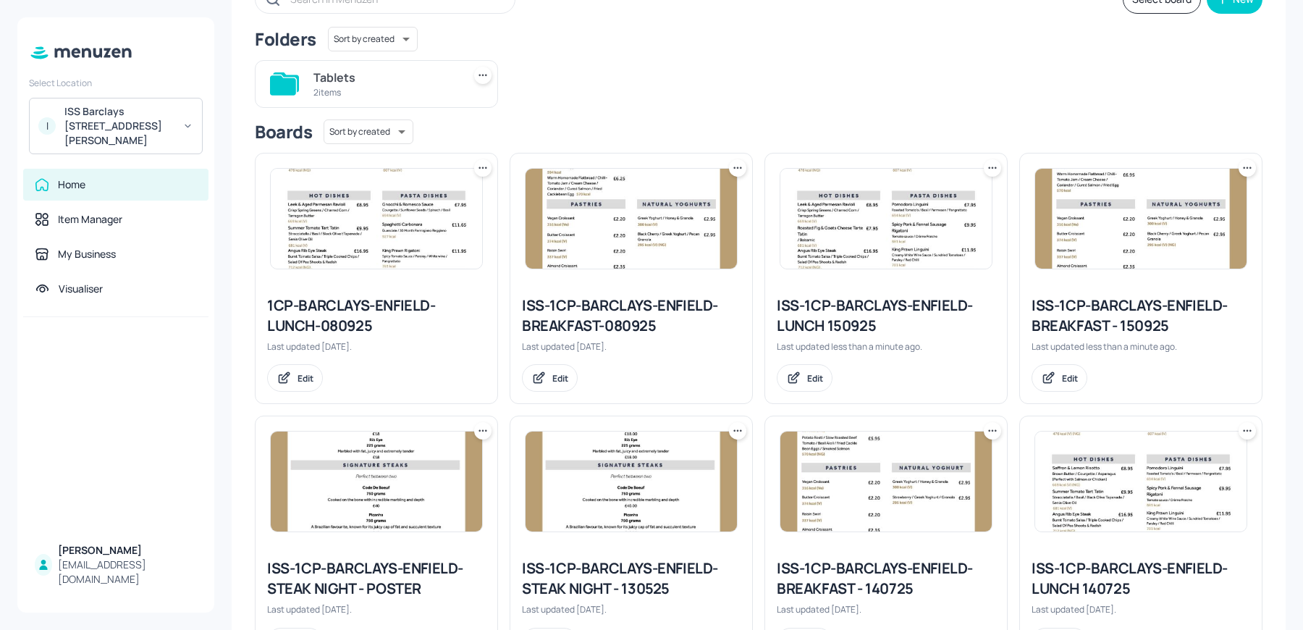
click at [806, 322] on div "ISS-1CP-BARCLAYS-ENFIELD-LUNCH 150925" at bounding box center [885, 315] width 219 height 41
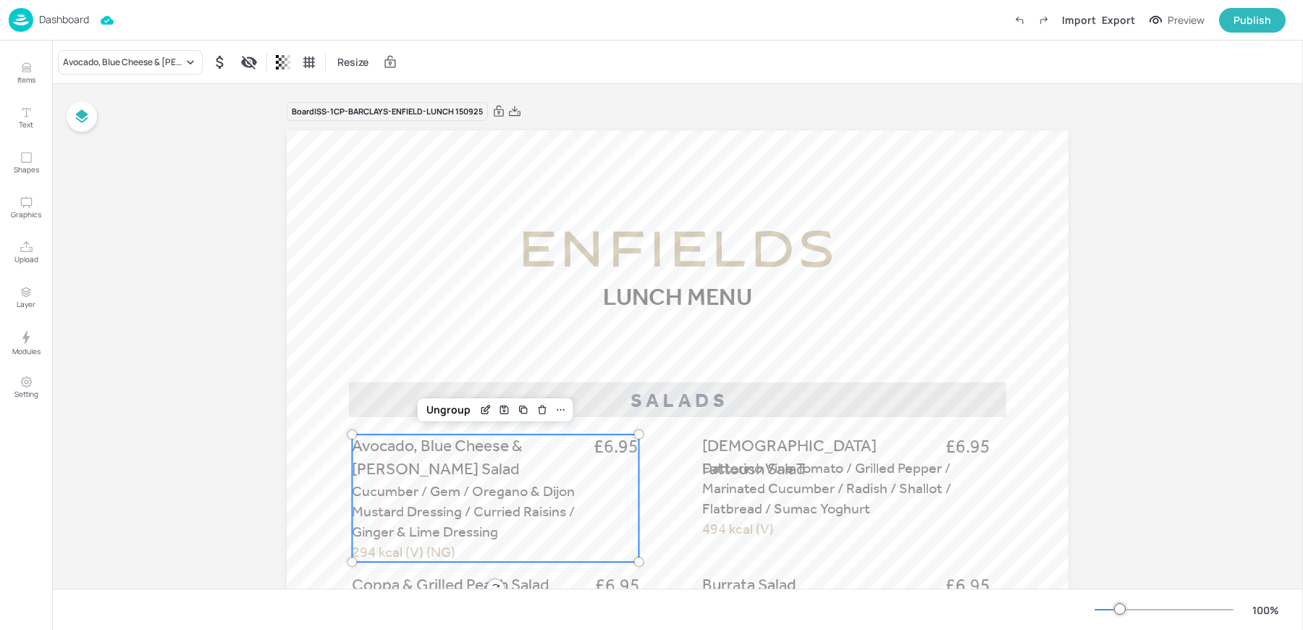
click at [386, 482] on span "Cucumber / Gem / Oregano & Dijon Mustard Dressing / Curried Raisins / Ginger & …" at bounding box center [463, 511] width 223 height 58
click at [39, 12] on div "Dashboard" at bounding box center [49, 20] width 80 height 24
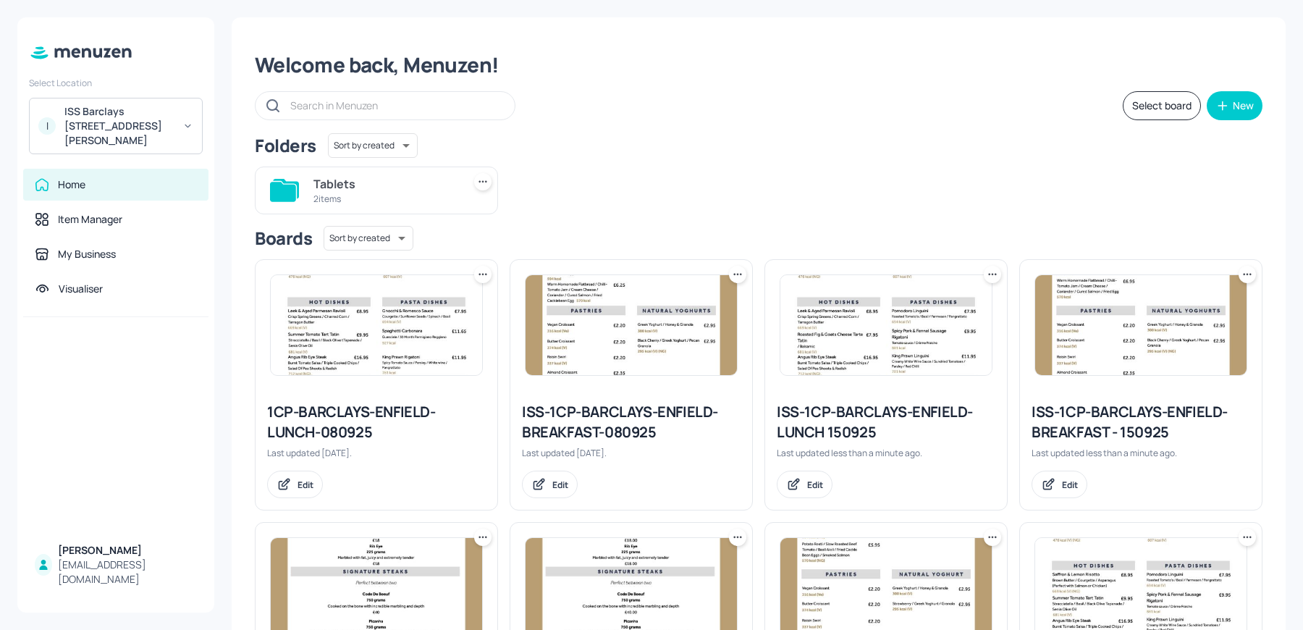
click at [848, 428] on div "ISS-1CP-BARCLAYS-ENFIELD-LUNCH 150925" at bounding box center [885, 422] width 219 height 41
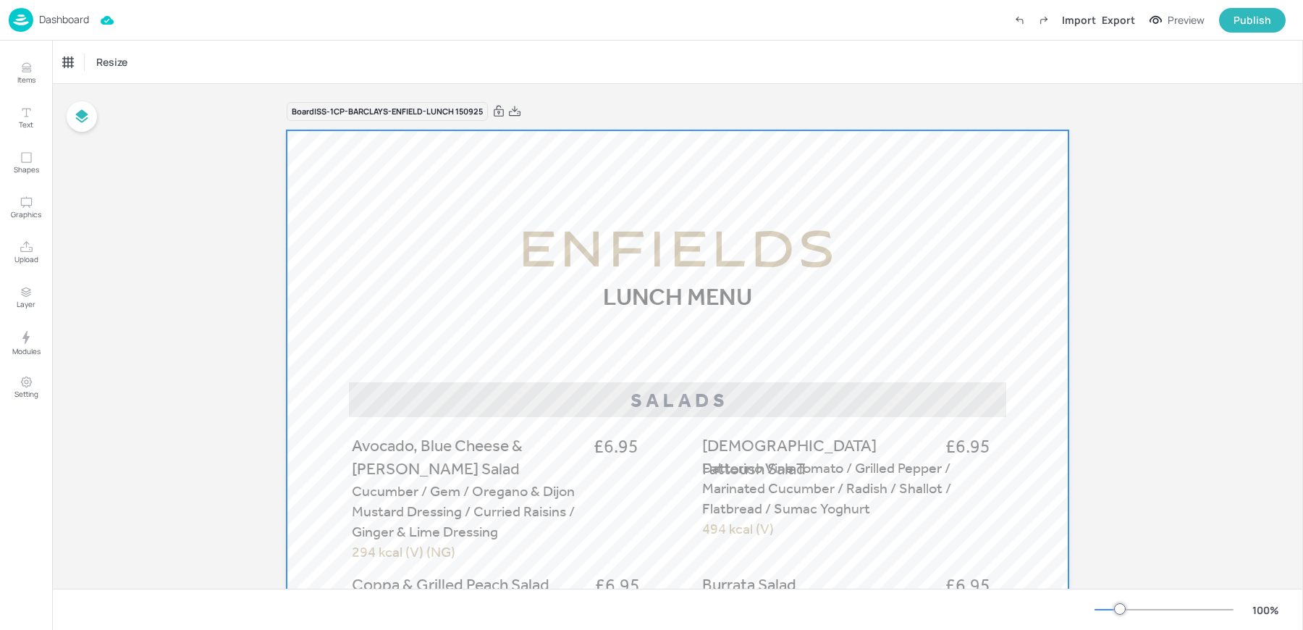
scroll to position [140, 0]
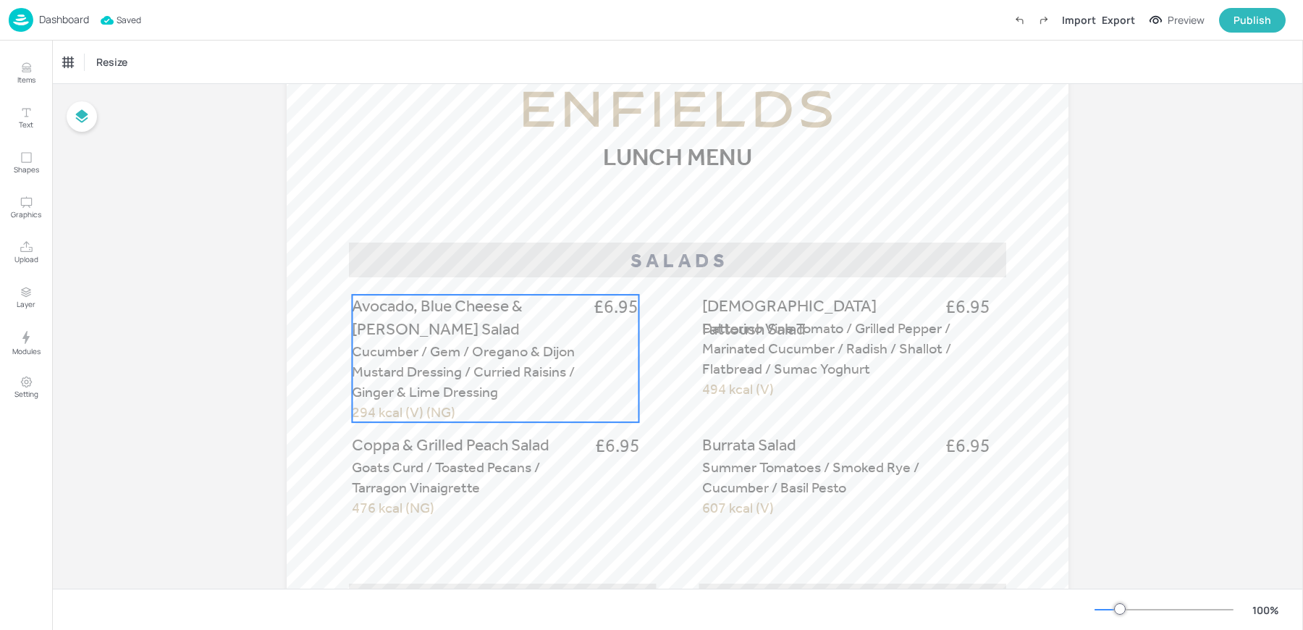
click at [484, 347] on span "Cucumber / Gem / Oregano & Dijon Mustard Dressing / Curried Raisins / Ginger & …" at bounding box center [463, 371] width 223 height 58
click at [481, 266] on icon "Edit Item" at bounding box center [485, 270] width 12 height 12
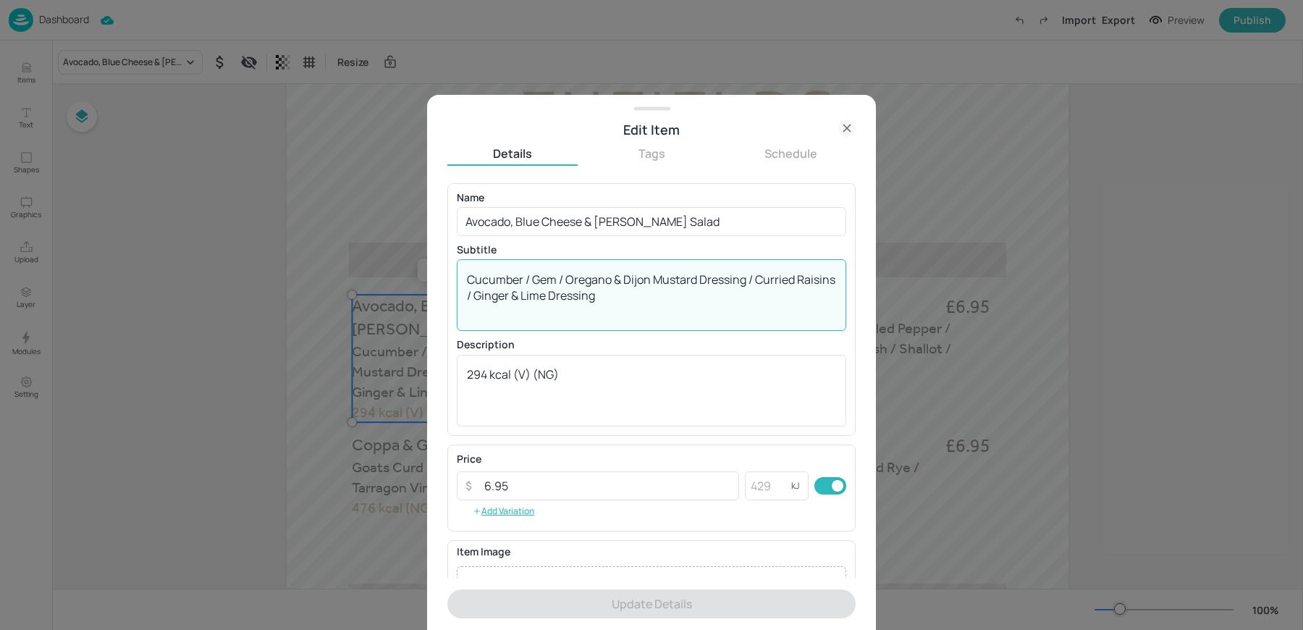
drag, startPoint x: 748, startPoint y: 281, endPoint x: 761, endPoint y: 305, distance: 27.8
click at [761, 305] on textarea "Cucumber / Gem / Oregano & Dijon Mustard Dressing / Curried Raisins / Ginger & …" at bounding box center [651, 295] width 369 height 48
click at [750, 282] on textarea "Cucumber / Gem / Oregano & Dijon Mustard Dressing / Curried Raisins / Ginger & …" at bounding box center [651, 295] width 369 height 48
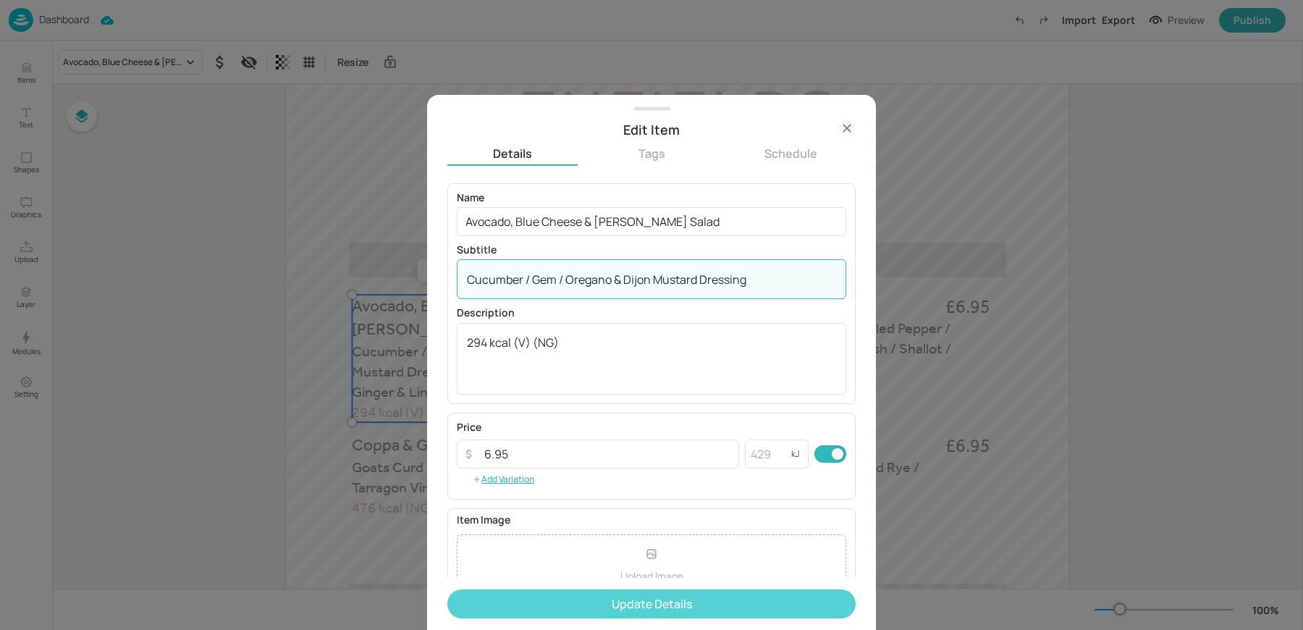
type textarea "Cucumber / Gem / Oregano & Dijon Mustard Dressing"
click at [635, 602] on button "Update Details" at bounding box center [651, 603] width 408 height 29
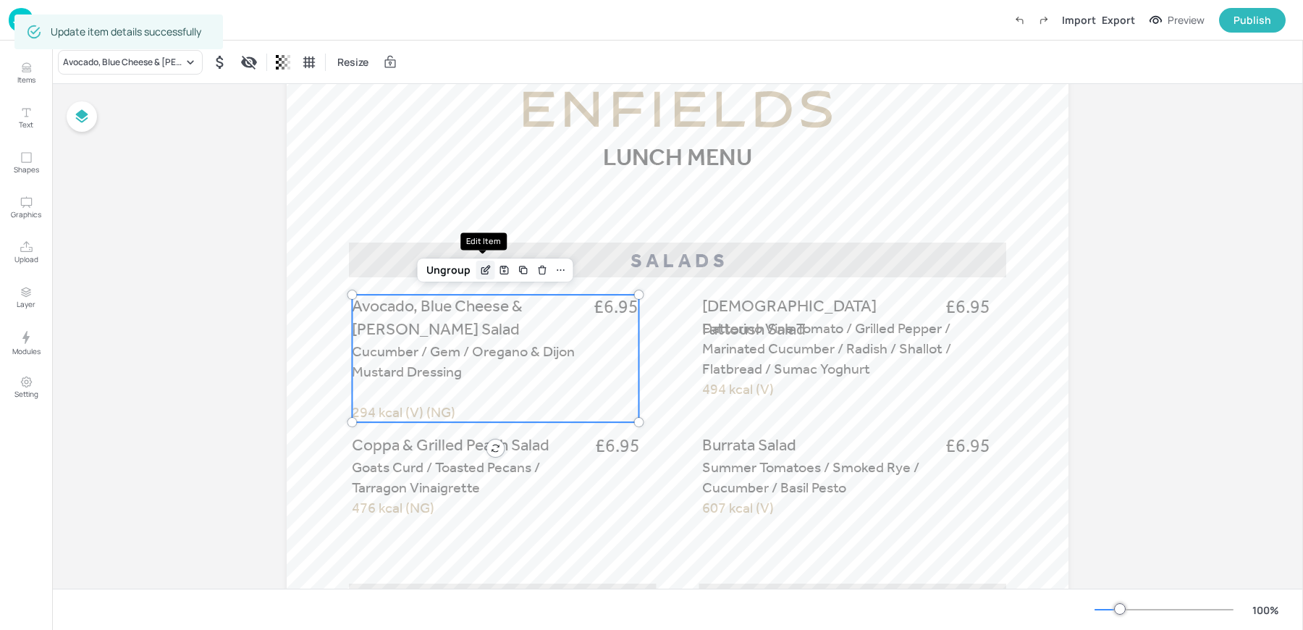
click at [483, 270] on icon "Edit Item" at bounding box center [485, 270] width 12 height 12
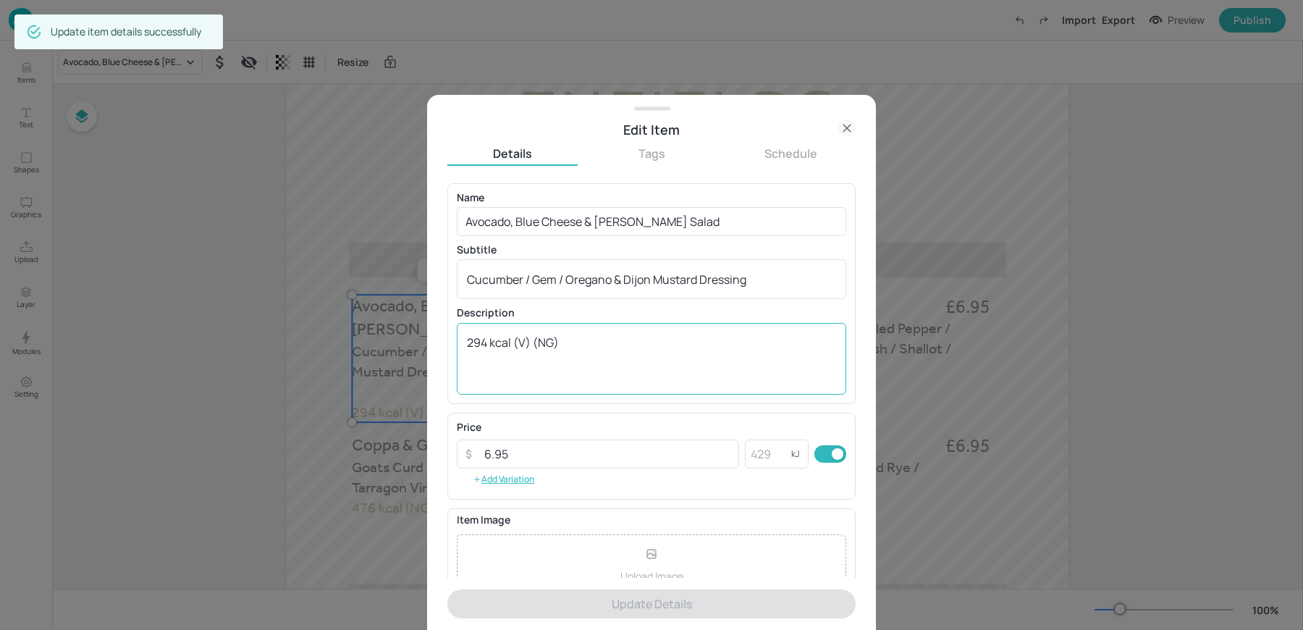
click at [532, 348] on textarea "294 kcal (V) (NG)" at bounding box center [651, 358] width 369 height 48
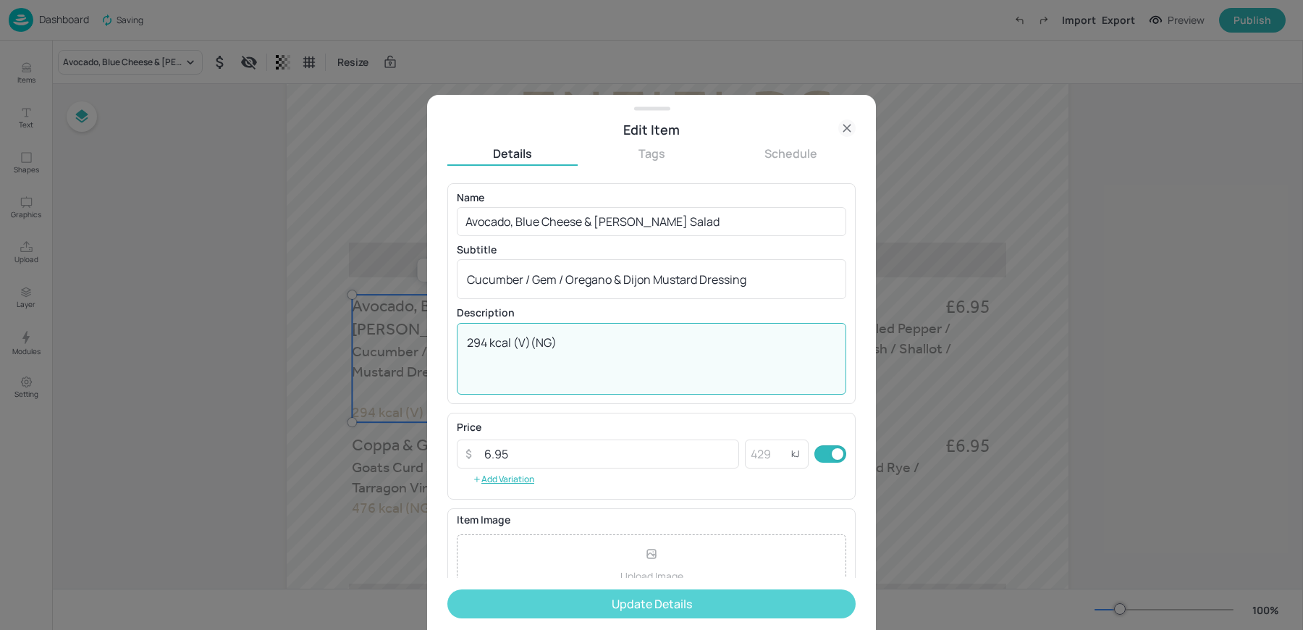
type textarea "294 kcal (V)(NG)"
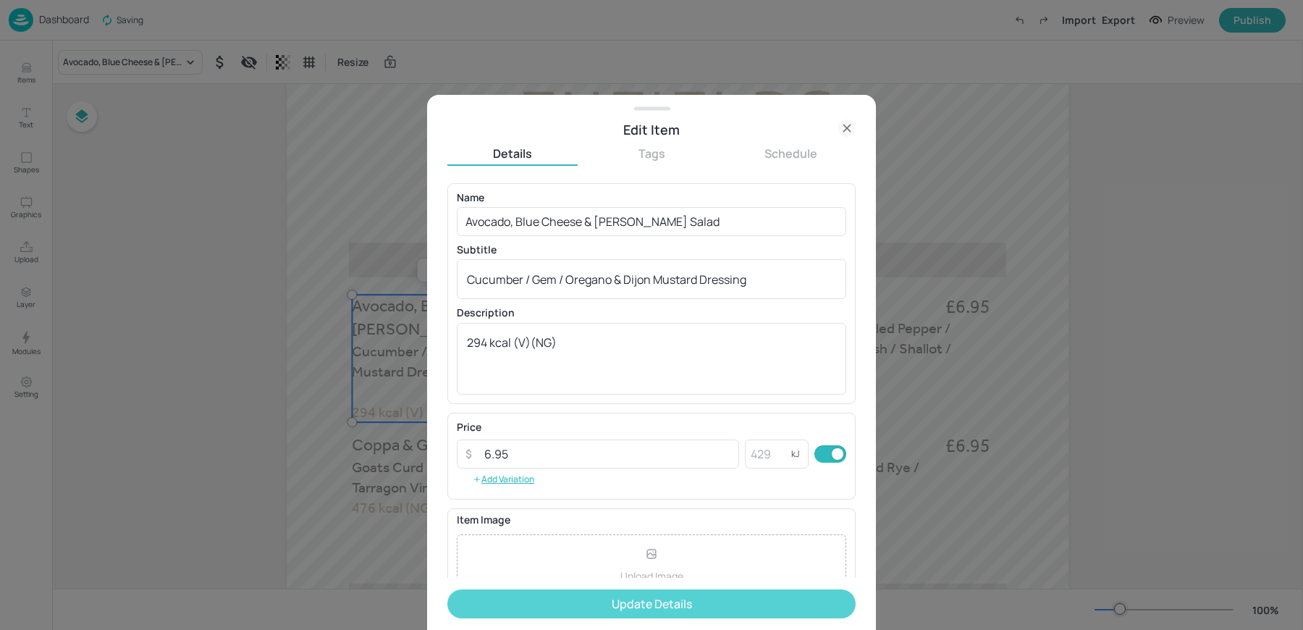
click at [527, 605] on button "Update Details" at bounding box center [651, 603] width 408 height 29
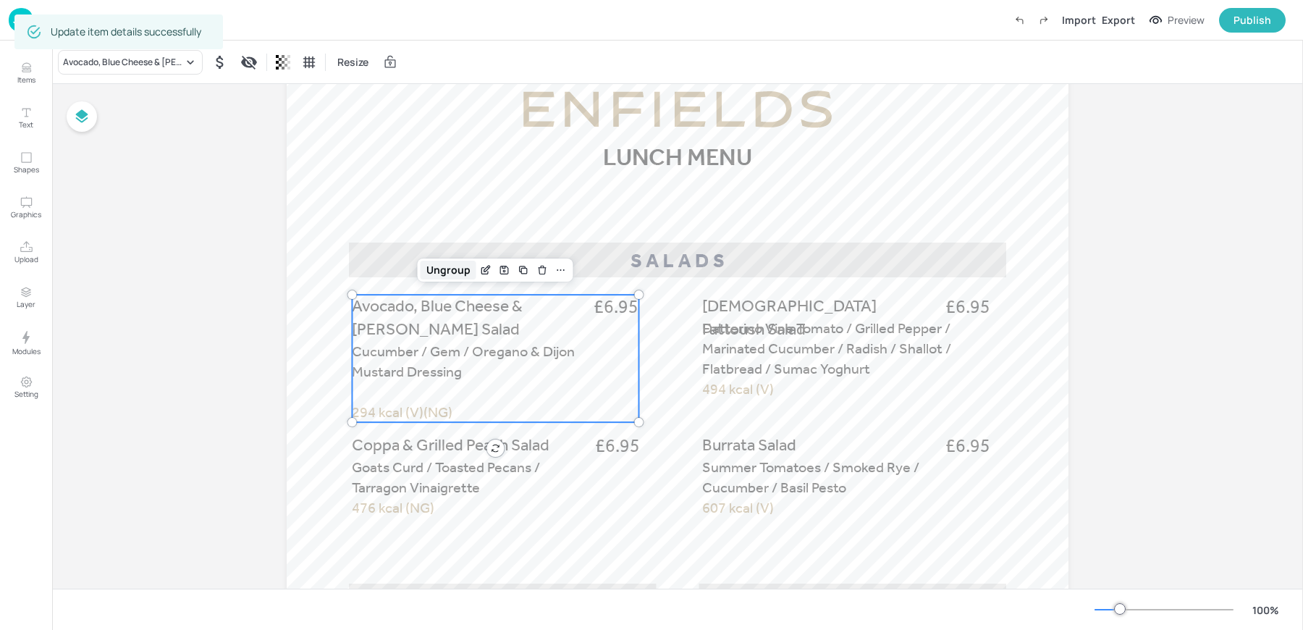
click at [427, 267] on div "Ungroup" at bounding box center [448, 270] width 56 height 19
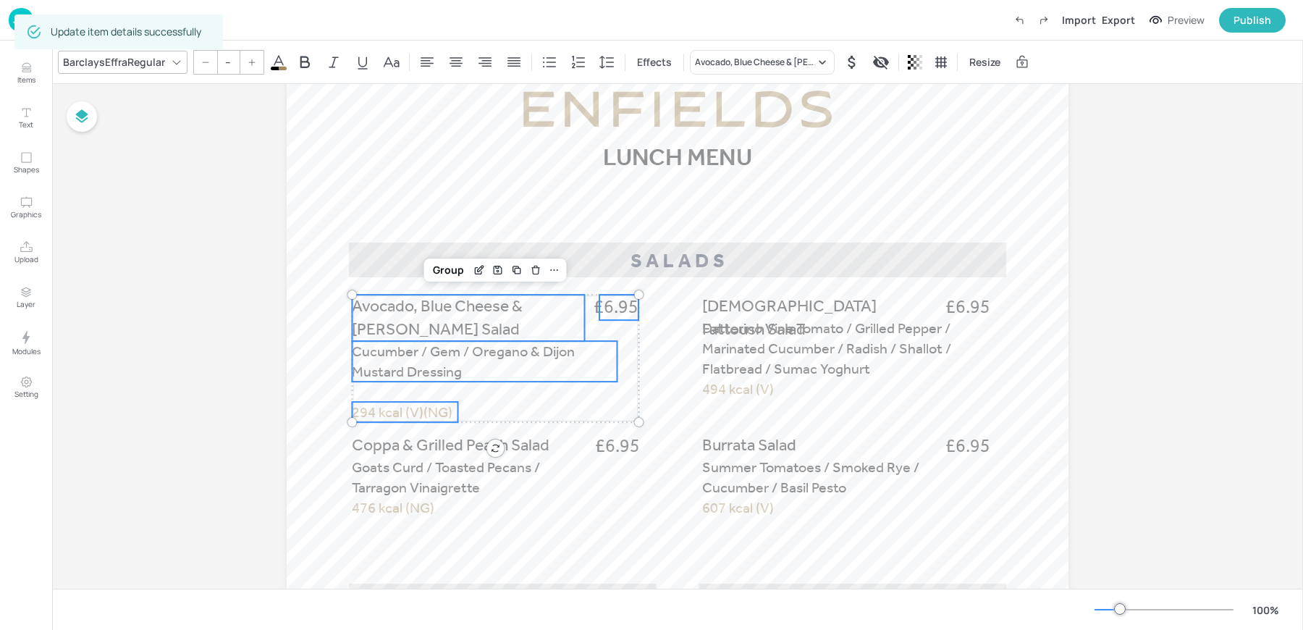
click at [373, 404] on span "294 kcal (V)(NG)" at bounding box center [402, 411] width 101 height 17
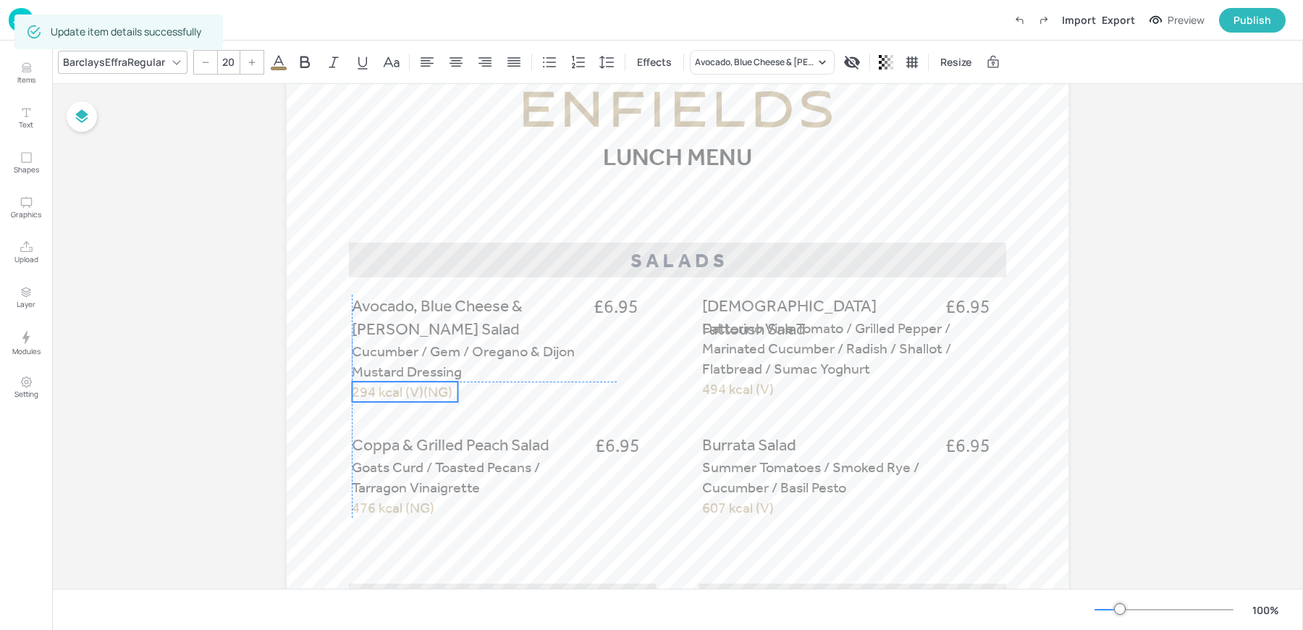
drag, startPoint x: 367, startPoint y: 414, endPoint x: 368, endPoint y: 394, distance: 19.6
click at [368, 394] on span "294 kcal (V)(NG)" at bounding box center [402, 391] width 101 height 17
click at [470, 365] on p "Cucumber / Gem / Oregano & Dijon Mustard Dressing" at bounding box center [484, 361] width 265 height 41
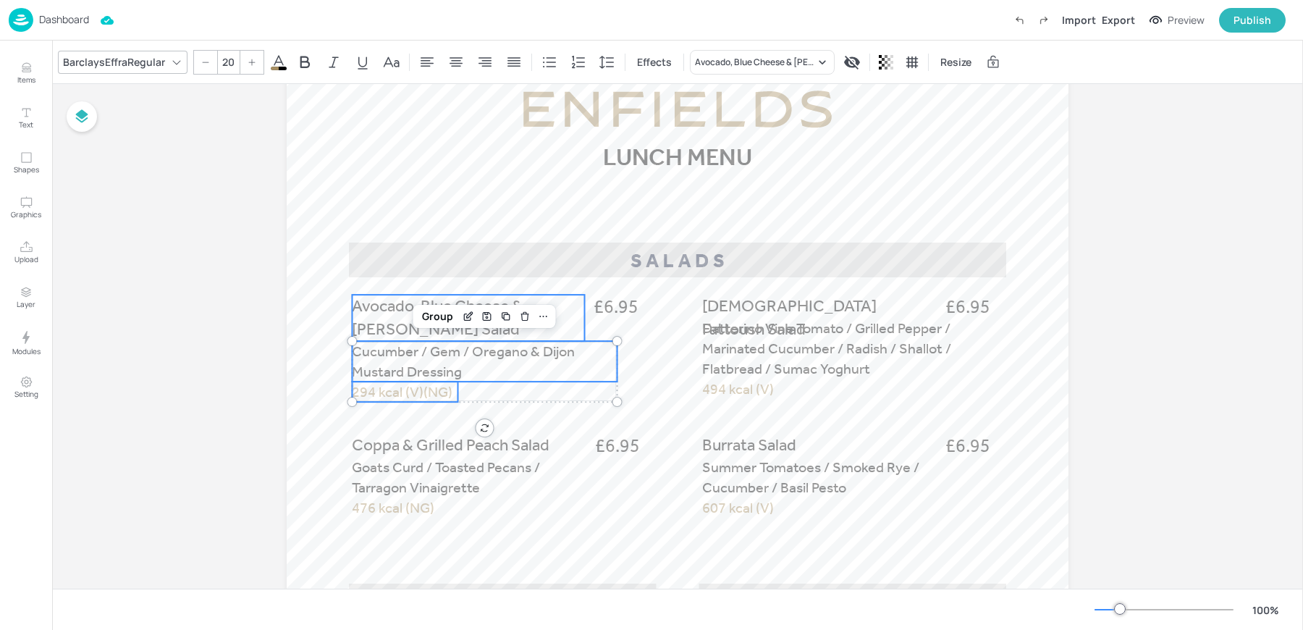
type input "--"
click at [471, 336] on p "Avocado, Blue Cheese & [PERSON_NAME] Salad" at bounding box center [468, 318] width 232 height 46
click at [627, 305] on span "£6.95" at bounding box center [615, 307] width 45 height 25
click at [447, 268] on div "Group" at bounding box center [448, 270] width 43 height 19
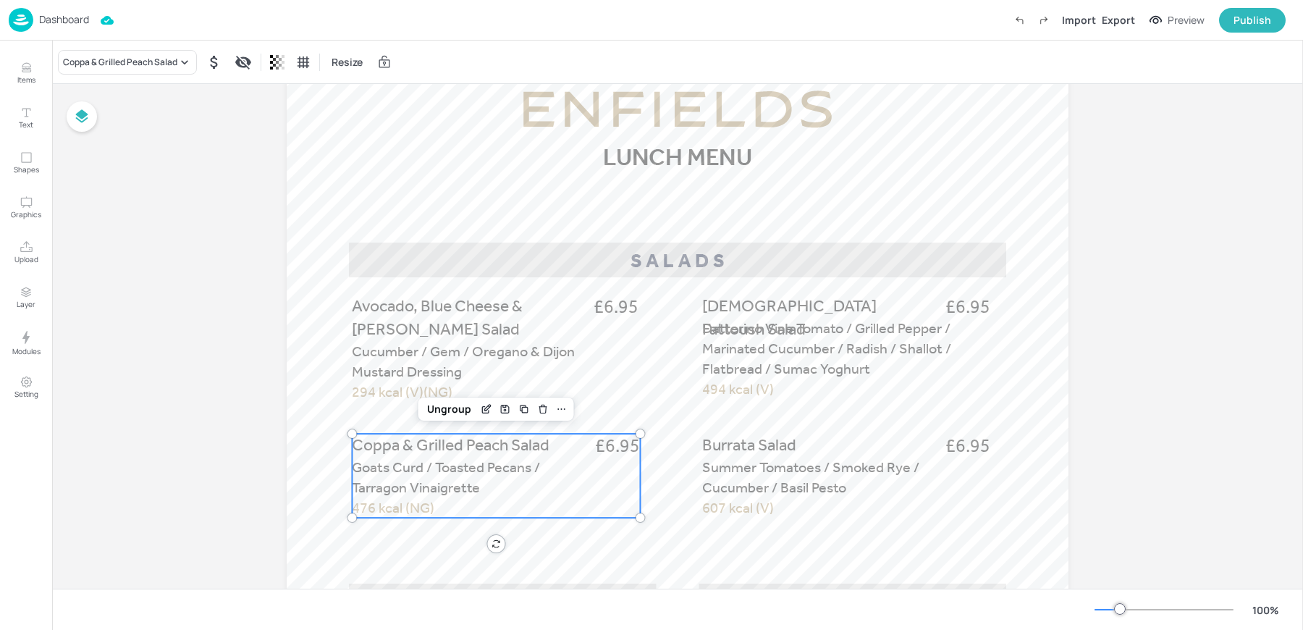
click at [431, 459] on span "Goats Curd / Toasted Pecans / Tarragon Vinaigrette" at bounding box center [446, 477] width 188 height 38
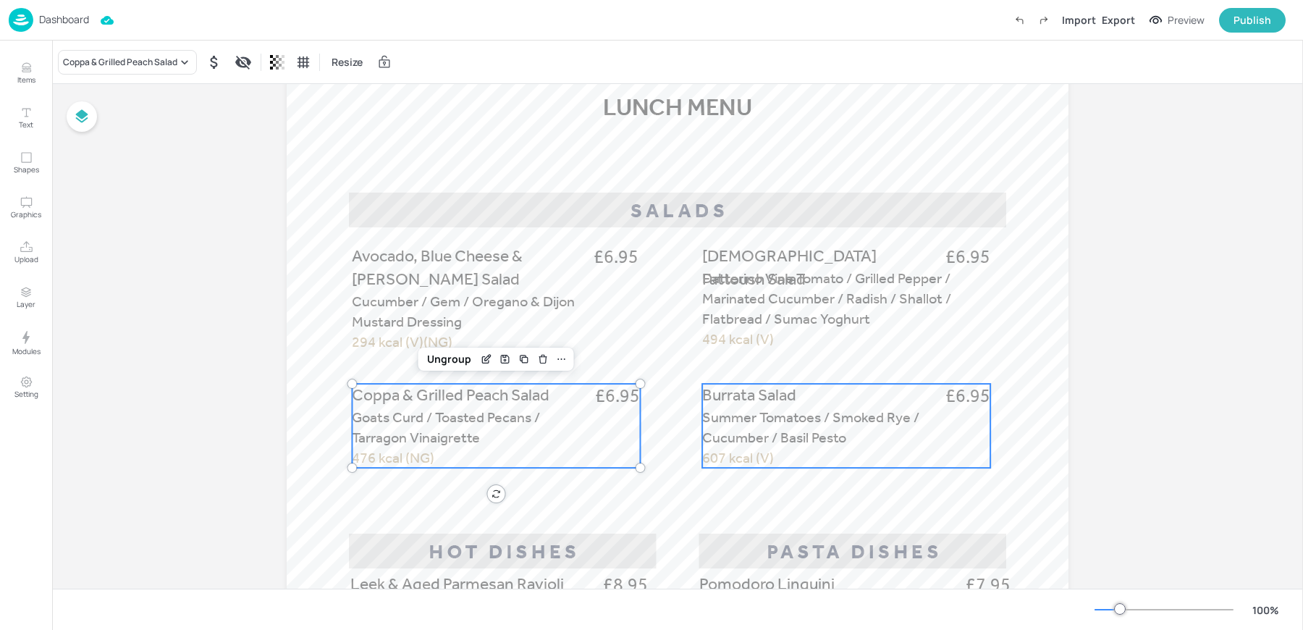
scroll to position [192, 0]
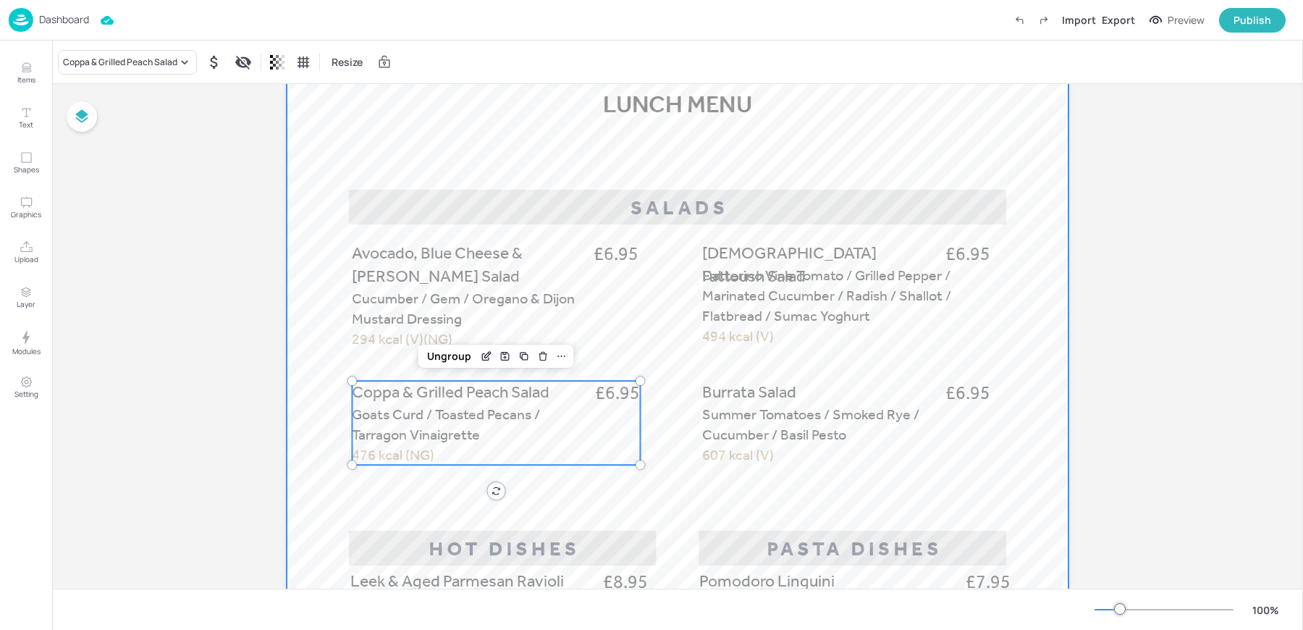
click at [815, 507] on div at bounding box center [678, 632] width 782 height 1389
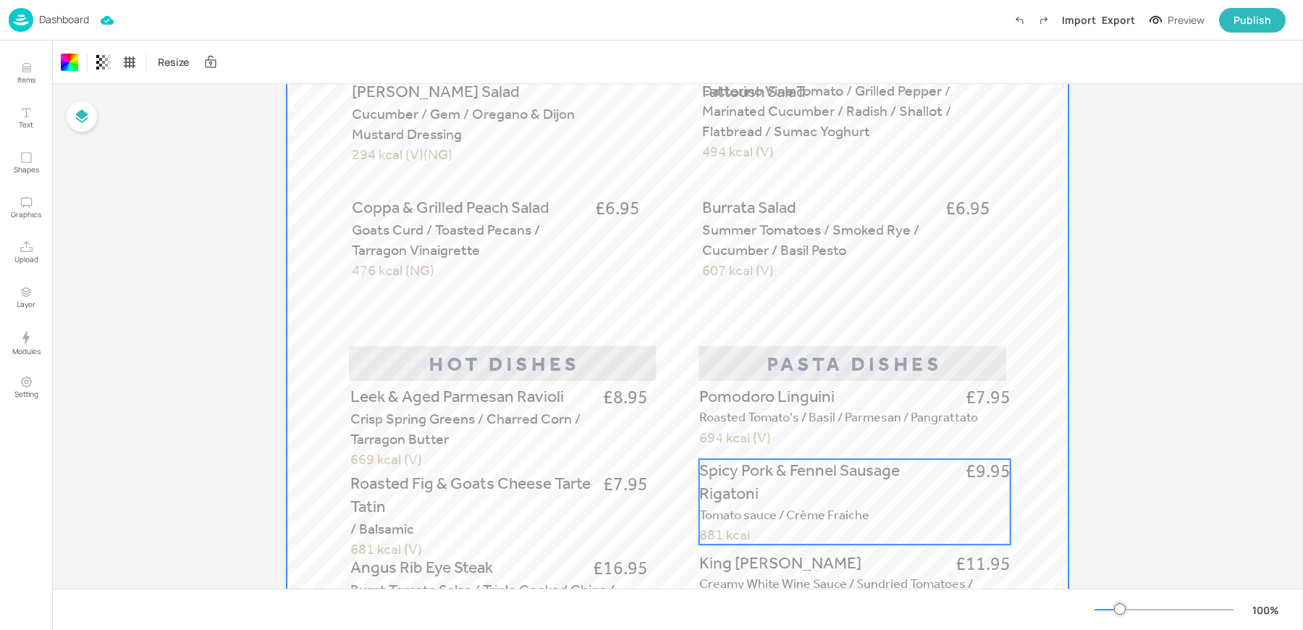
scroll to position [499, 0]
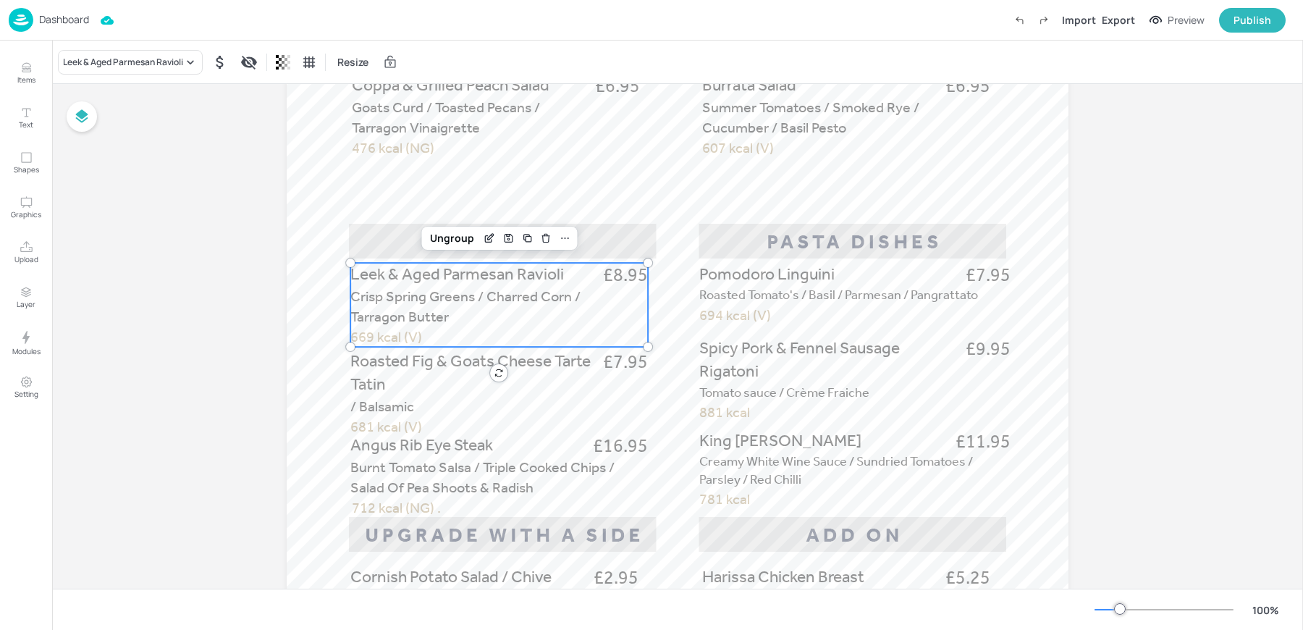
click at [459, 326] on p "Crisp Spring Greens / Charred Corn / Tarragon Butter" at bounding box center [468, 306] width 236 height 41
click at [446, 384] on p "Roasted Fig & Goats Cheese Tarte Tatin" at bounding box center [472, 373] width 245 height 46
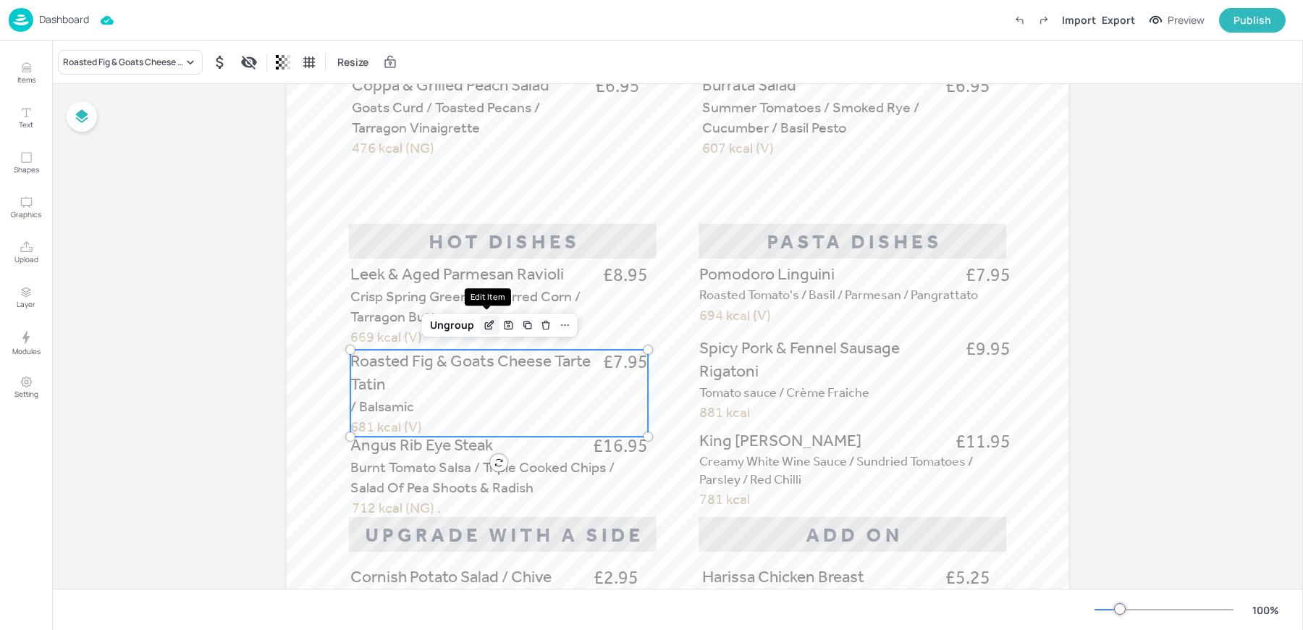
click at [480, 316] on div "Edit Item" at bounding box center [489, 325] width 19 height 19
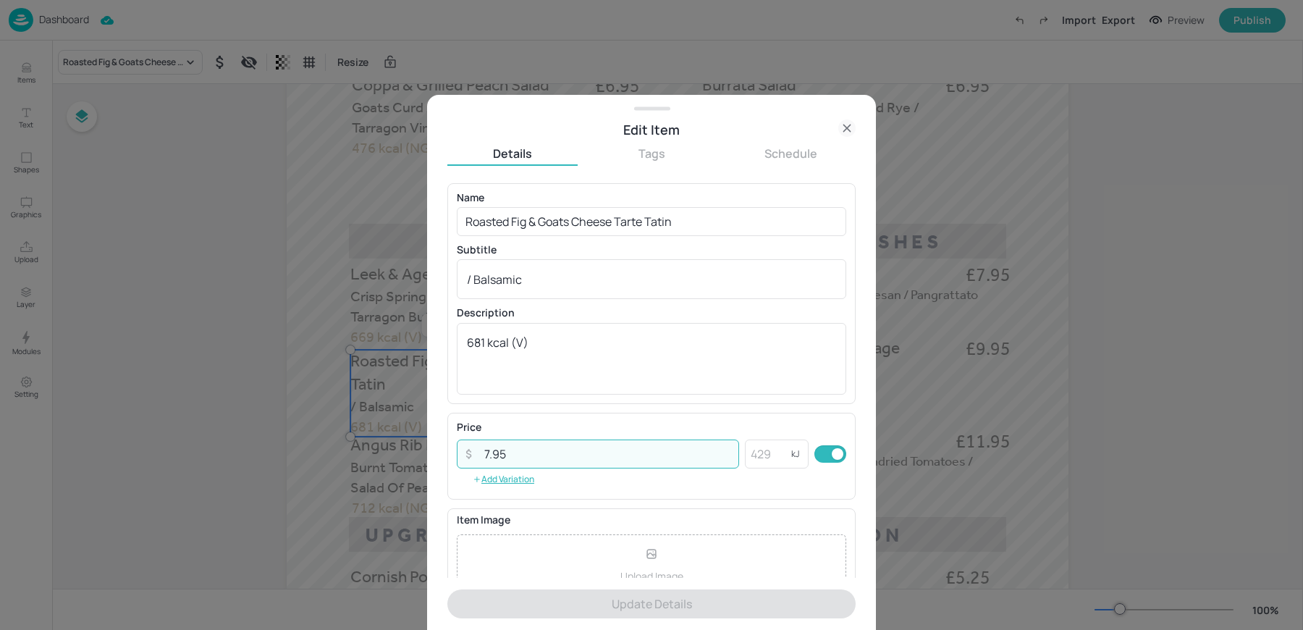
click at [488, 452] on input "7.95" at bounding box center [606, 453] width 263 height 29
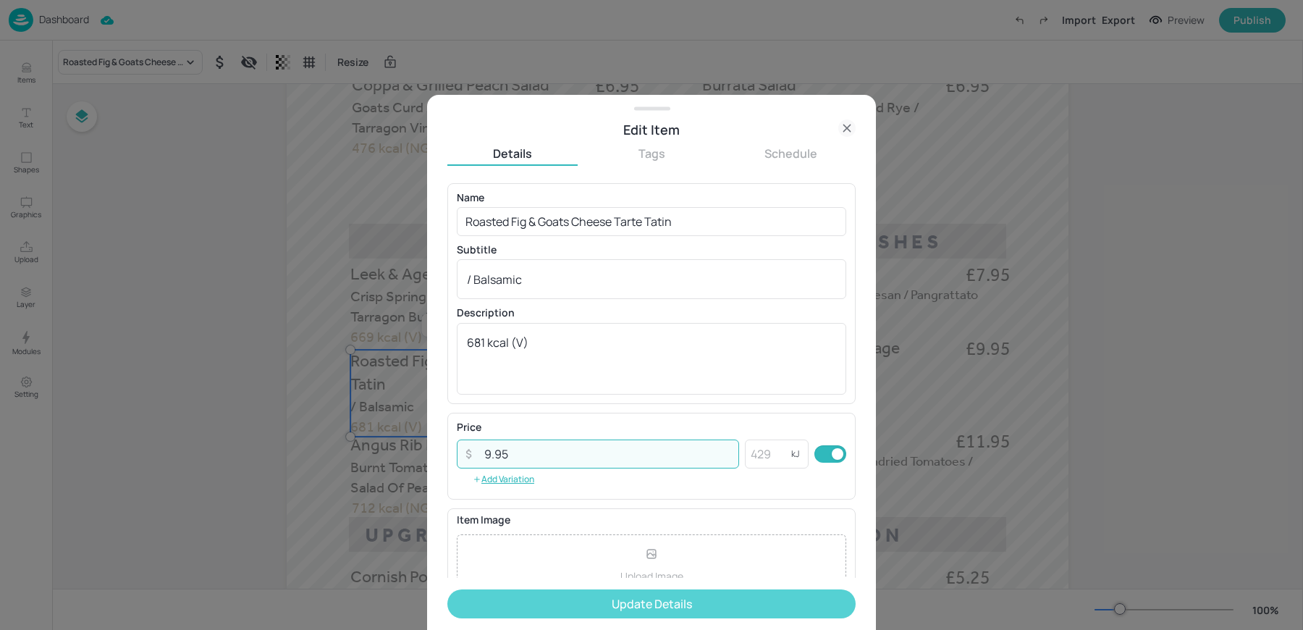
type input "9.95"
click at [547, 605] on button "Update Details" at bounding box center [651, 603] width 408 height 29
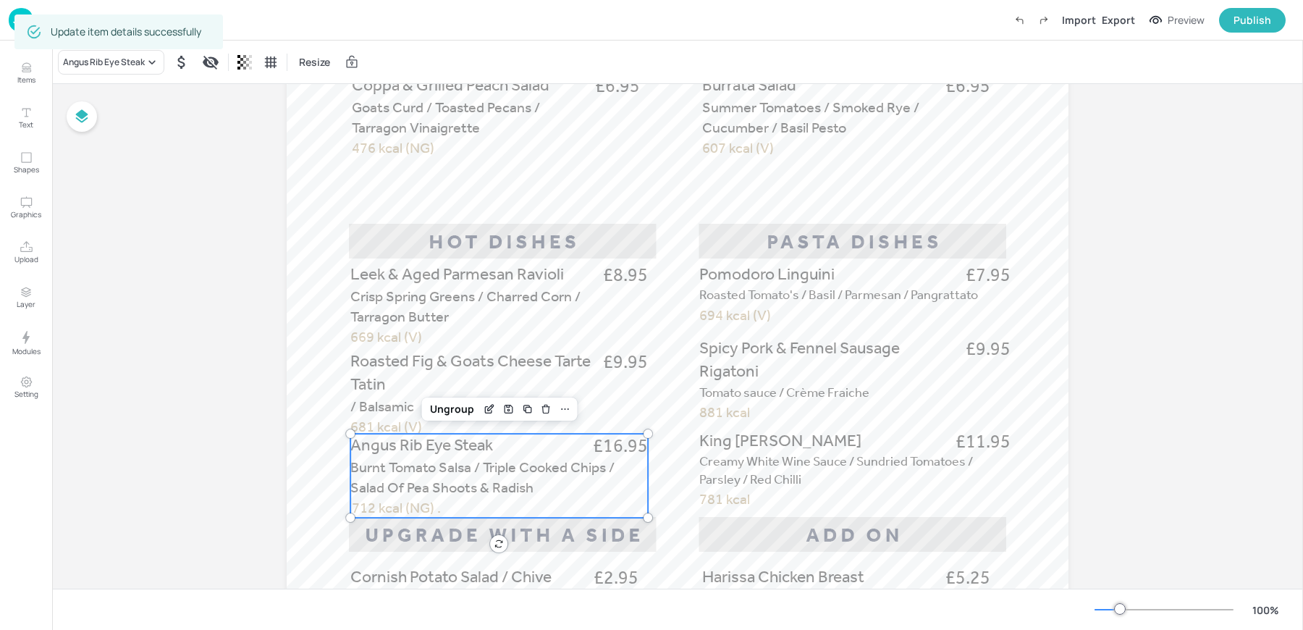
click at [386, 467] on span "Burnt Tomato Salsa / Triple Cooked Chips / Salad Of Pea Shoots & Radish" at bounding box center [482, 477] width 264 height 38
click at [486, 400] on div "Edit Item" at bounding box center [489, 408] width 19 height 19
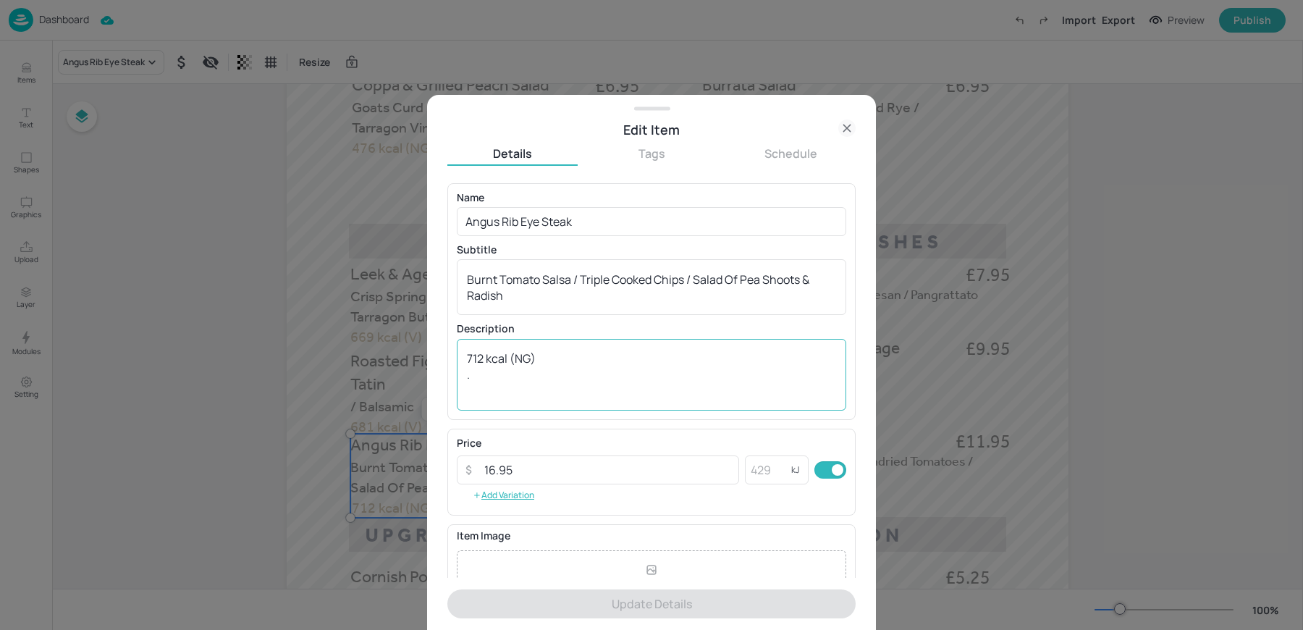
click at [560, 361] on textarea "712 kcal (NG) ." at bounding box center [651, 374] width 369 height 48
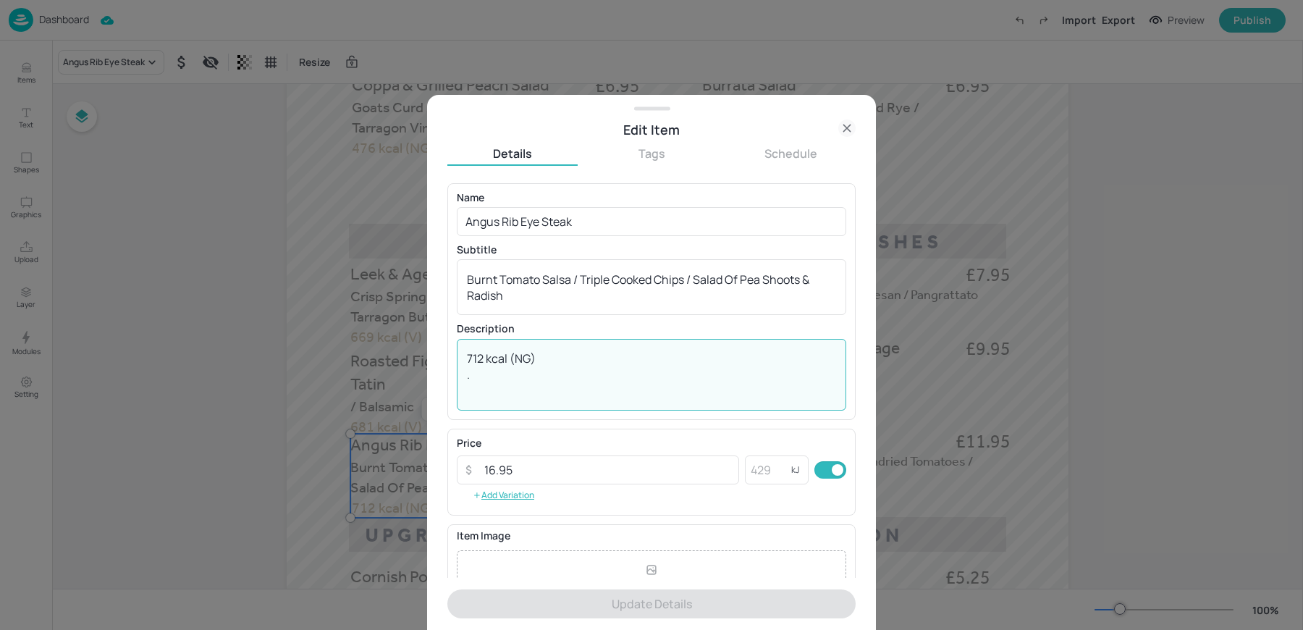
click at [847, 126] on icon at bounding box center [846, 127] width 7 height 7
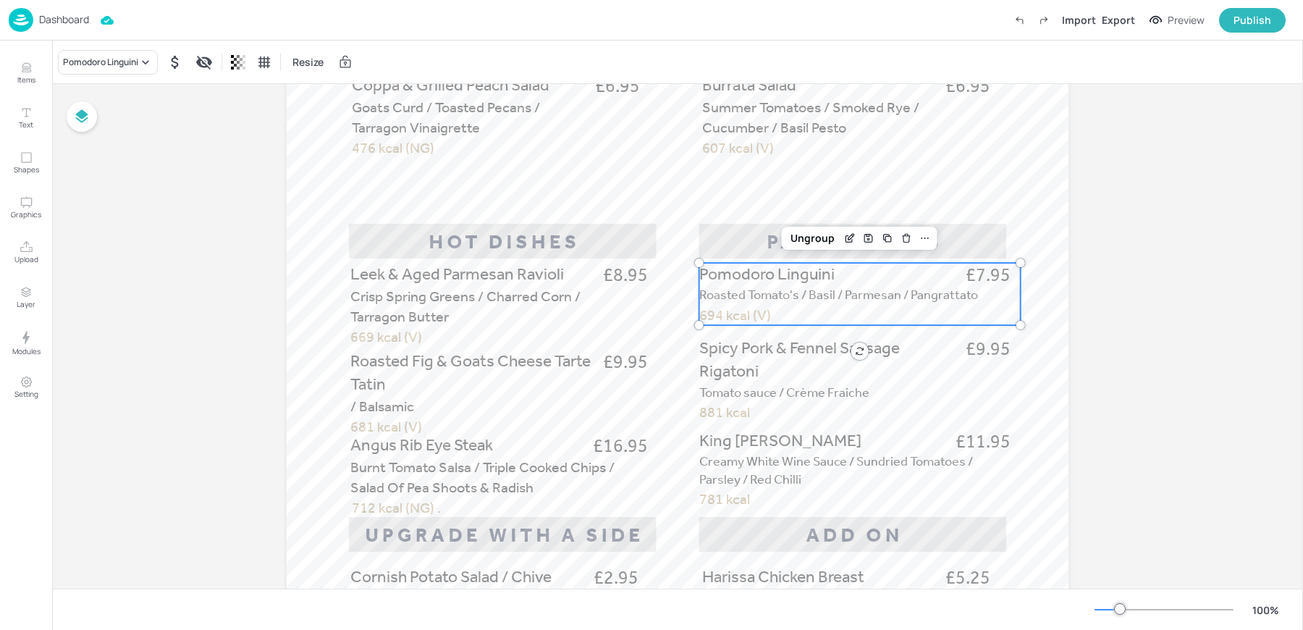
click at [859, 303] on p "Roasted Tomato's / Basil / Parmesan / Pangrattato" at bounding box center [859, 295] width 321 height 18
click at [106, 57] on div "Pomodoro Linguini" at bounding box center [100, 62] width 75 height 13
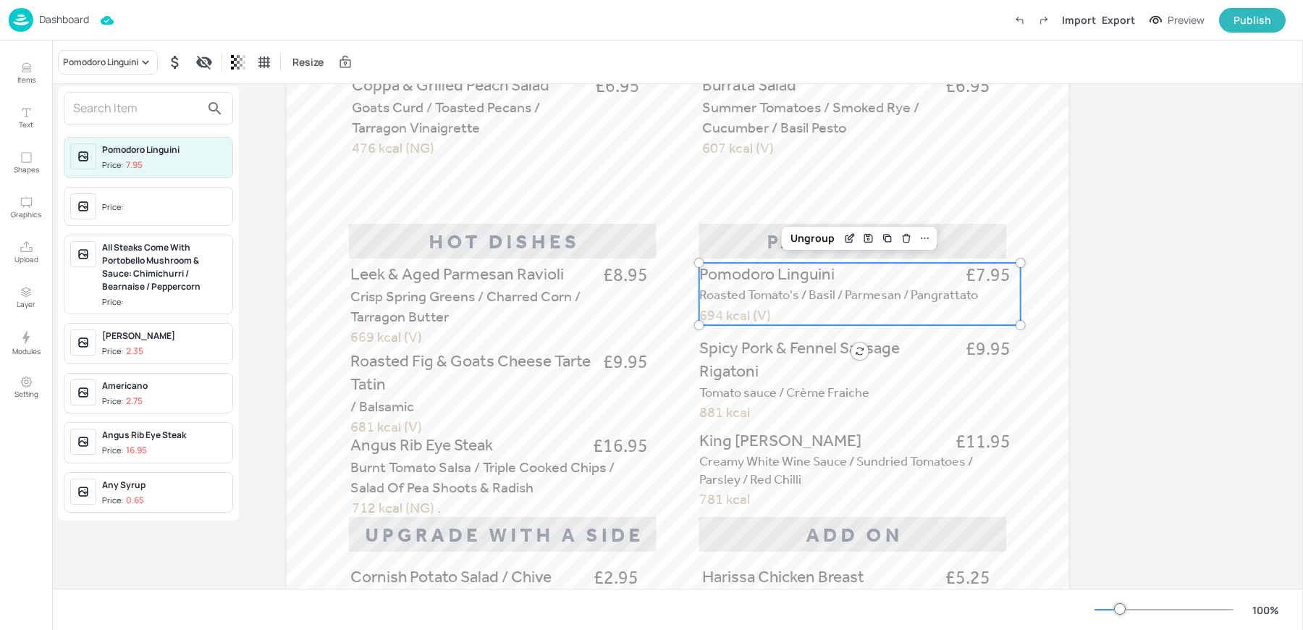
click at [98, 104] on input "text" at bounding box center [136, 108] width 127 height 23
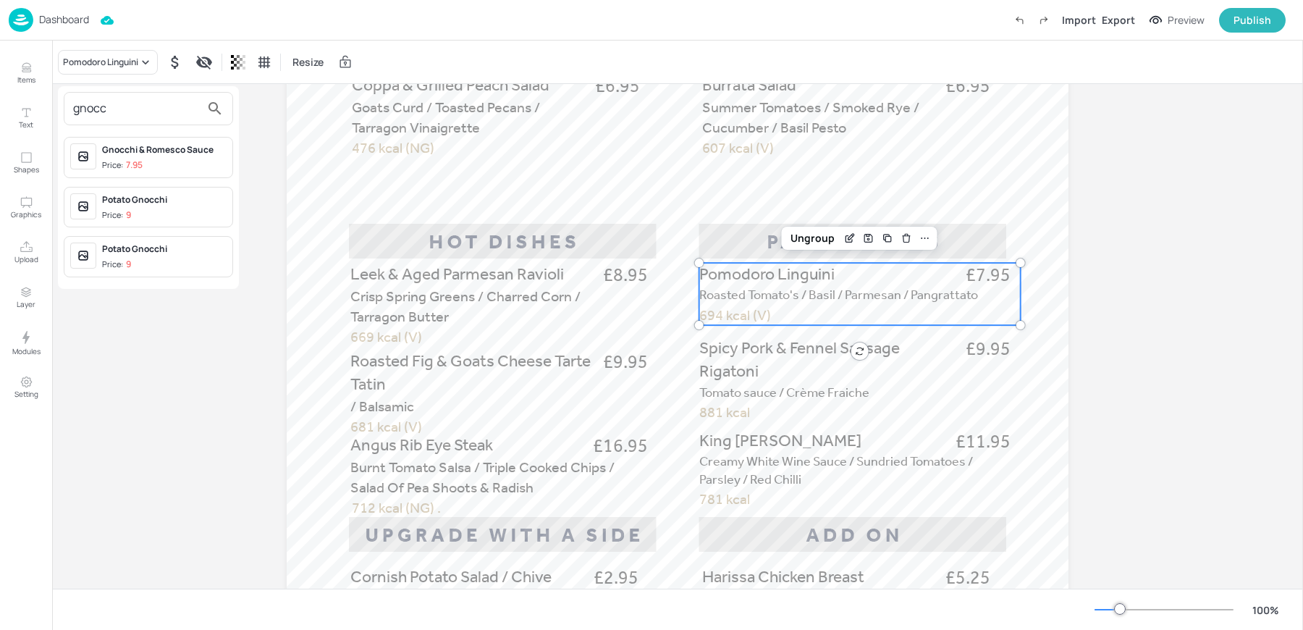
type input "gnocc"
click at [144, 155] on div "Gnocchi & Romesco Sauce" at bounding box center [164, 149] width 124 height 13
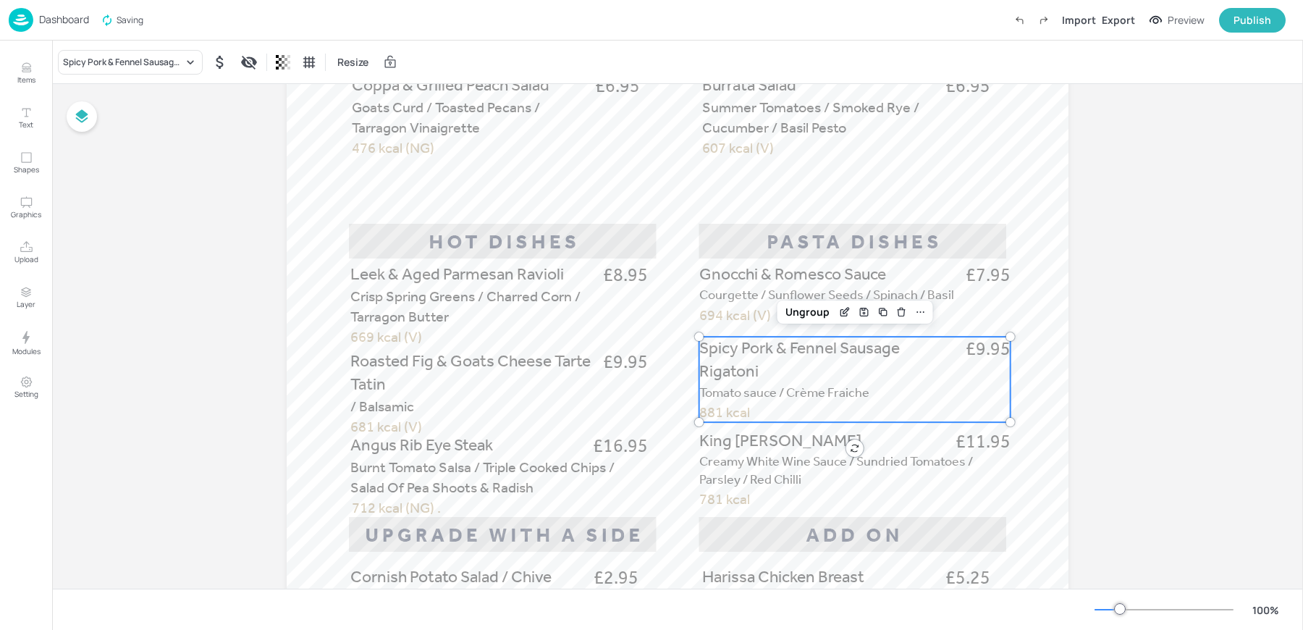
click at [813, 377] on p "Spicy Pork & Fennel Sausage Rigatoni" at bounding box center [815, 359] width 232 height 46
click at [106, 65] on div "Spicy Pork & Fennel Sausage Rigatoni" at bounding box center [123, 62] width 120 height 13
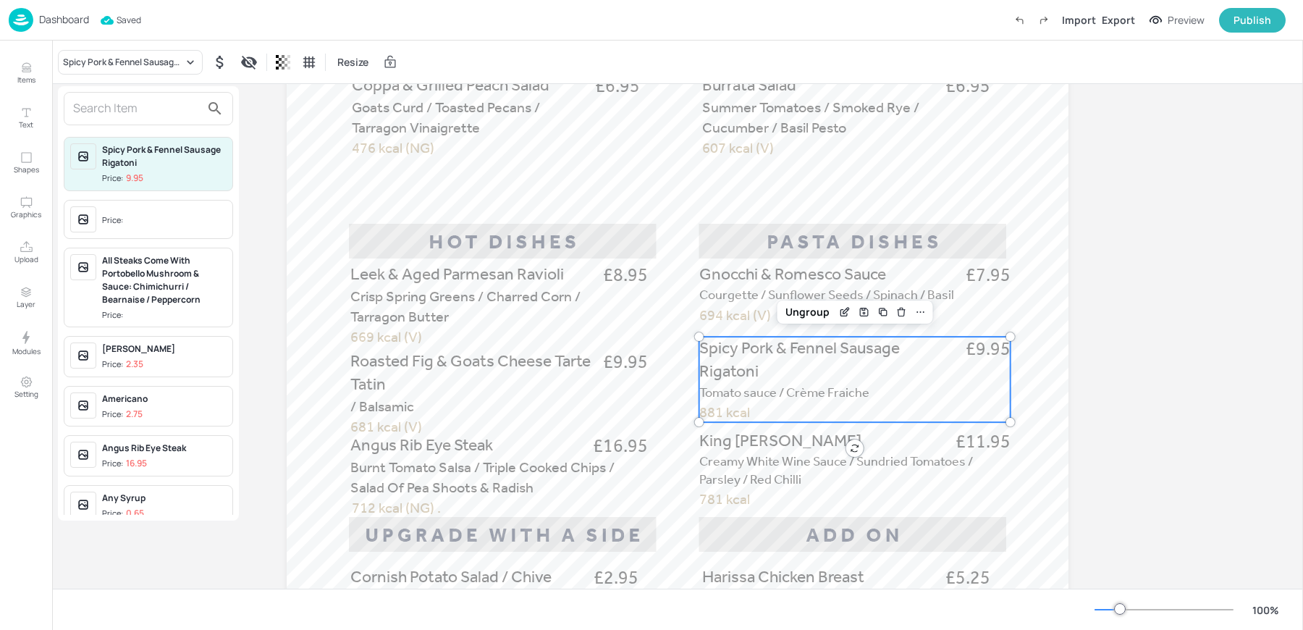
click at [78, 95] on div at bounding box center [148, 108] width 169 height 33
click at [86, 107] on input "c" at bounding box center [136, 108] width 127 height 23
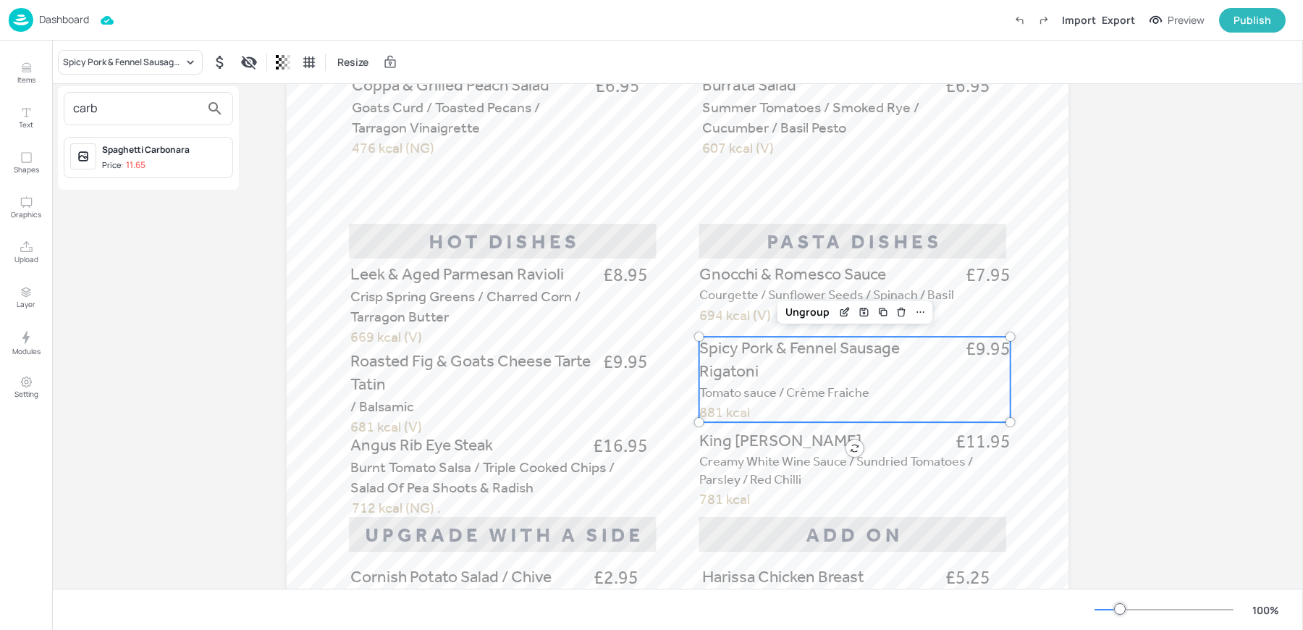
type input "carb"
click at [147, 169] on span "Price: 11.65" at bounding box center [164, 165] width 124 height 12
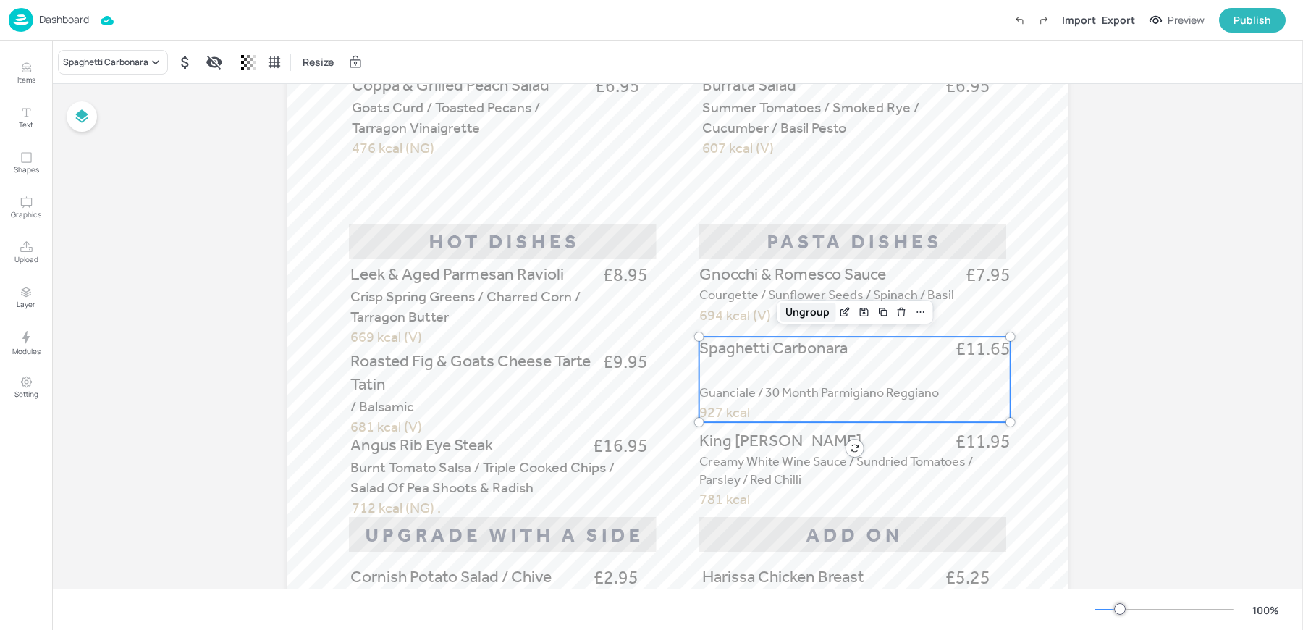
click at [817, 315] on div "Ungroup" at bounding box center [807, 311] width 56 height 19
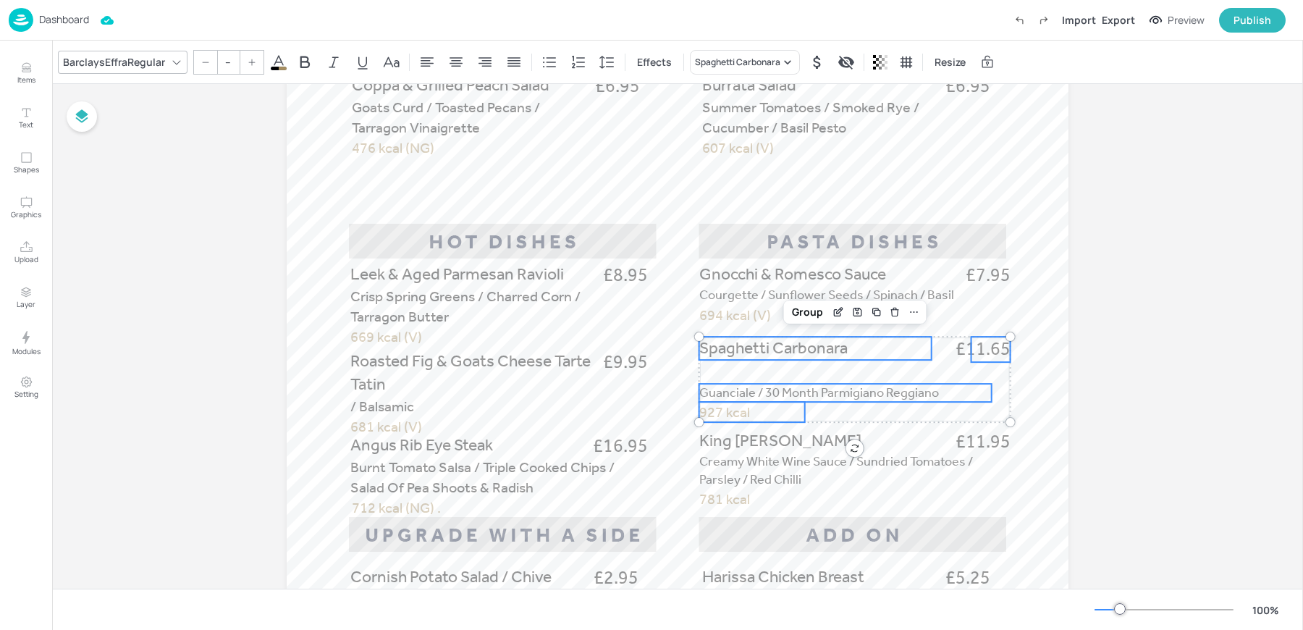
click at [711, 389] on span "Guanciale / 30 Month Parmigiano Reggiano" at bounding box center [819, 392] width 240 height 16
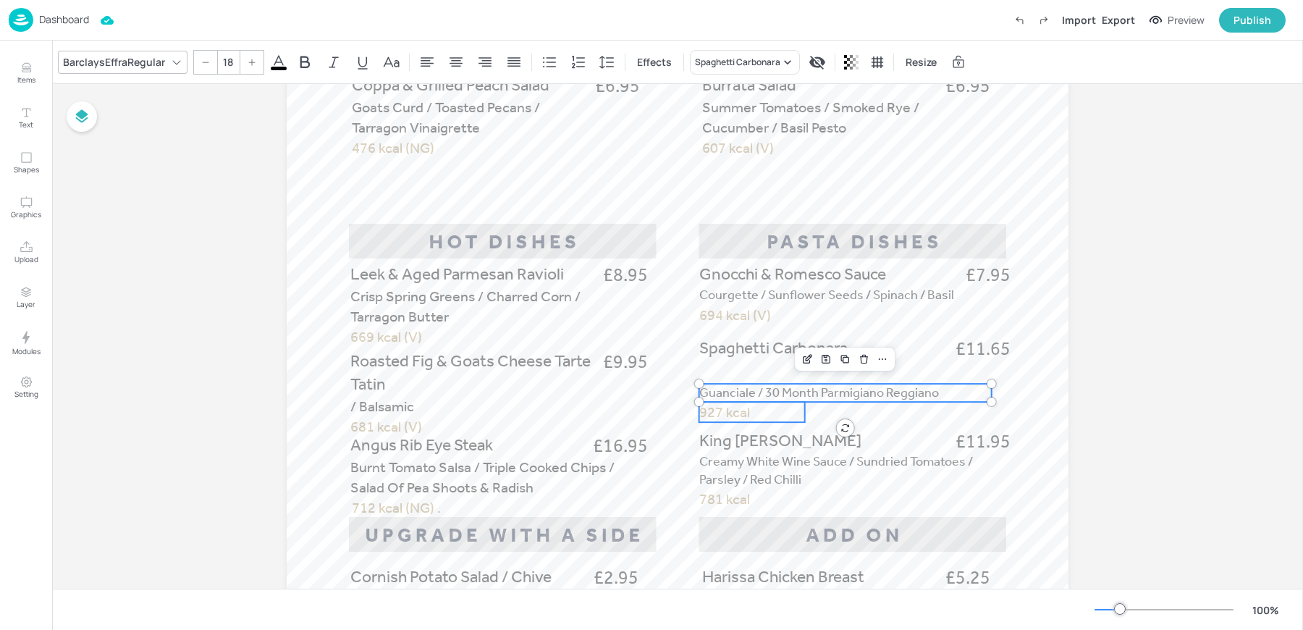
type input "--"
click at [711, 412] on span "927 kcal" at bounding box center [724, 411] width 51 height 17
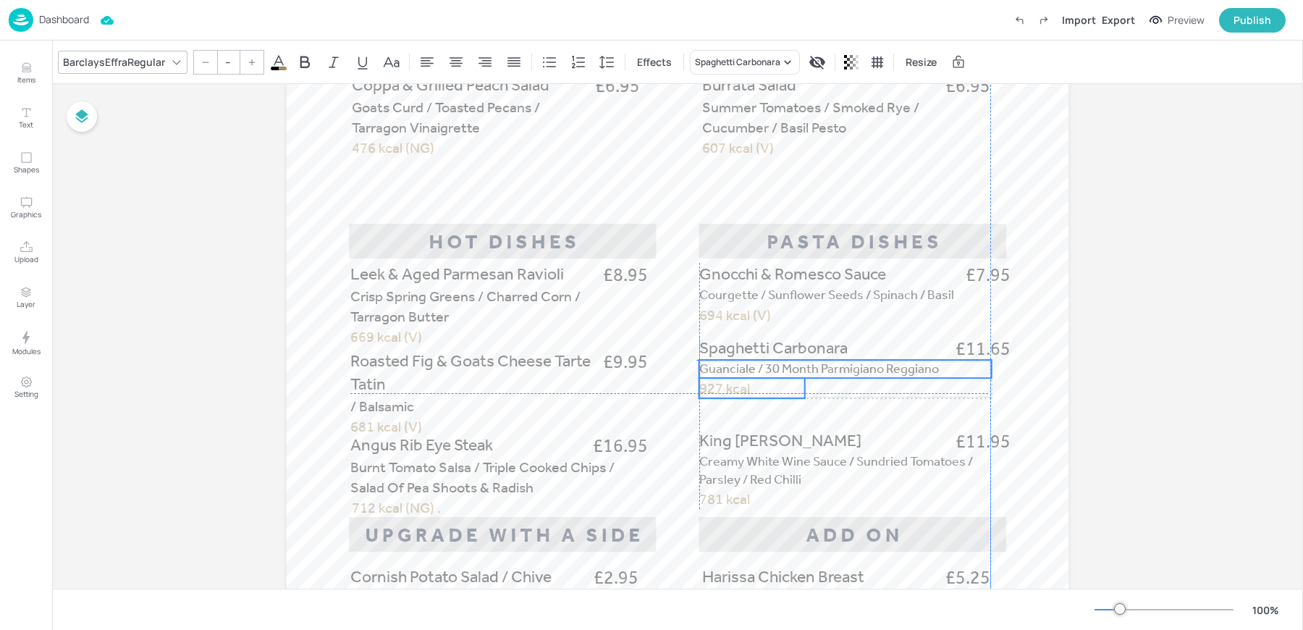
drag, startPoint x: 711, startPoint y: 395, endPoint x: 708, endPoint y: 369, distance: 26.2
click at [708, 369] on span "Guanciale / 30 Month Parmigiano Reggiano" at bounding box center [819, 368] width 240 height 16
click at [708, 346] on span "Spaghetti Carbonara" at bounding box center [773, 348] width 148 height 20
click at [991, 350] on span "£11.65" at bounding box center [982, 348] width 55 height 25
click at [802, 316] on div "Group" at bounding box center [807, 311] width 43 height 19
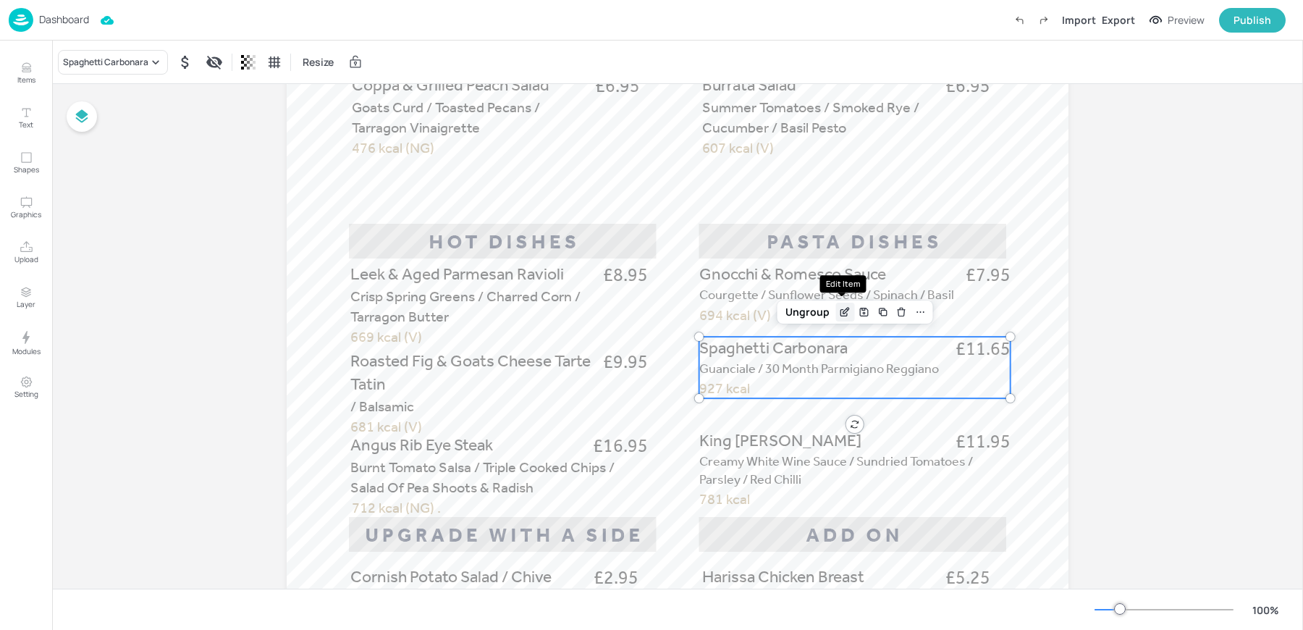
click at [842, 314] on icon "Edit Item" at bounding box center [845, 312] width 12 height 12
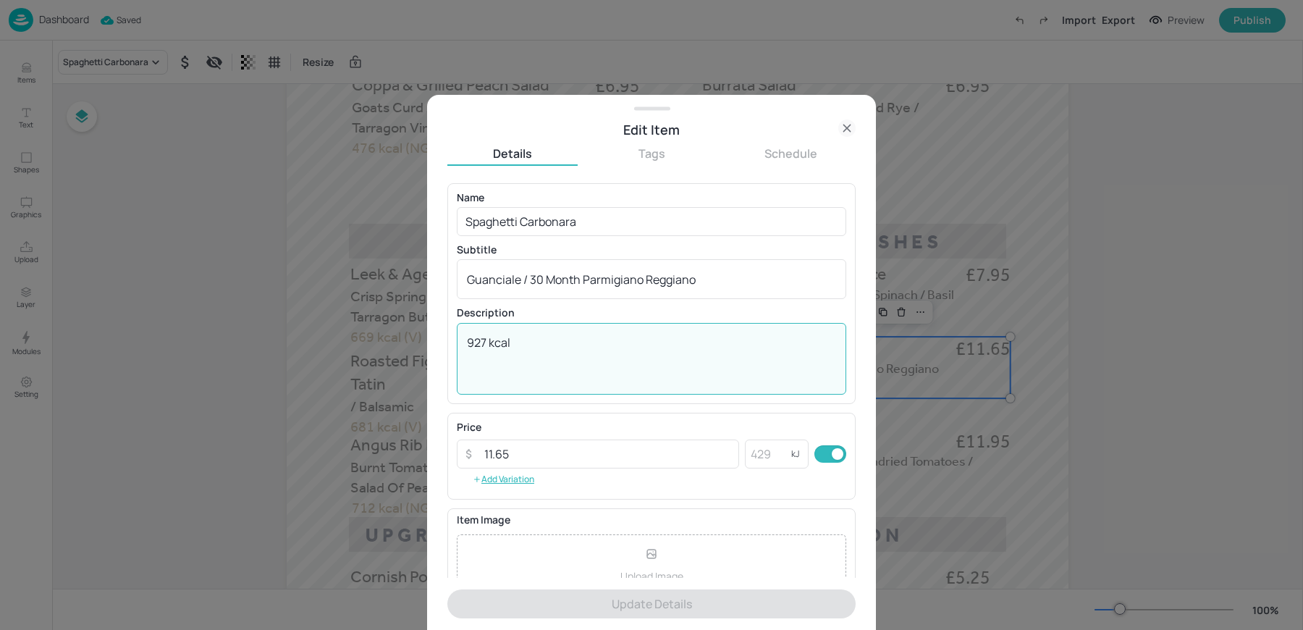
drag, startPoint x: 486, startPoint y: 342, endPoint x: 412, endPoint y: 334, distance: 74.2
click at [418, 334] on div "Edit Item Details Tags Schedule Name Spaghetti Carbonara ​ Subtitle Guanciale /…" at bounding box center [651, 315] width 1303 height 630
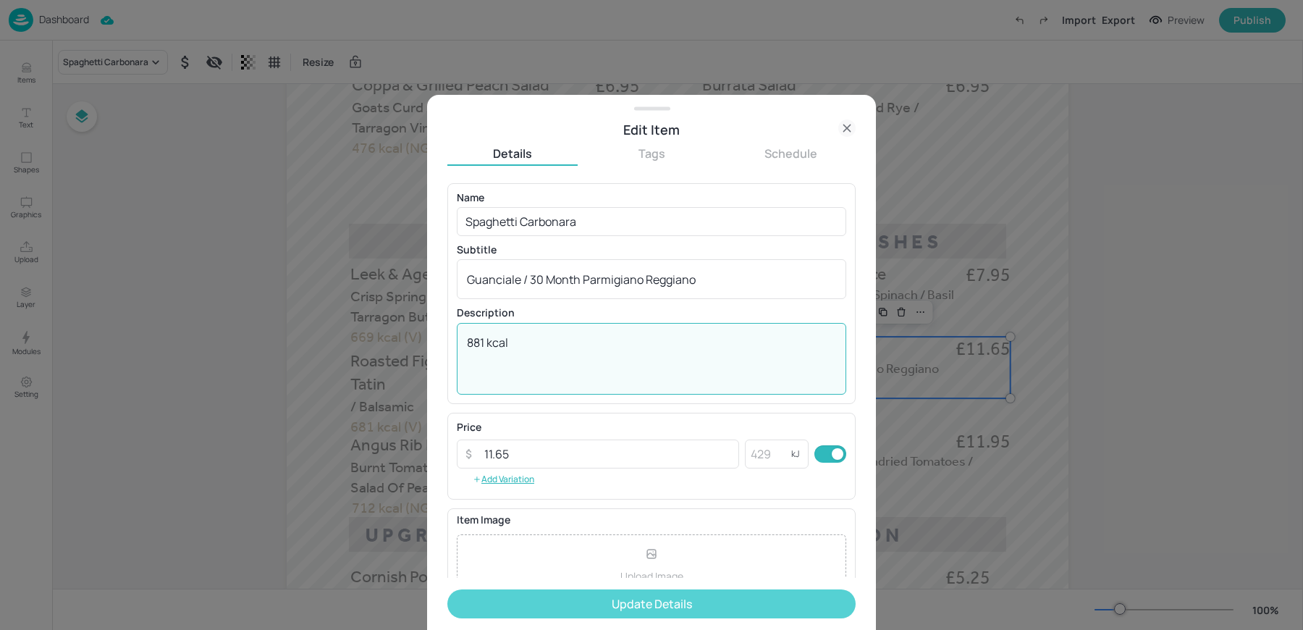
type textarea "881 kcal"
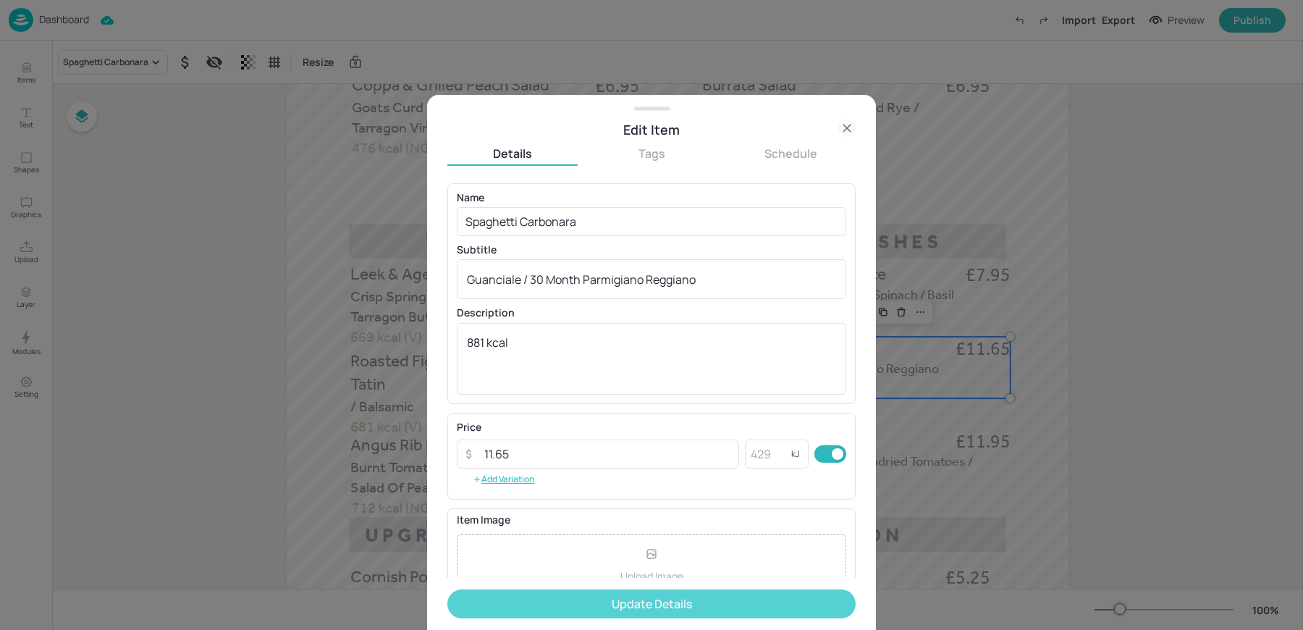
click at [501, 604] on button "Update Details" at bounding box center [651, 603] width 408 height 29
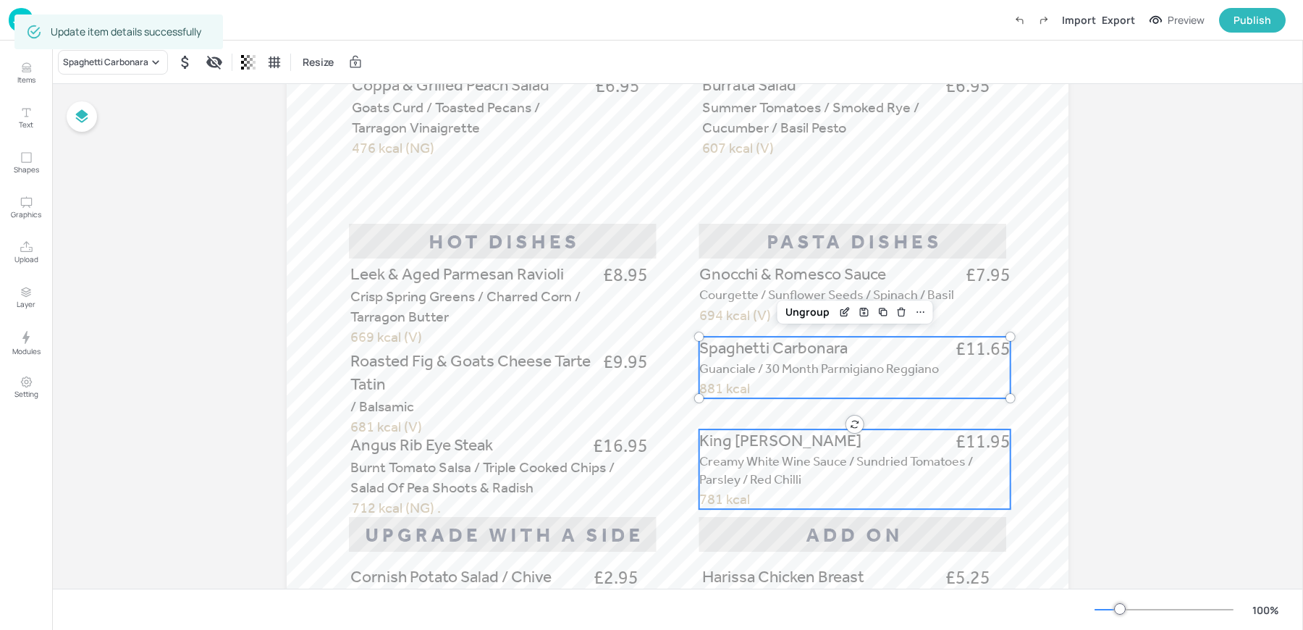
click at [749, 473] on span "Creamy White Wine Sauce / Sundried Tomatoes / Parsley / Red Chilli" at bounding box center [836, 470] width 274 height 34
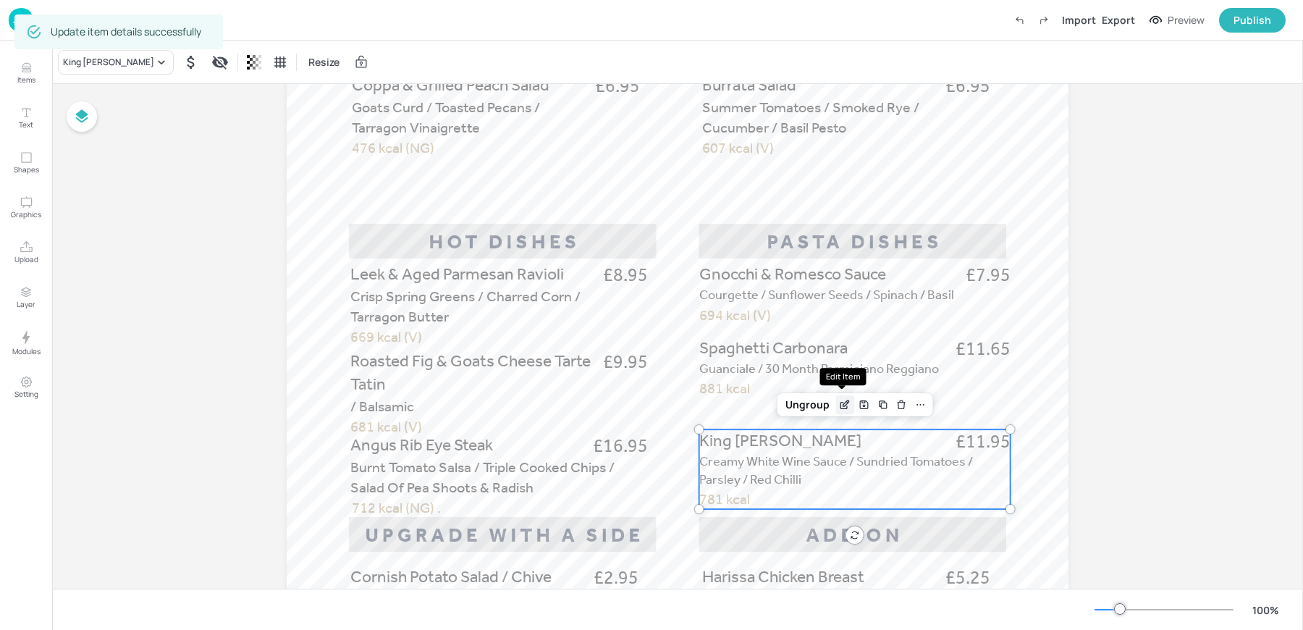
click at [842, 400] on icon "Edit Item" at bounding box center [845, 405] width 12 height 12
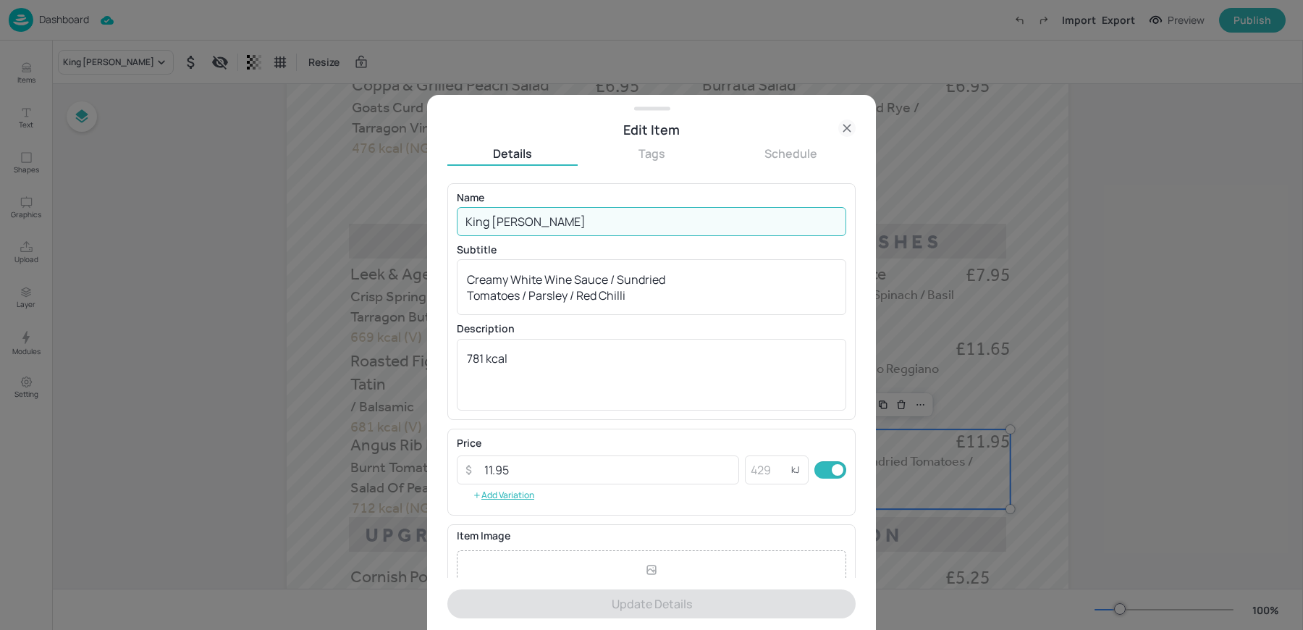
drag, startPoint x: 527, startPoint y: 219, endPoint x: 608, endPoint y: 234, distance: 82.5
click at [604, 232] on input "King [PERSON_NAME]" at bounding box center [651, 221] width 389 height 29
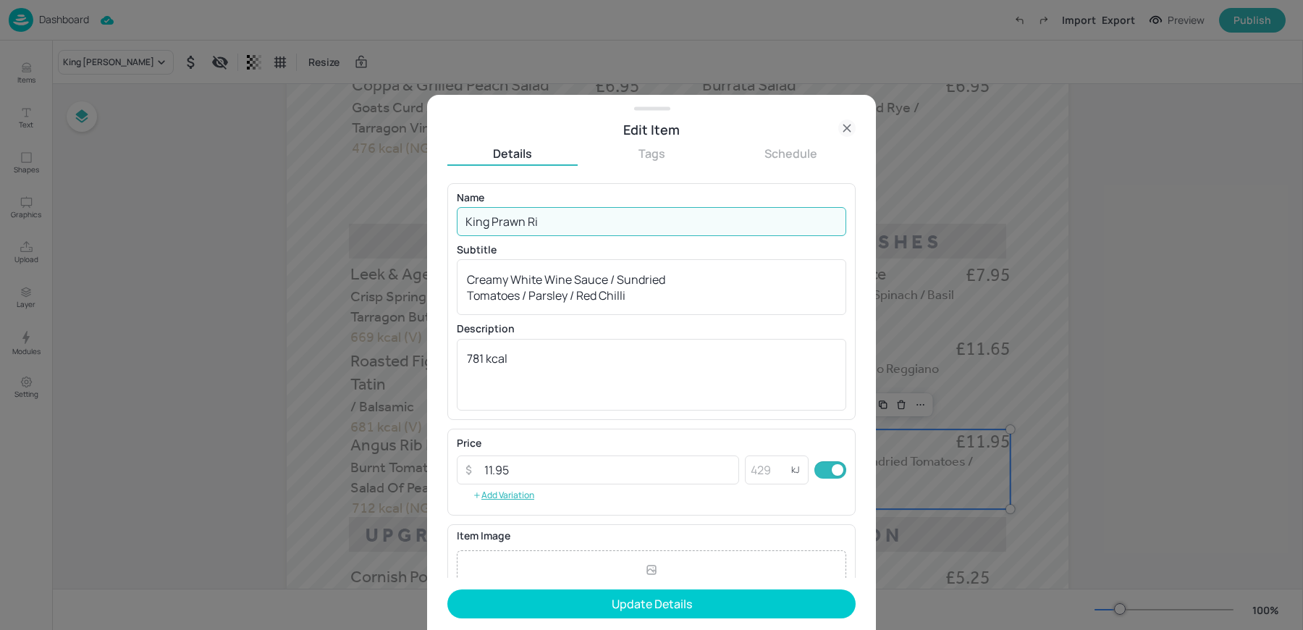
type input "King Prawn Ri"
click at [229, 222] on div at bounding box center [651, 315] width 1303 height 630
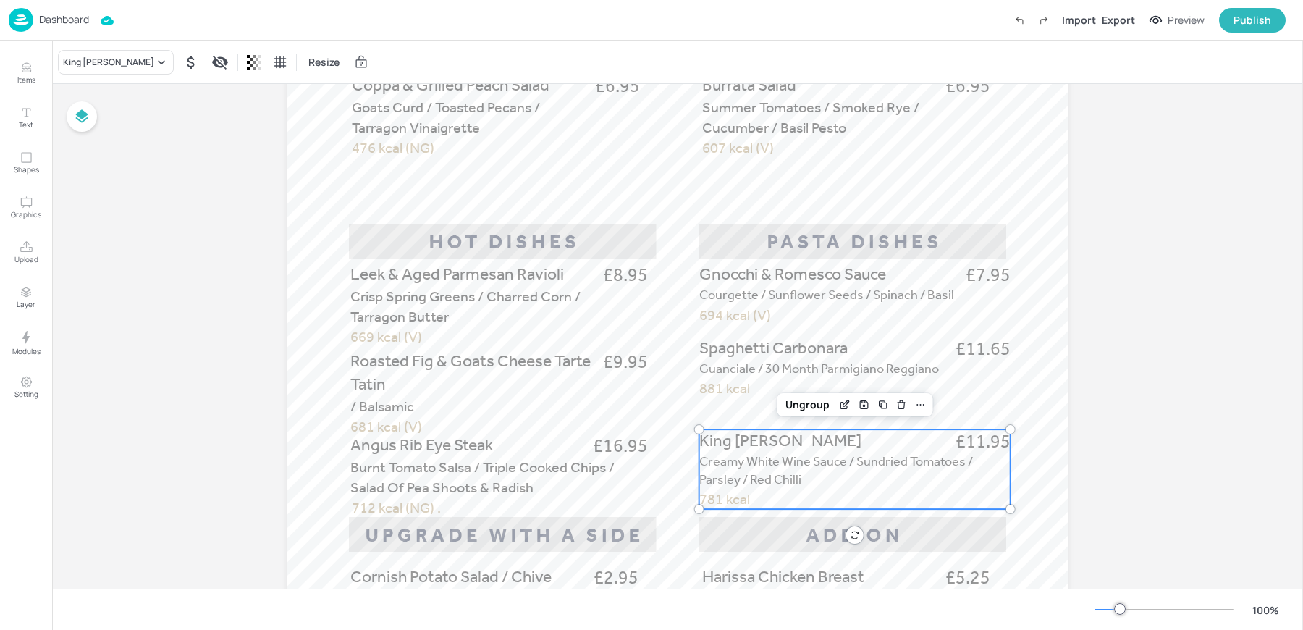
click at [100, 77] on div "King [PERSON_NAME] Resize" at bounding box center [677, 62] width 1250 height 43
click at [90, 67] on div "King [PERSON_NAME]" at bounding box center [108, 62] width 91 height 13
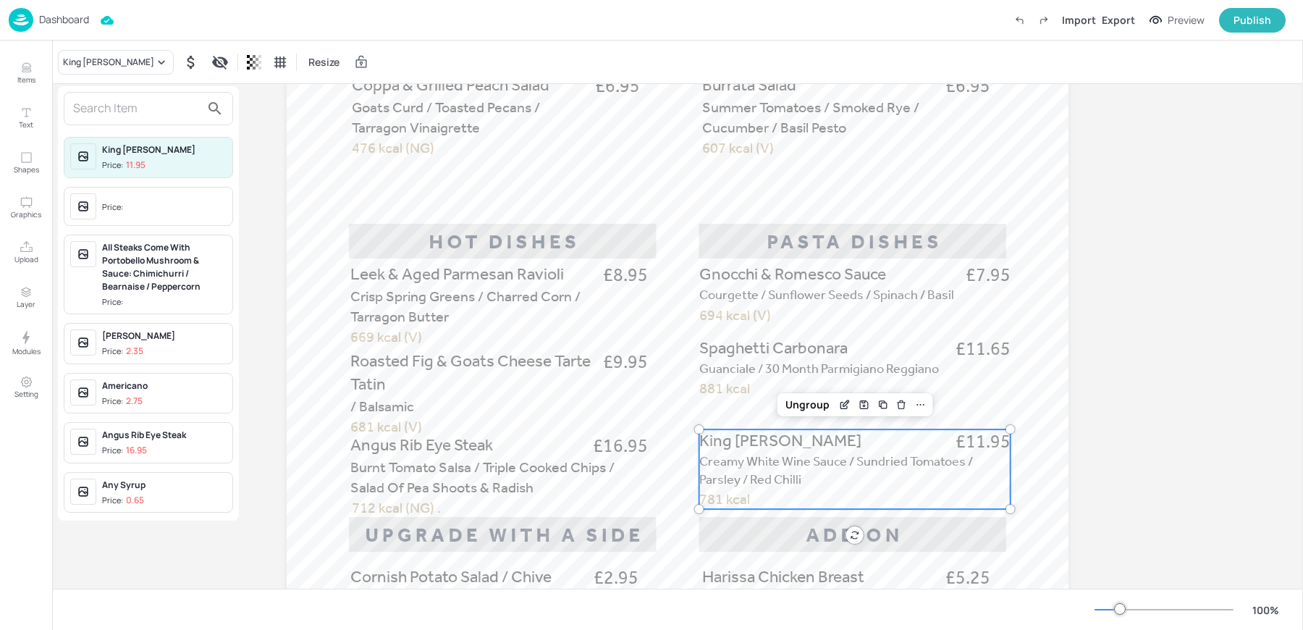
click at [119, 120] on div at bounding box center [148, 108] width 169 height 33
click at [112, 111] on input "text" at bounding box center [136, 108] width 127 height 23
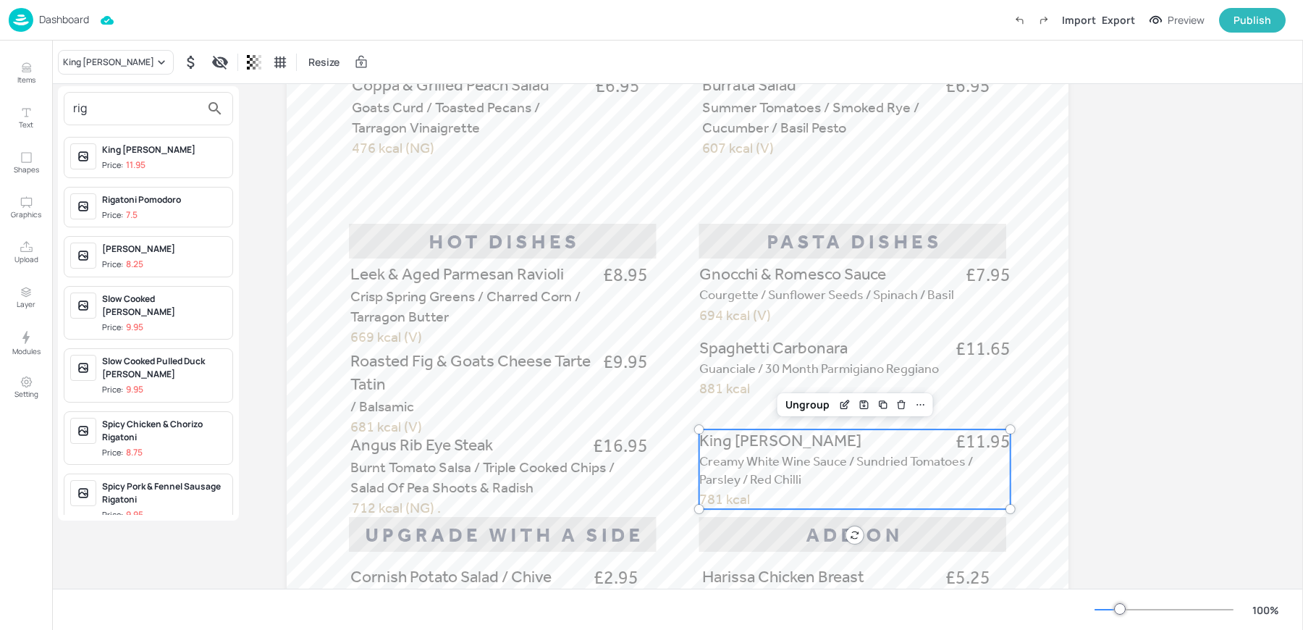
type input "rig"
click at [141, 153] on div "King [PERSON_NAME]" at bounding box center [164, 149] width 124 height 13
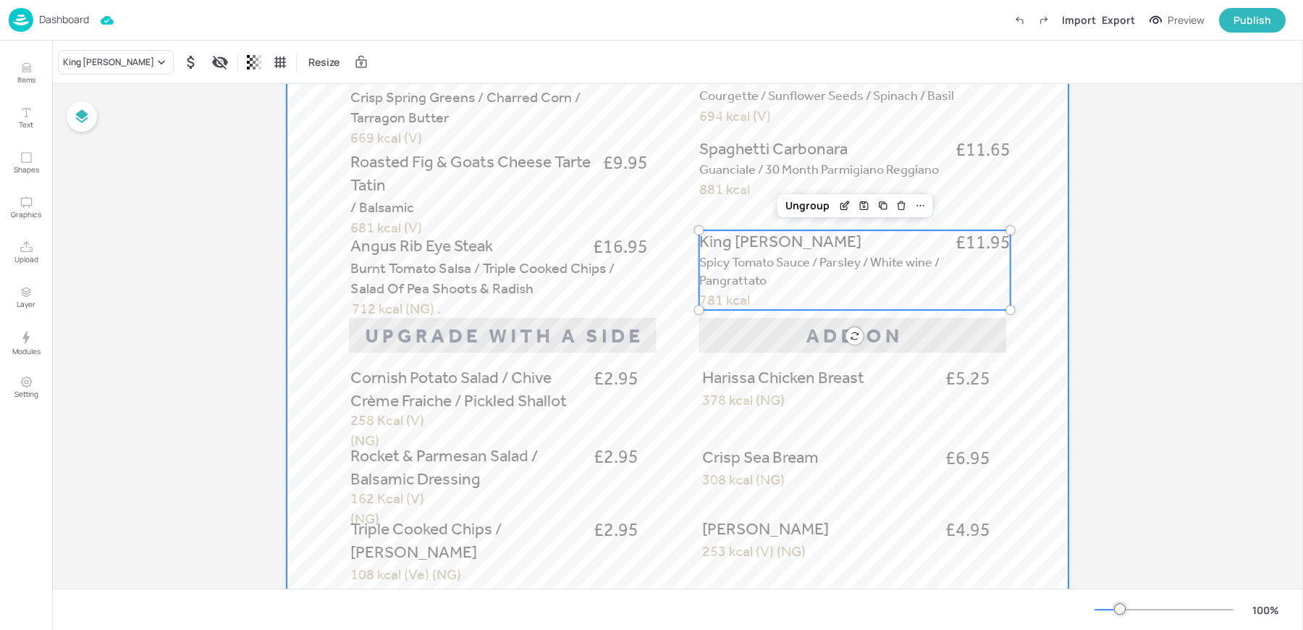
scroll to position [700, 0]
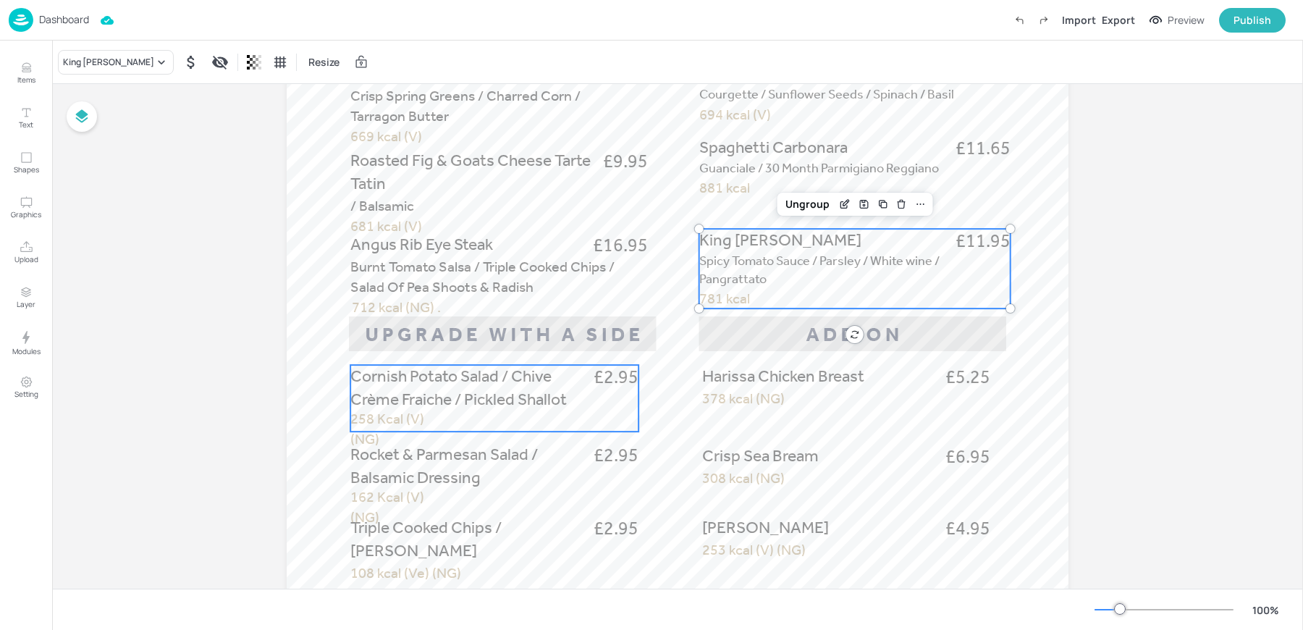
click at [469, 385] on span "Cornish Potato Salad / Chive Crème Fraiche / Pickled Shallot" at bounding box center [458, 387] width 216 height 43
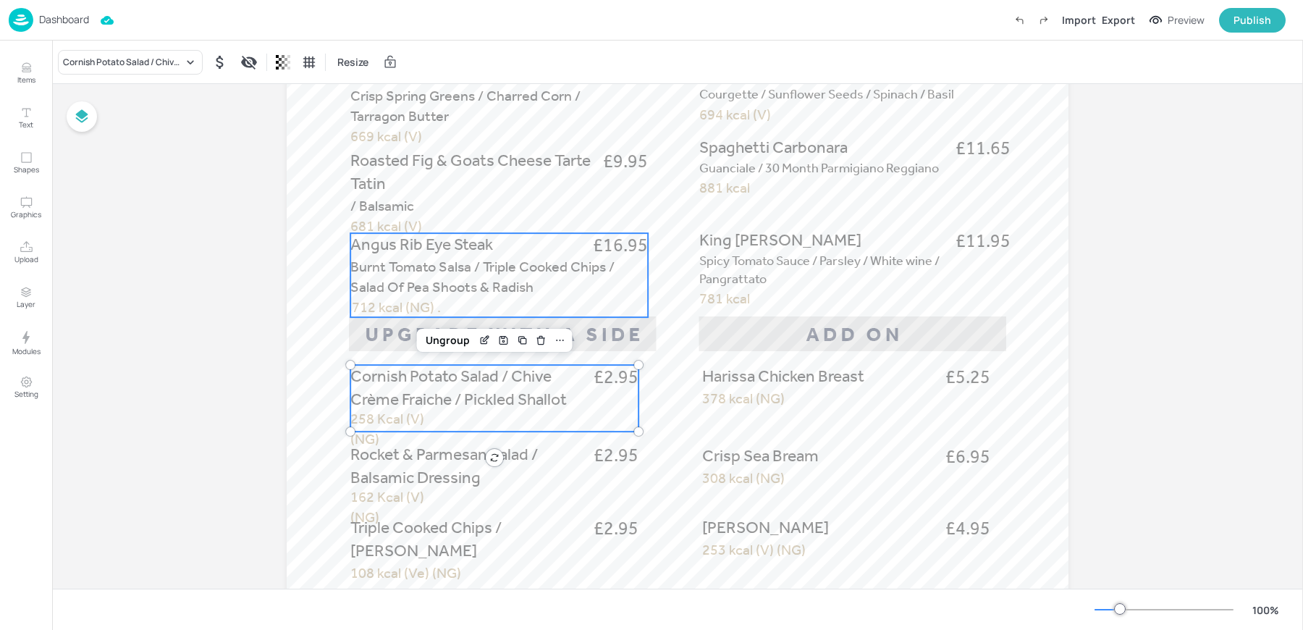
click at [399, 258] on span "Burnt Tomato Salsa / Triple Cooked Chips / Salad Of Pea Shoots & Radish" at bounding box center [482, 277] width 264 height 38
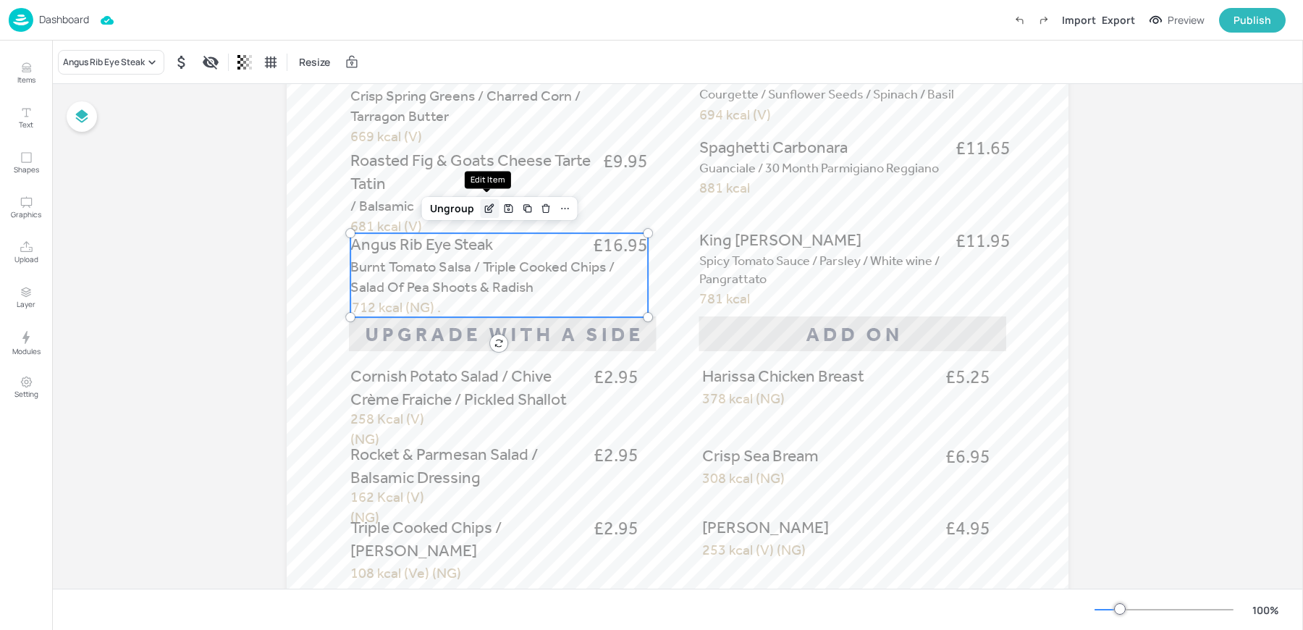
click at [485, 208] on icon "Edit Item" at bounding box center [488, 209] width 7 height 7
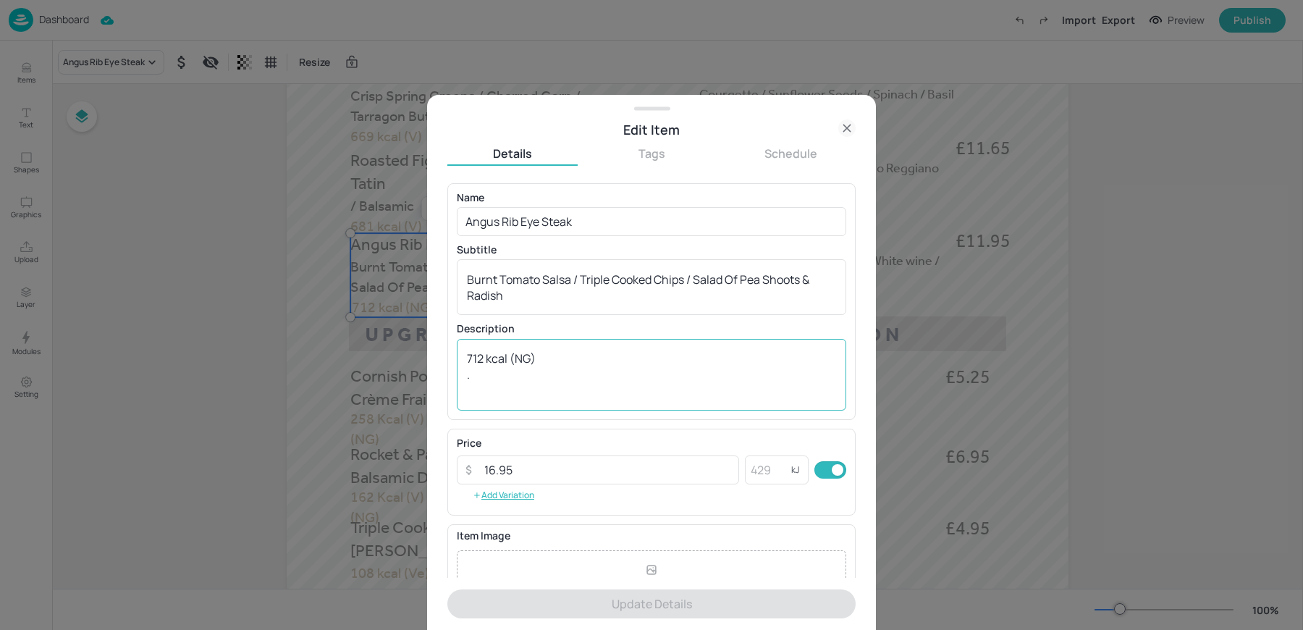
click at [583, 360] on textarea "712 kcal (NG) ." at bounding box center [651, 374] width 369 height 48
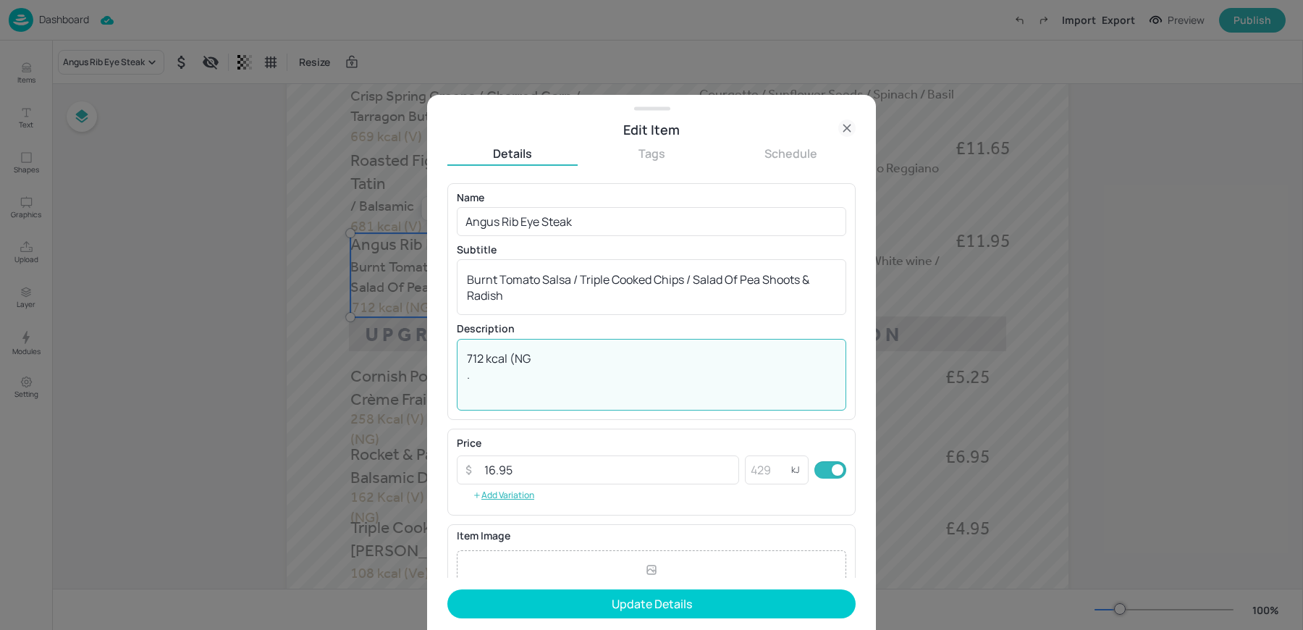
click at [483, 373] on textarea "712 kcal (NG ." at bounding box center [651, 374] width 369 height 48
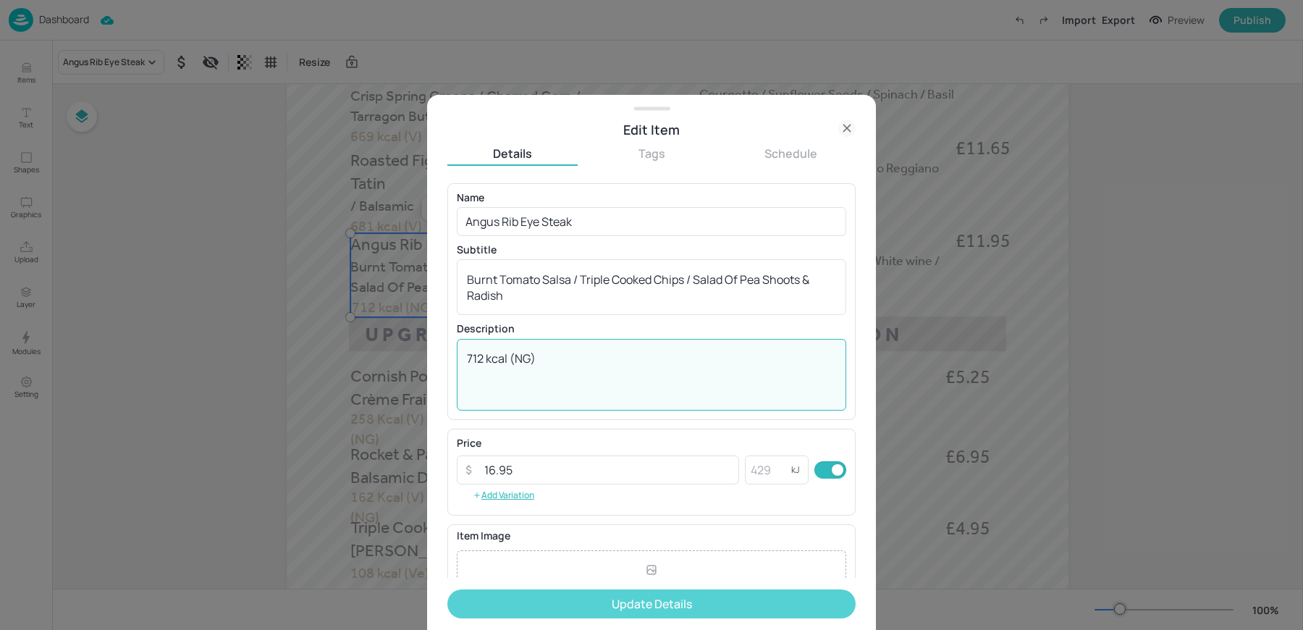
type textarea "712 kcal (NG)"
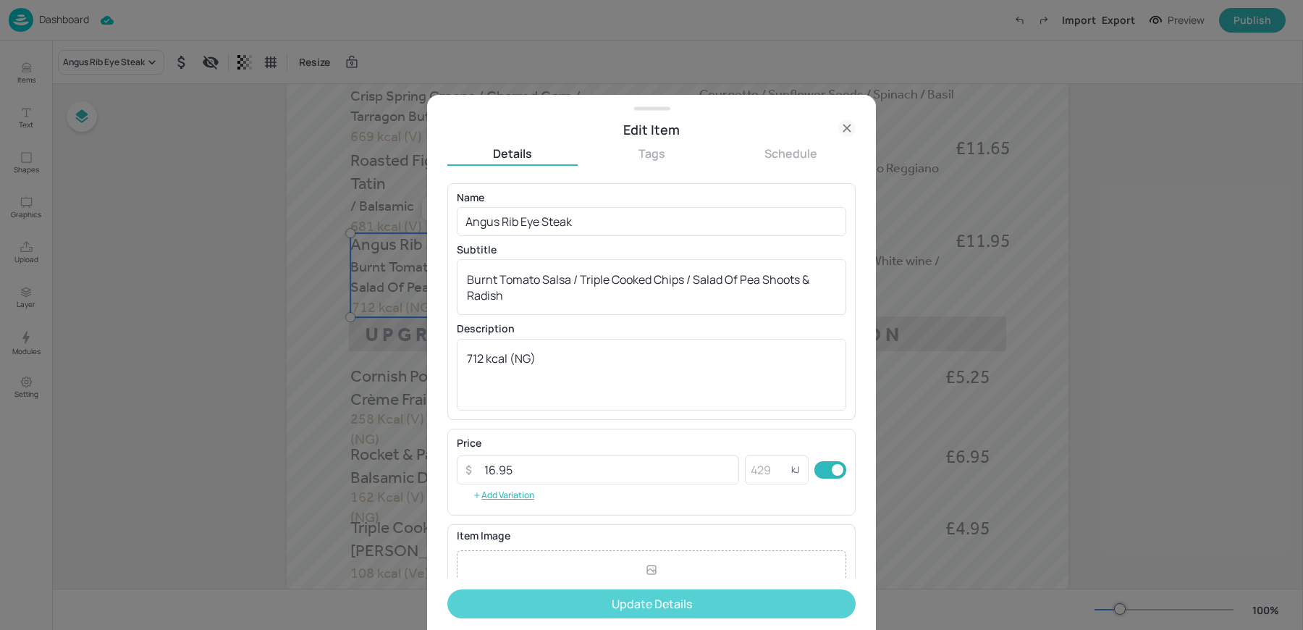
click at [608, 598] on button "Update Details" at bounding box center [651, 603] width 408 height 29
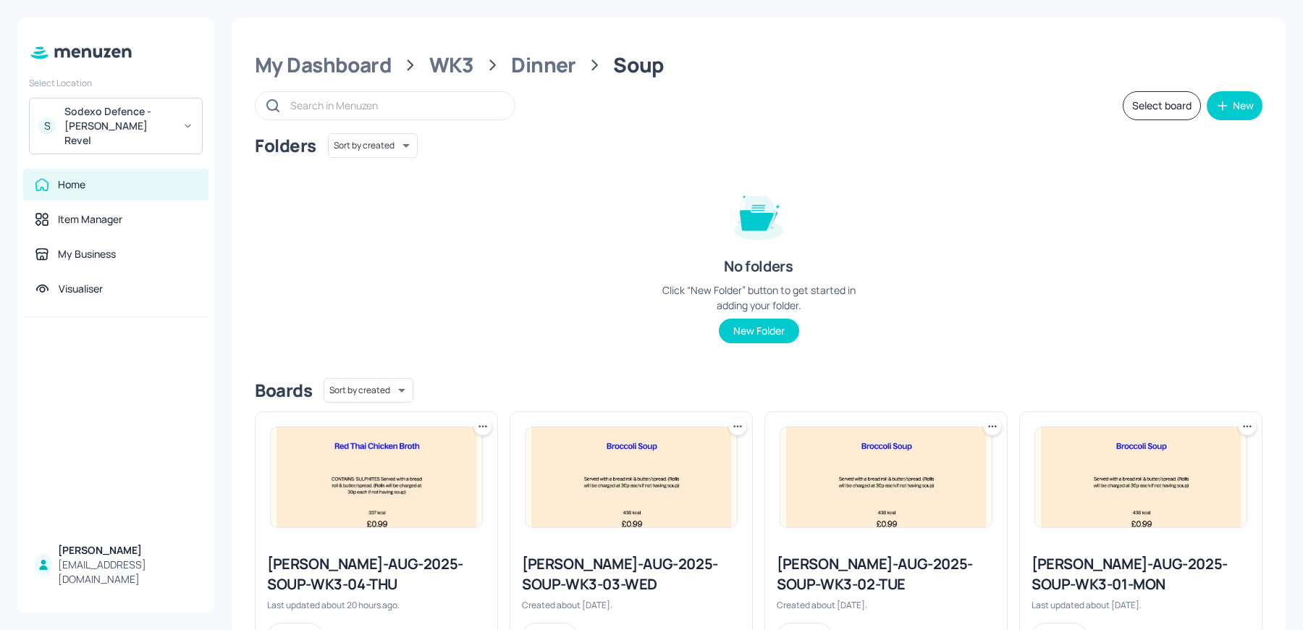
click at [481, 428] on icon at bounding box center [482, 426] width 14 height 14
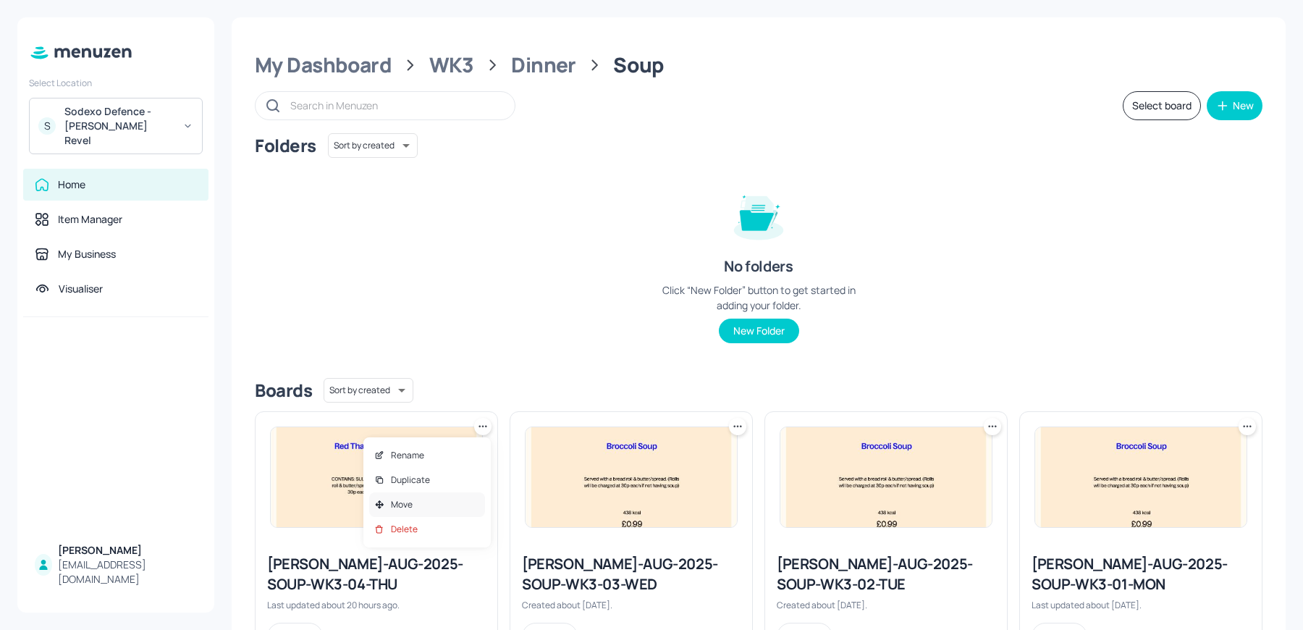
click at [439, 496] on div "Move" at bounding box center [427, 504] width 116 height 25
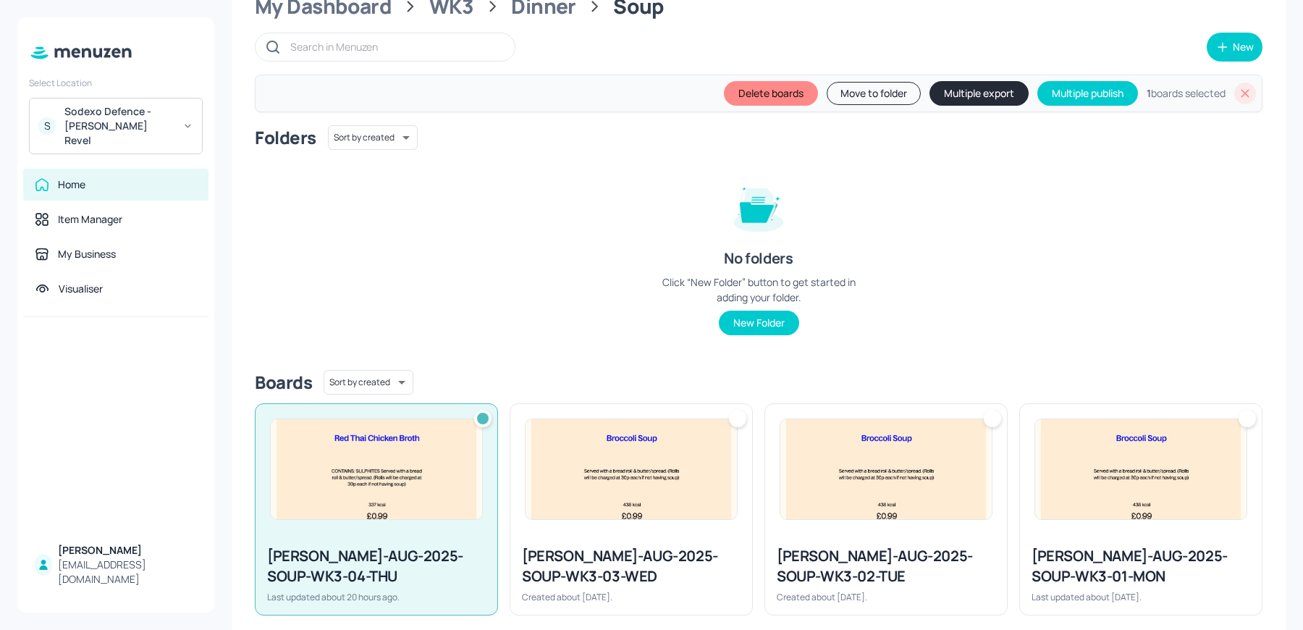
scroll to position [77, 0]
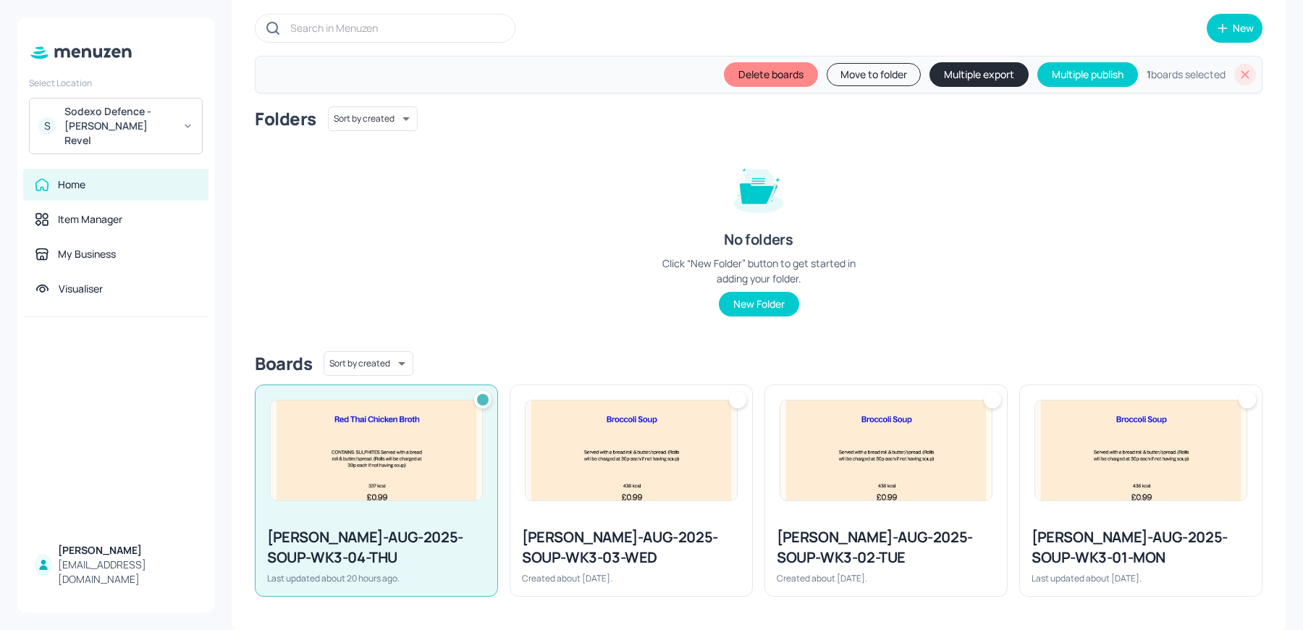
click at [737, 406] on div at bounding box center [737, 399] width 17 height 17
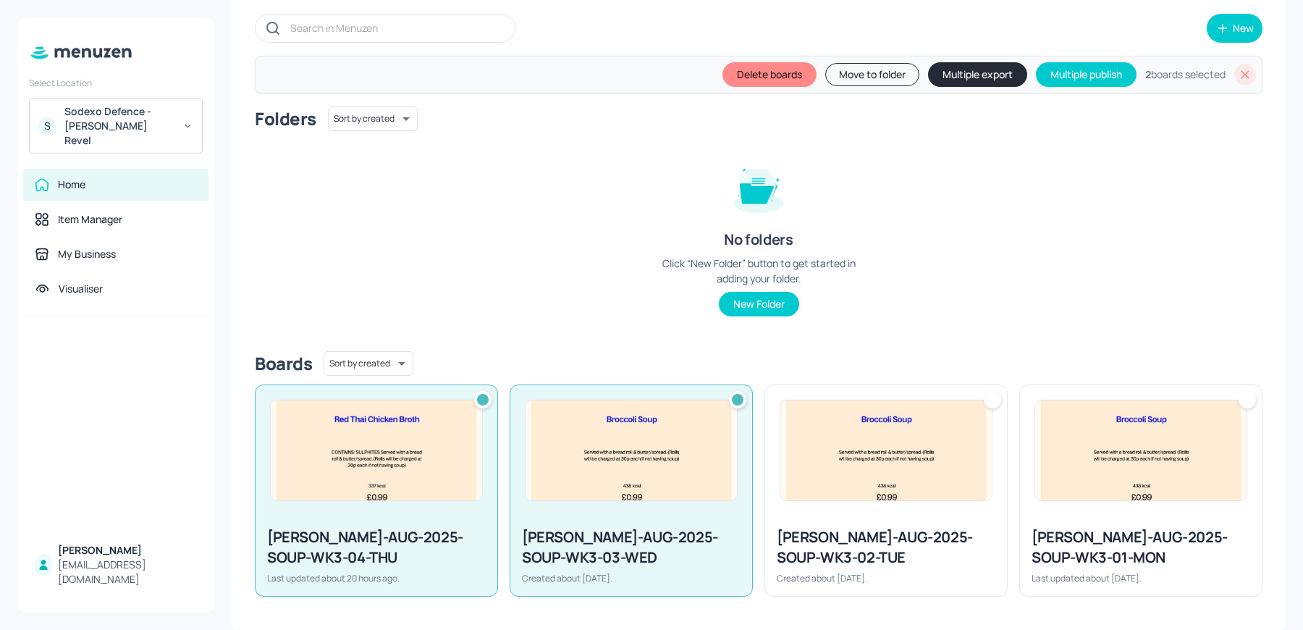
click at [989, 397] on div at bounding box center [991, 399] width 17 height 17
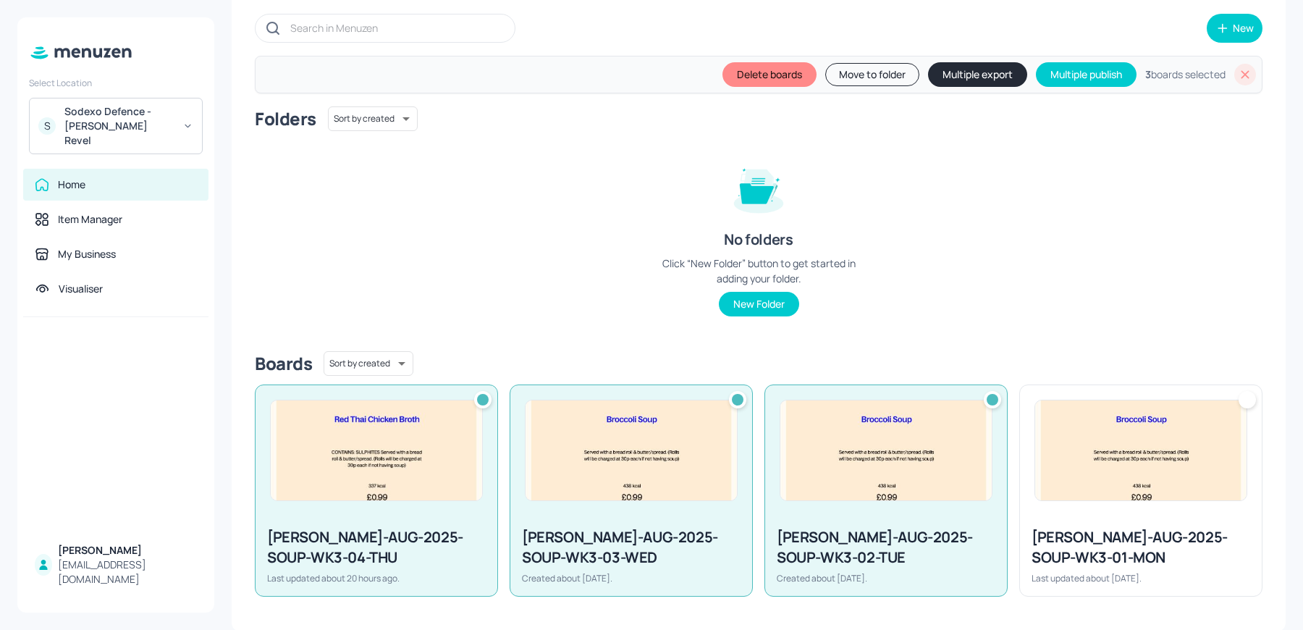
click at [1246, 399] on div at bounding box center [1246, 399] width 17 height 17
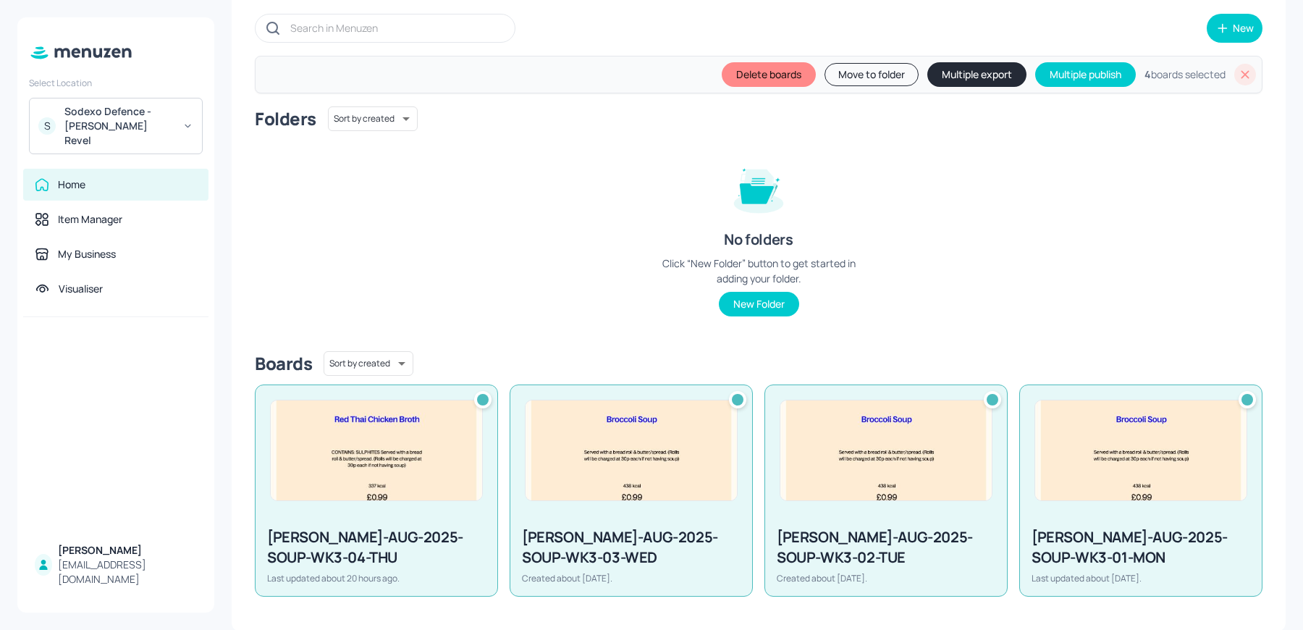
click at [947, 78] on button "Multiple export" at bounding box center [976, 74] width 99 height 25
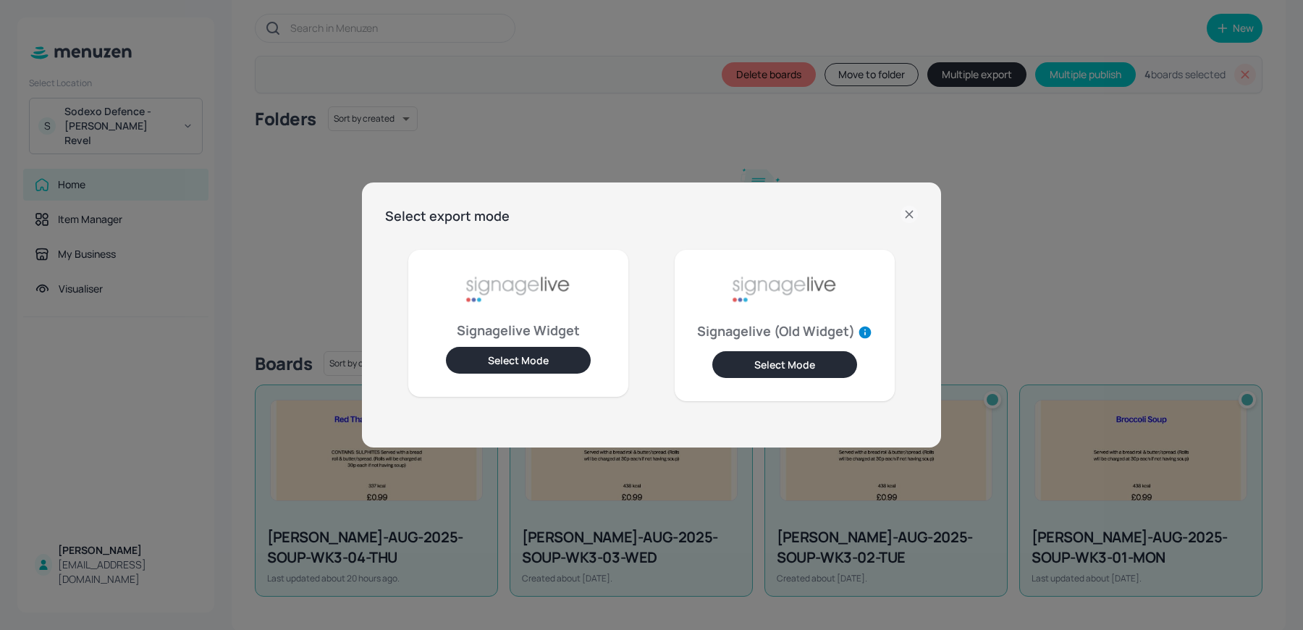
click at [564, 363] on button "Select Mode" at bounding box center [518, 360] width 145 height 27
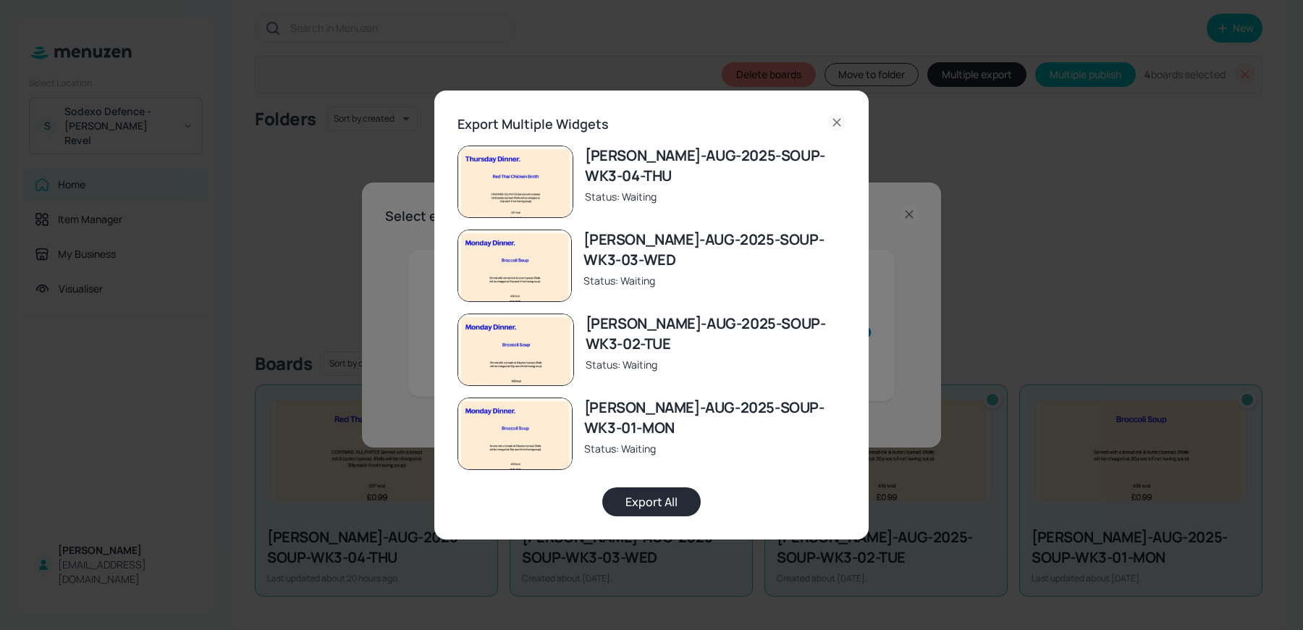
click at [842, 124] on icon at bounding box center [836, 122] width 17 height 17
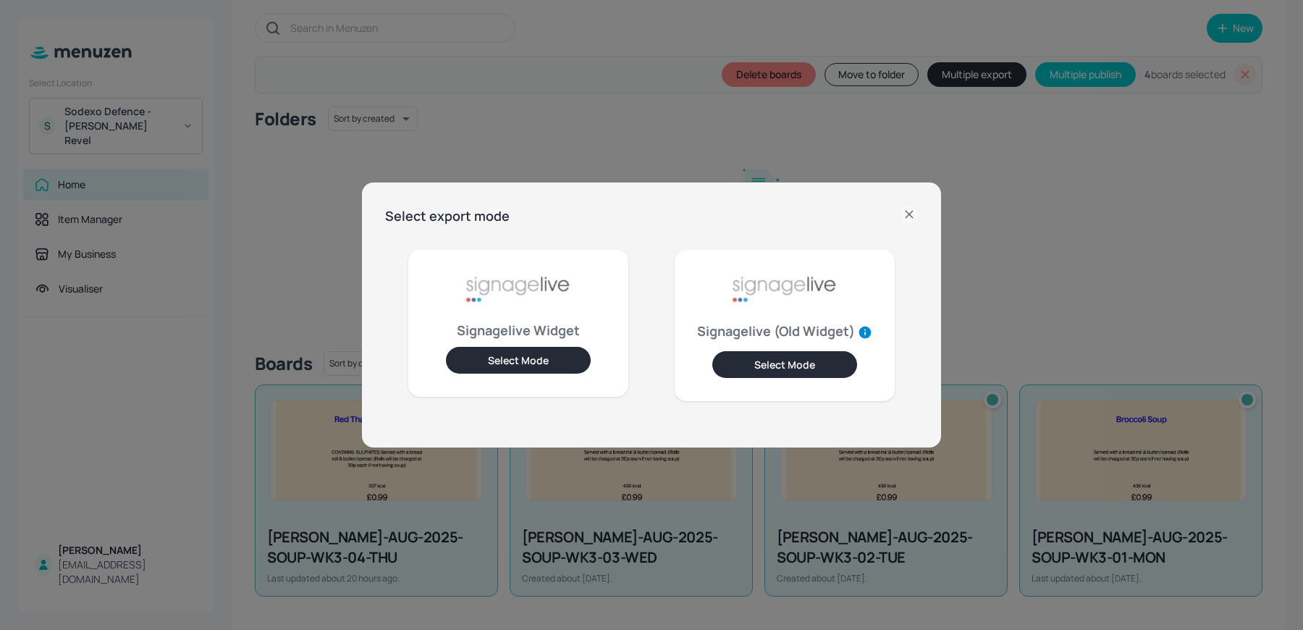
click at [910, 212] on icon at bounding box center [908, 214] width 17 height 17
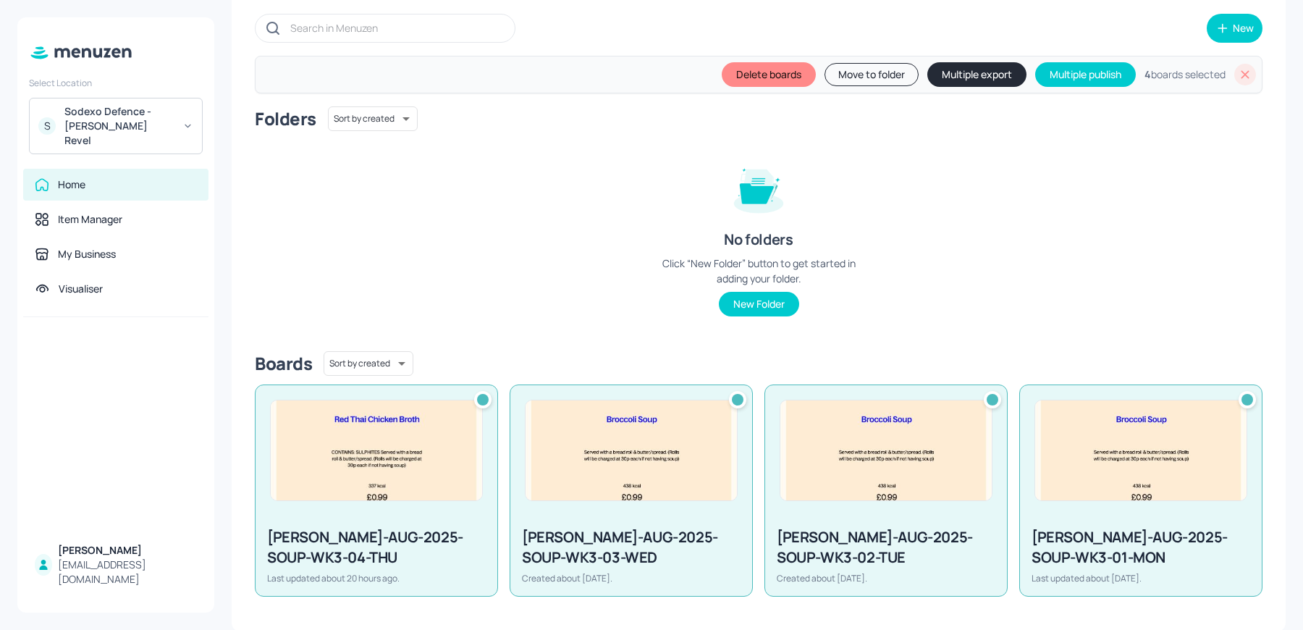
click at [1240, 67] on icon at bounding box center [1244, 74] width 14 height 14
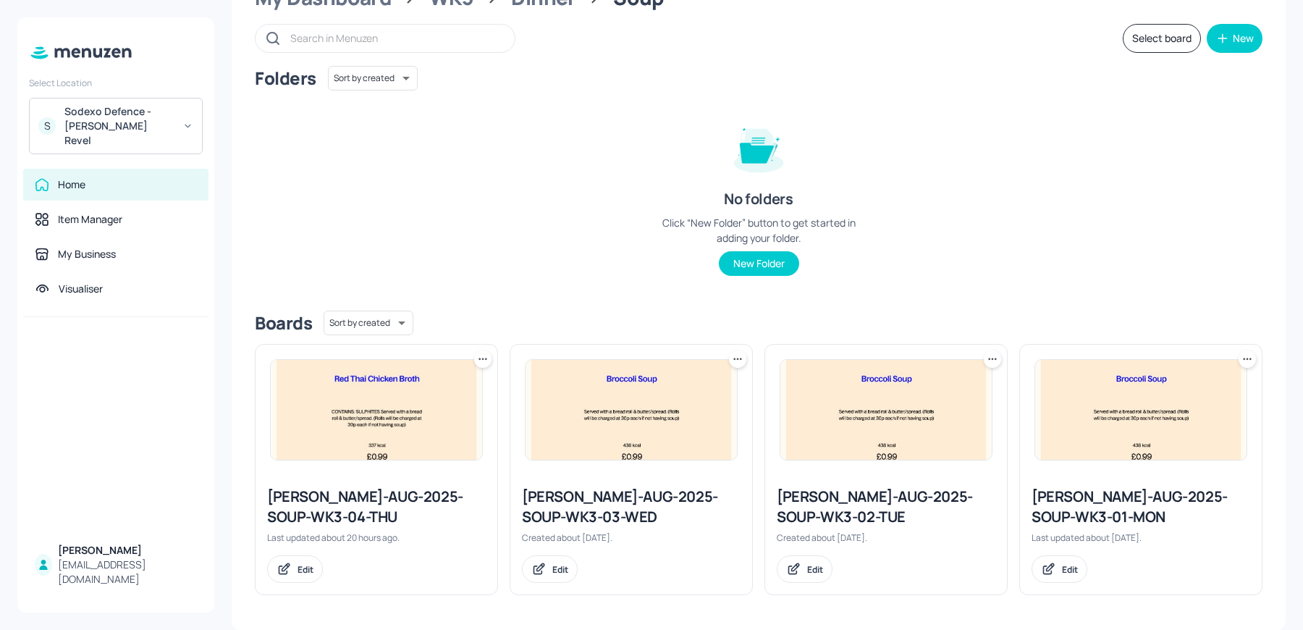
scroll to position [66, 0]
click at [1046, 213] on div "Folders Sort by created id ​ No folders Click “New Folder” button to get starte…" at bounding box center [758, 183] width 1007 height 233
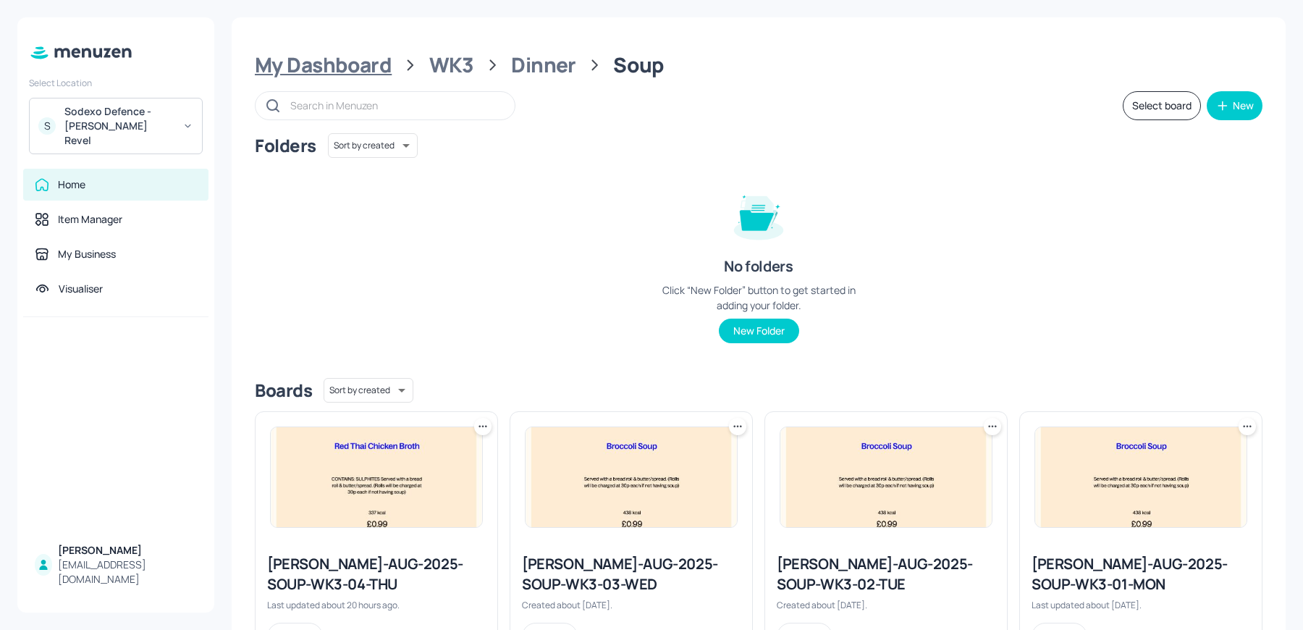
click at [347, 64] on div "My Dashboard" at bounding box center [323, 65] width 137 height 26
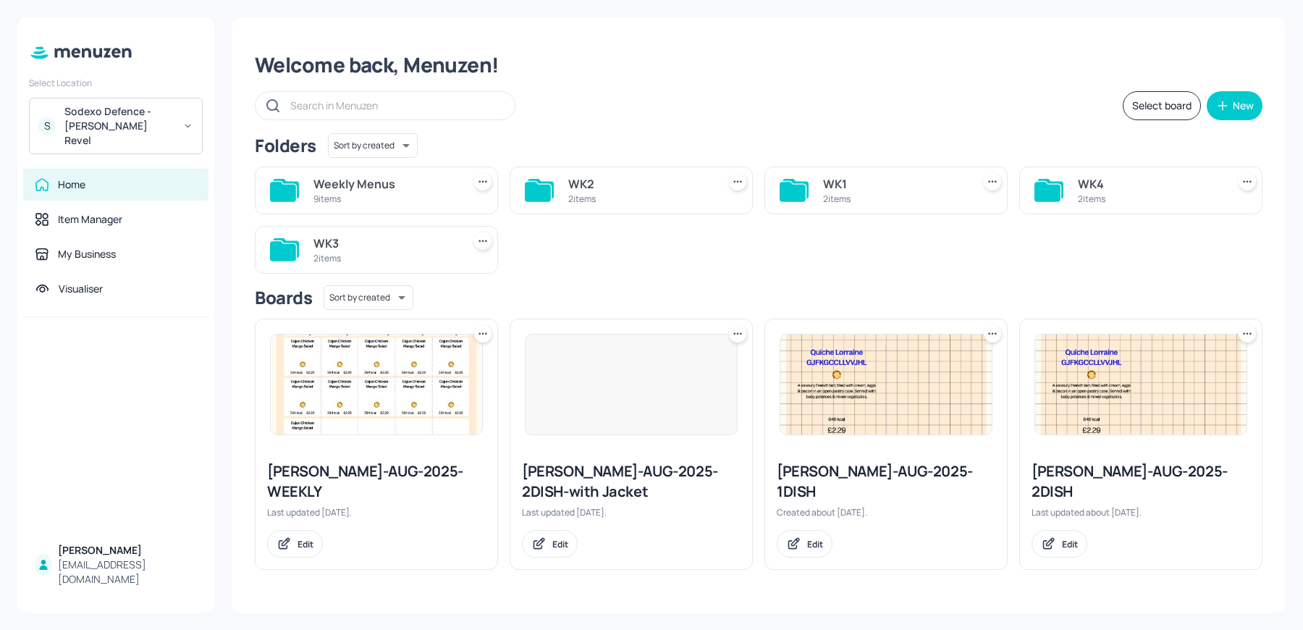
click at [1094, 184] on div "WK4" at bounding box center [1149, 183] width 143 height 17
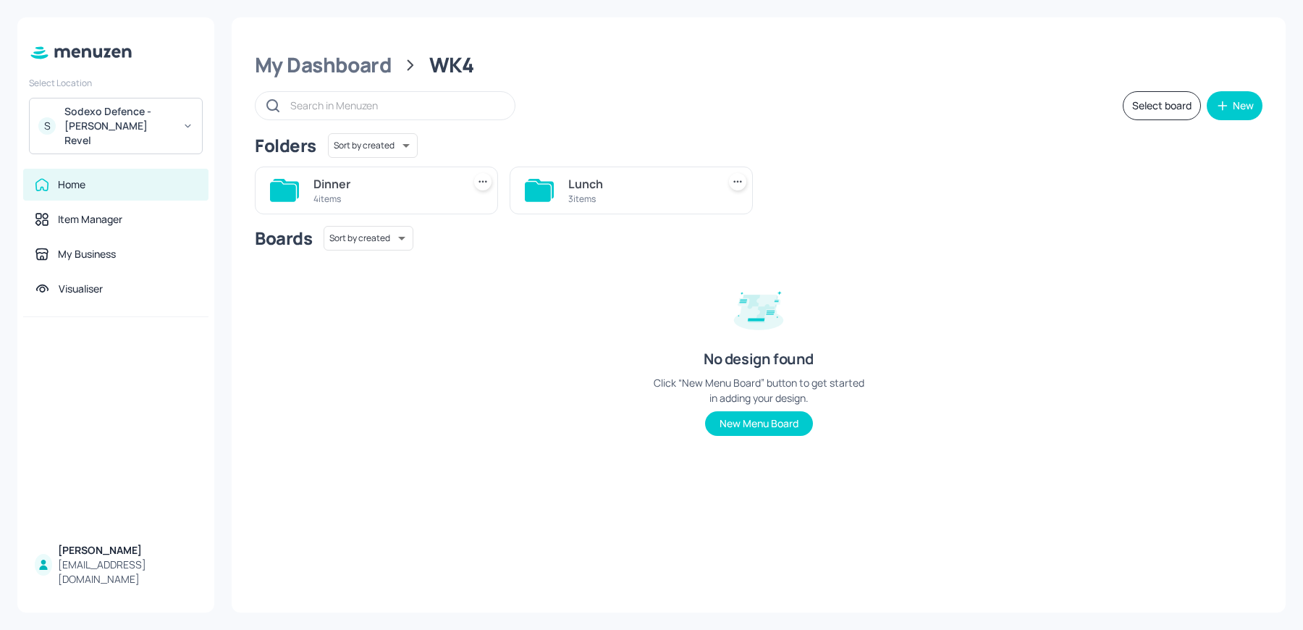
click at [373, 176] on div "Dinner" at bounding box center [384, 183] width 143 height 17
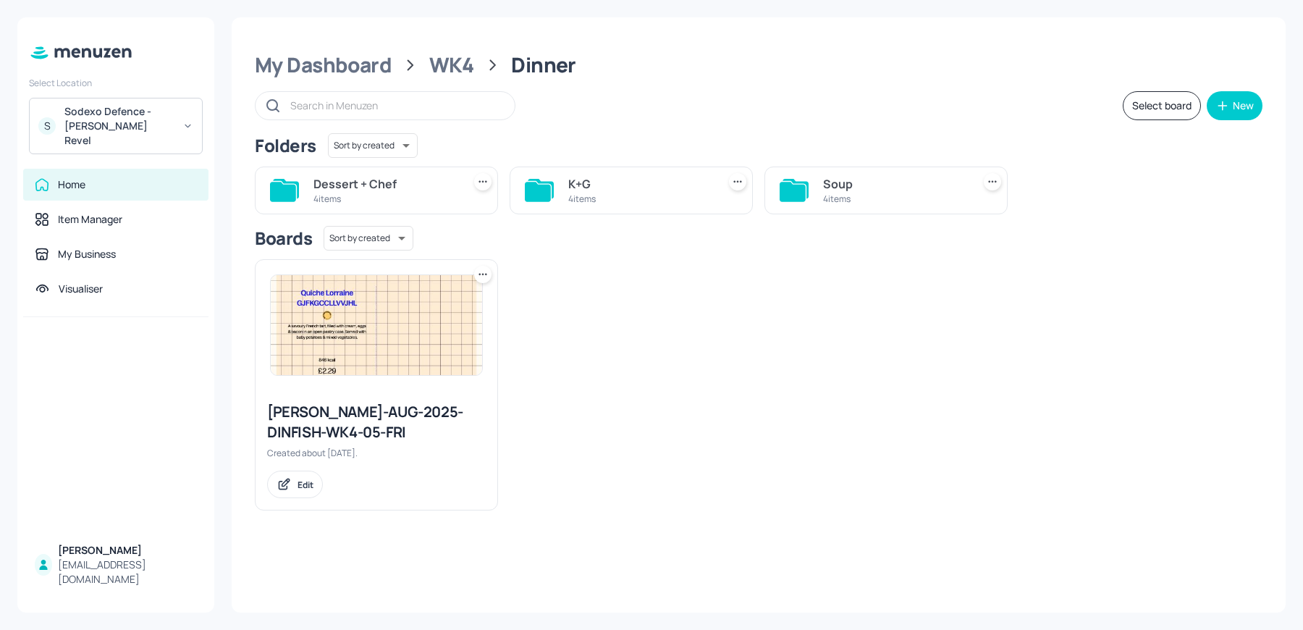
click at [373, 176] on div "Dessert + Chef" at bounding box center [384, 183] width 143 height 17
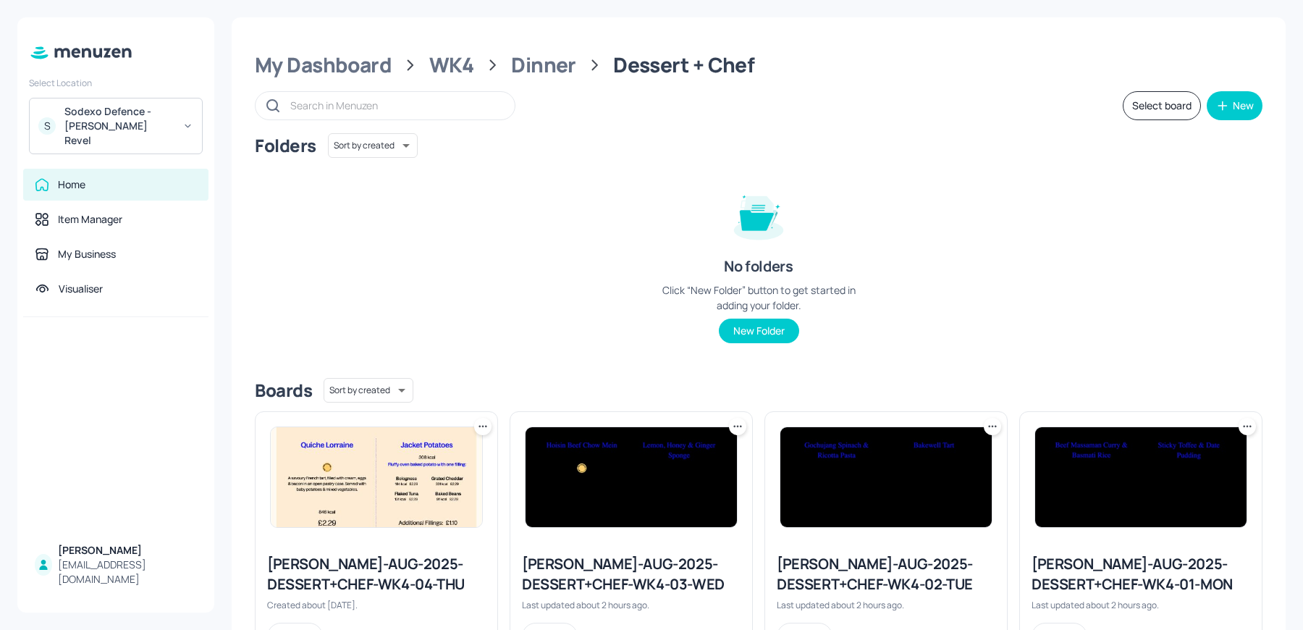
click at [480, 419] on icon at bounding box center [482, 426] width 14 height 14
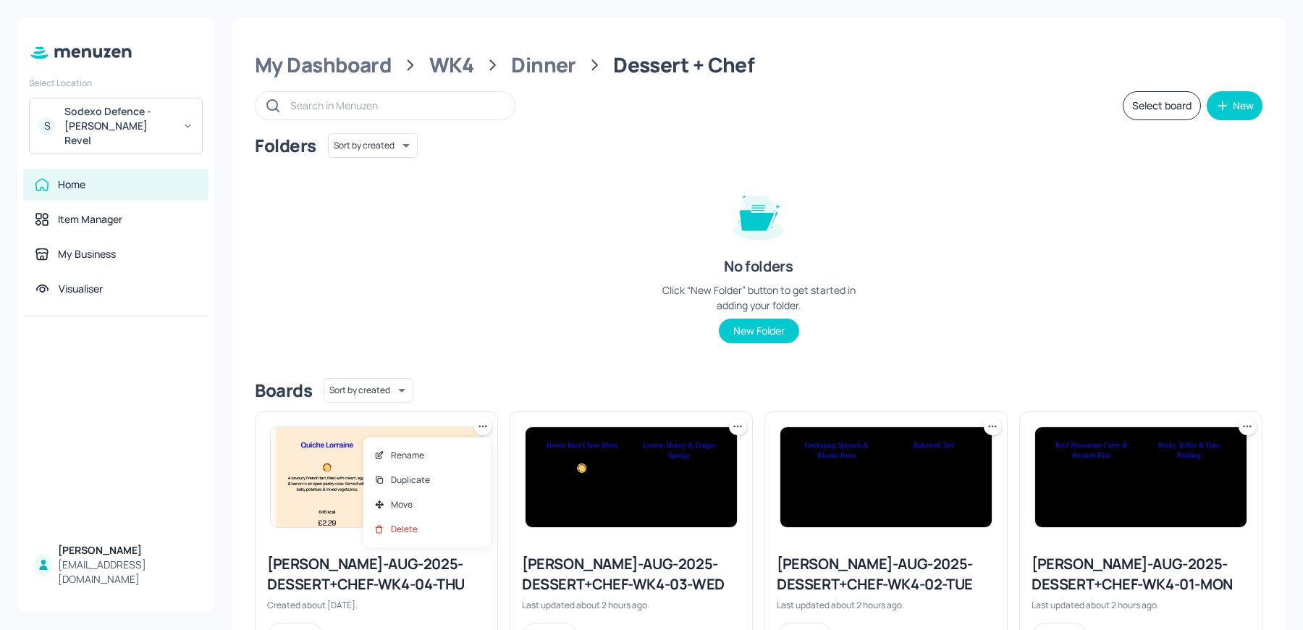
click at [451, 291] on div at bounding box center [651, 315] width 1303 height 630
